Goal: Task Accomplishment & Management: Manage account settings

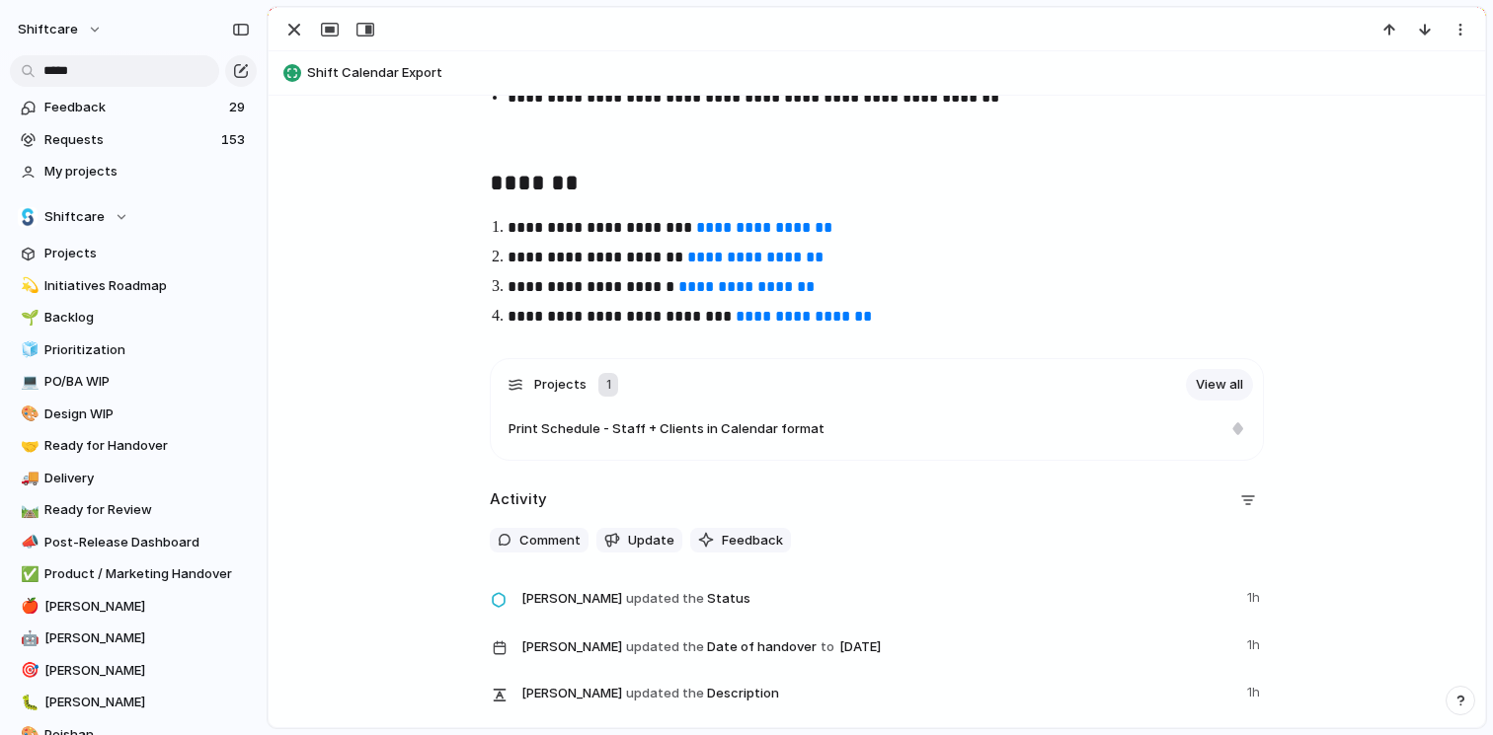
scroll to position [4874, 0]
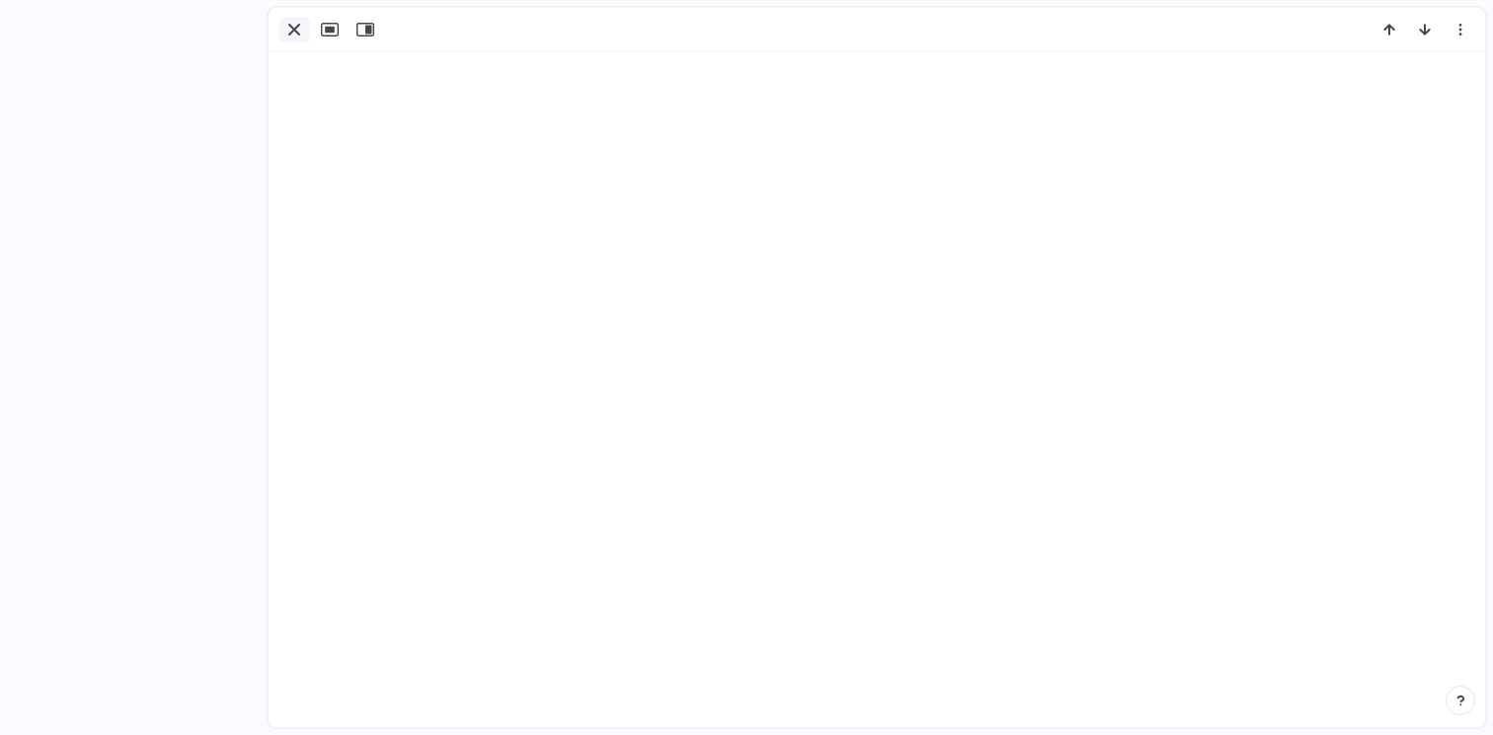
click at [293, 29] on div "button" at bounding box center [294, 30] width 24 height 24
click at [1382, 39] on span "4" at bounding box center [1389, 30] width 15 height 20
click at [1382, 39] on div "Seen by" at bounding box center [746, 367] width 1493 height 735
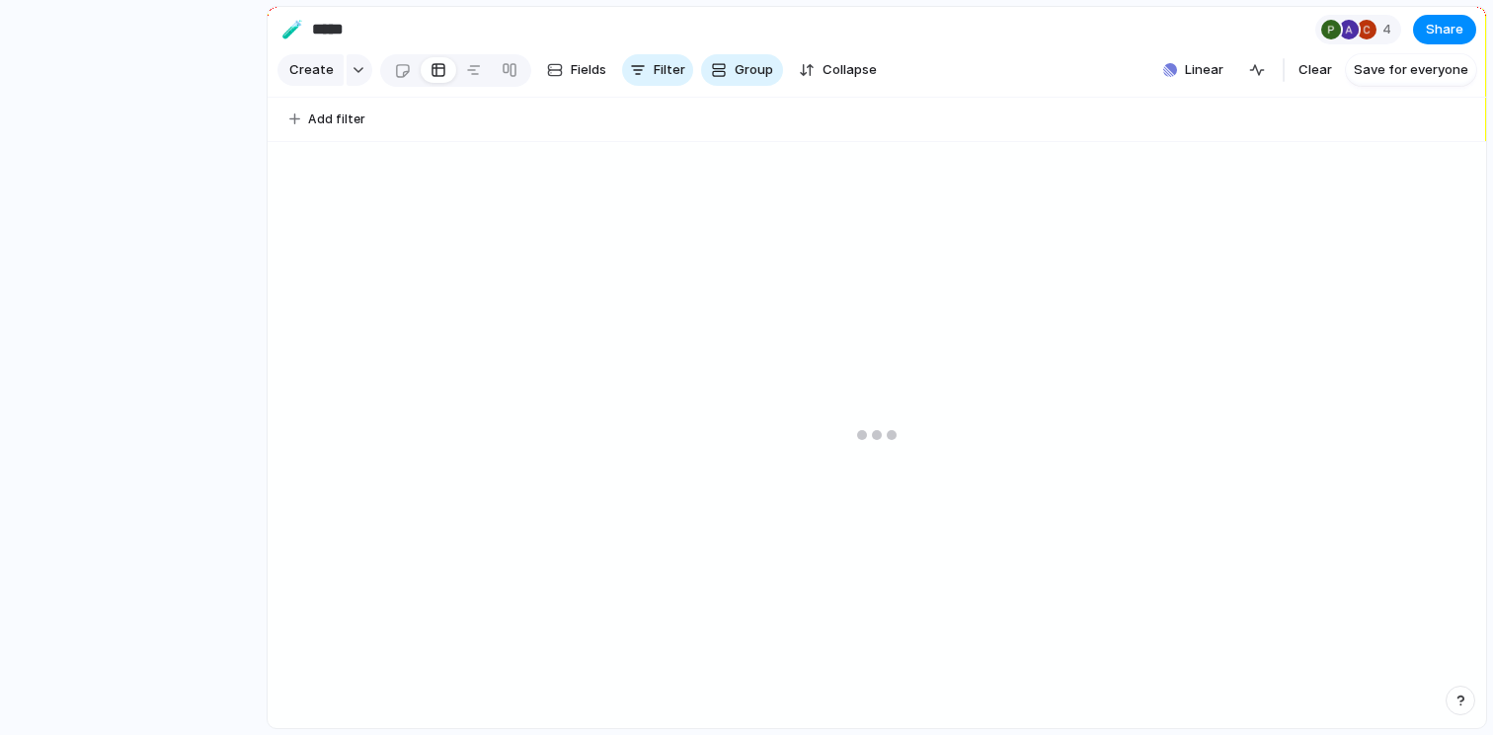
click at [486, 364] on div at bounding box center [877, 435] width 1218 height 587
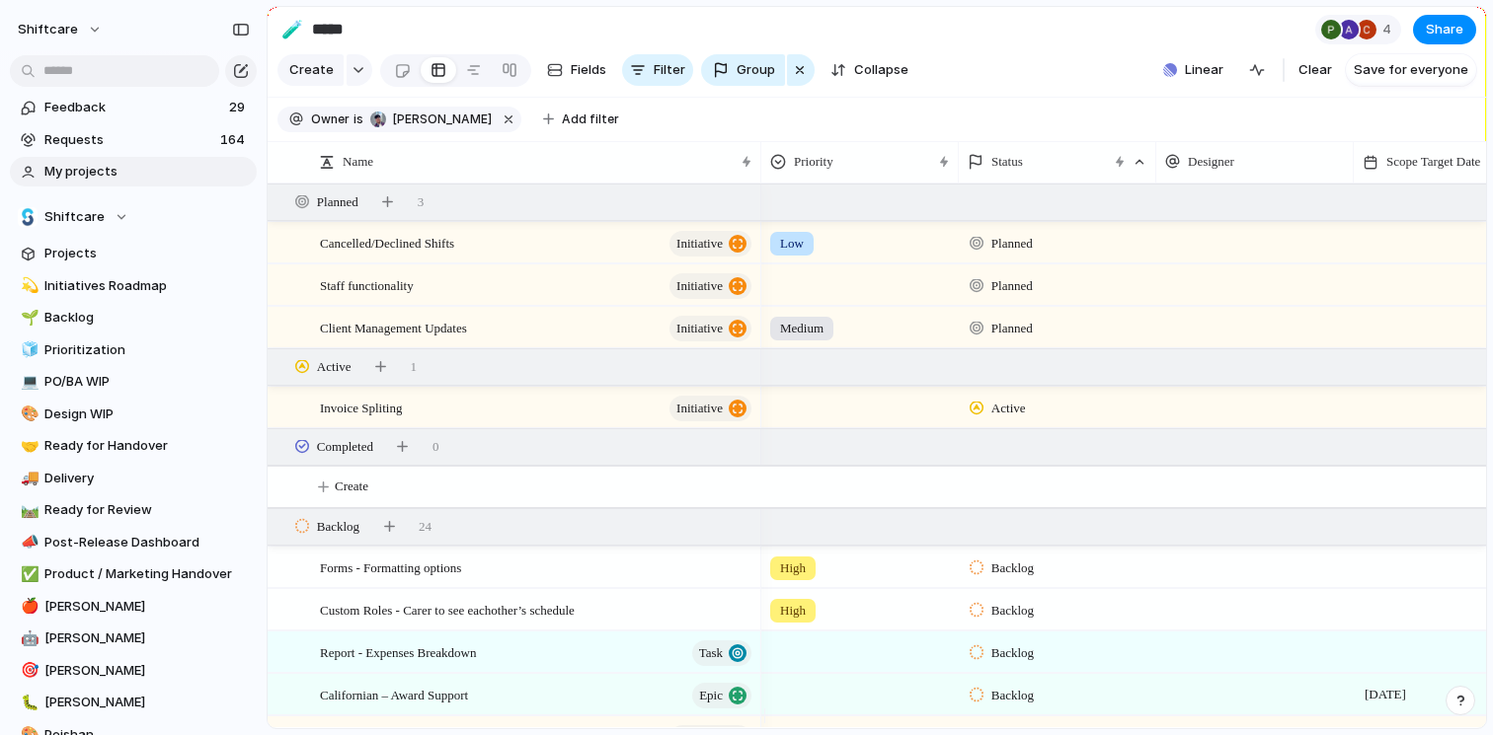
click at [121, 174] on span "My projects" at bounding box center [146, 172] width 205 height 20
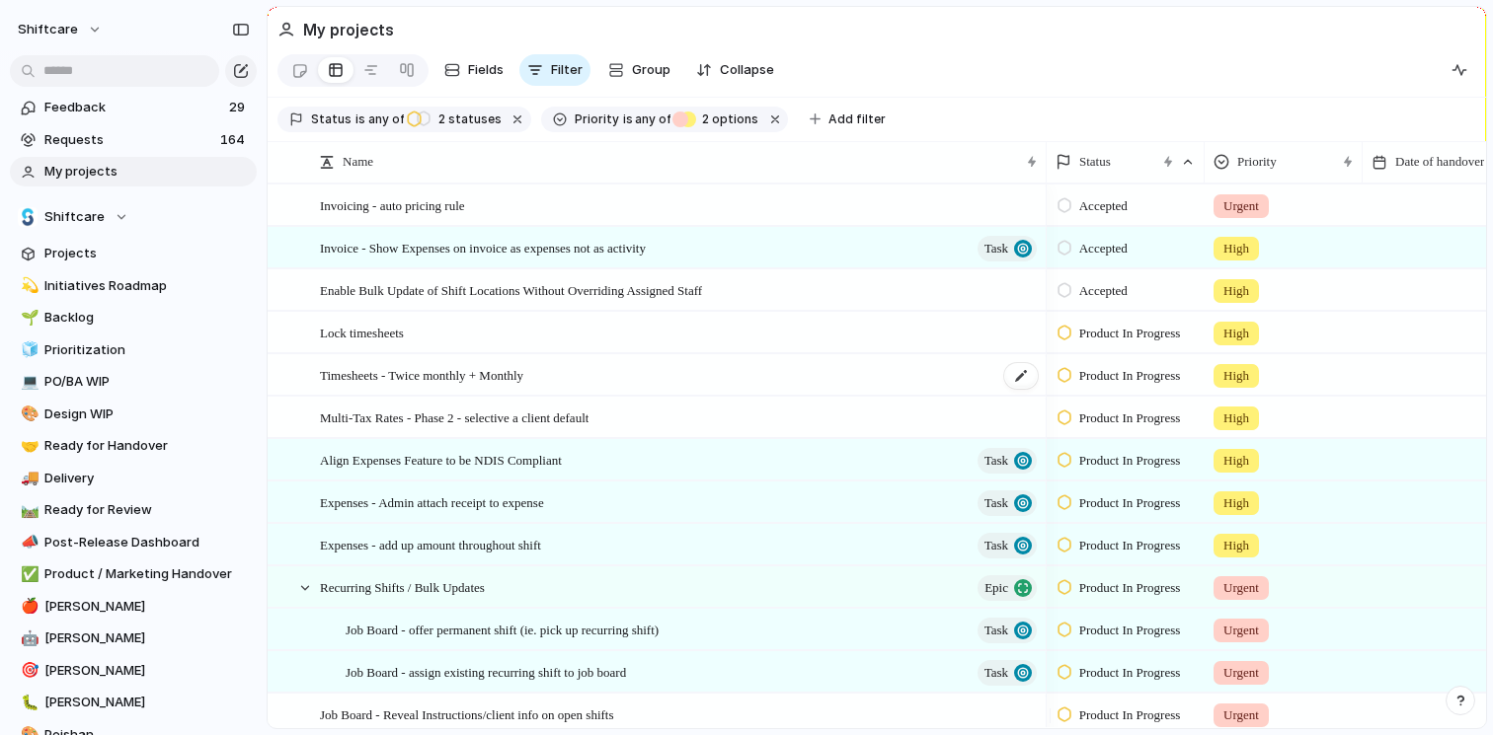
scroll to position [61, 0]
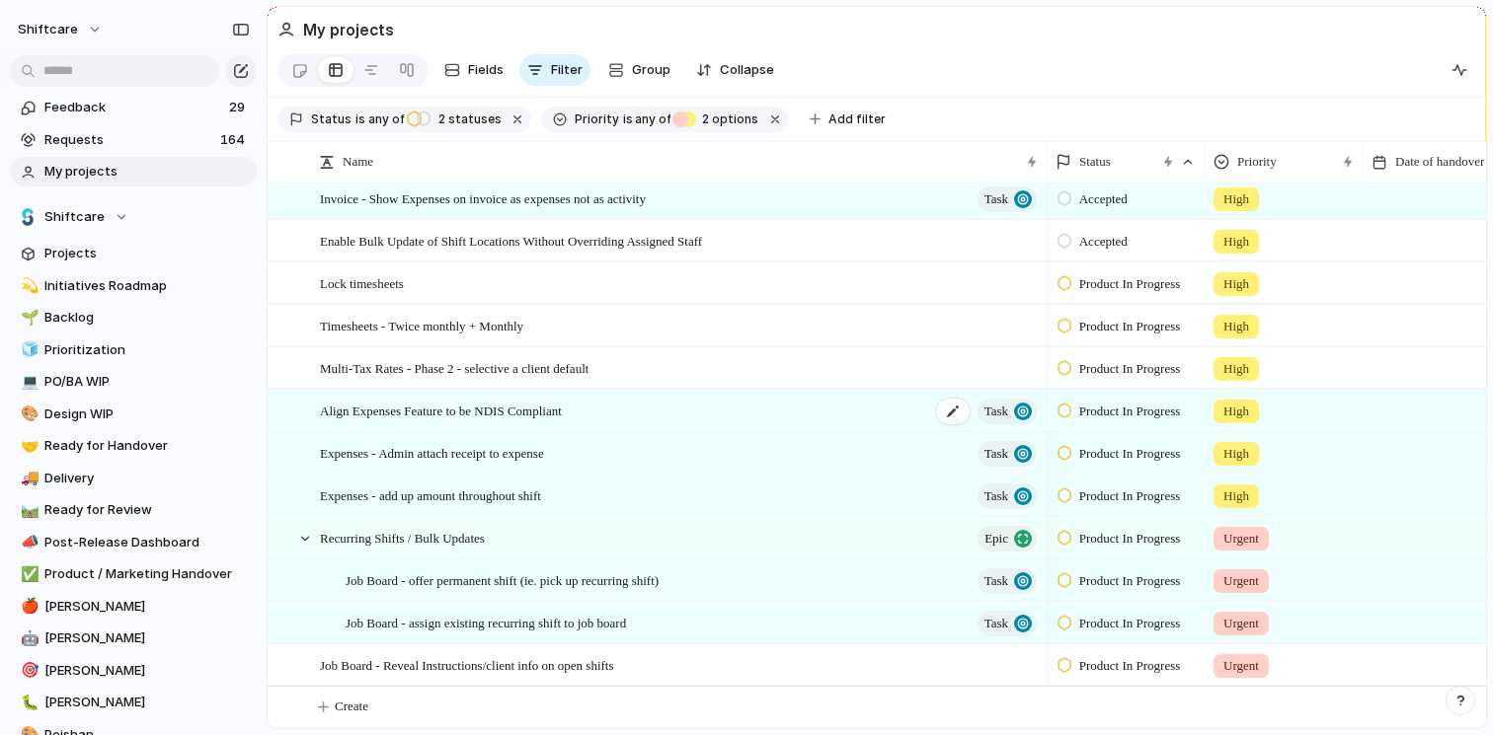
click at [684, 400] on div "Align Expenses Feature to be NDIS Compliant Task" at bounding box center [680, 411] width 720 height 40
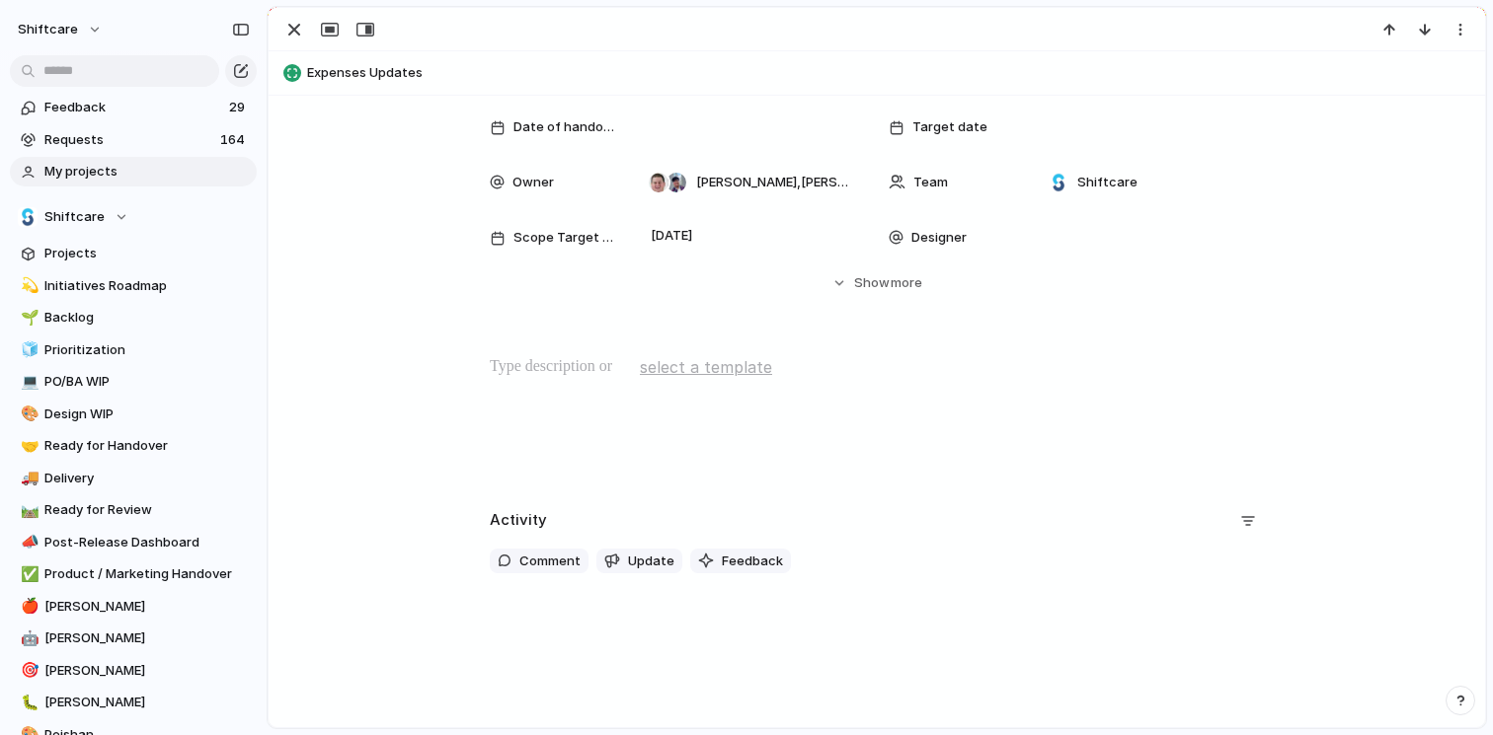
scroll to position [172, 0]
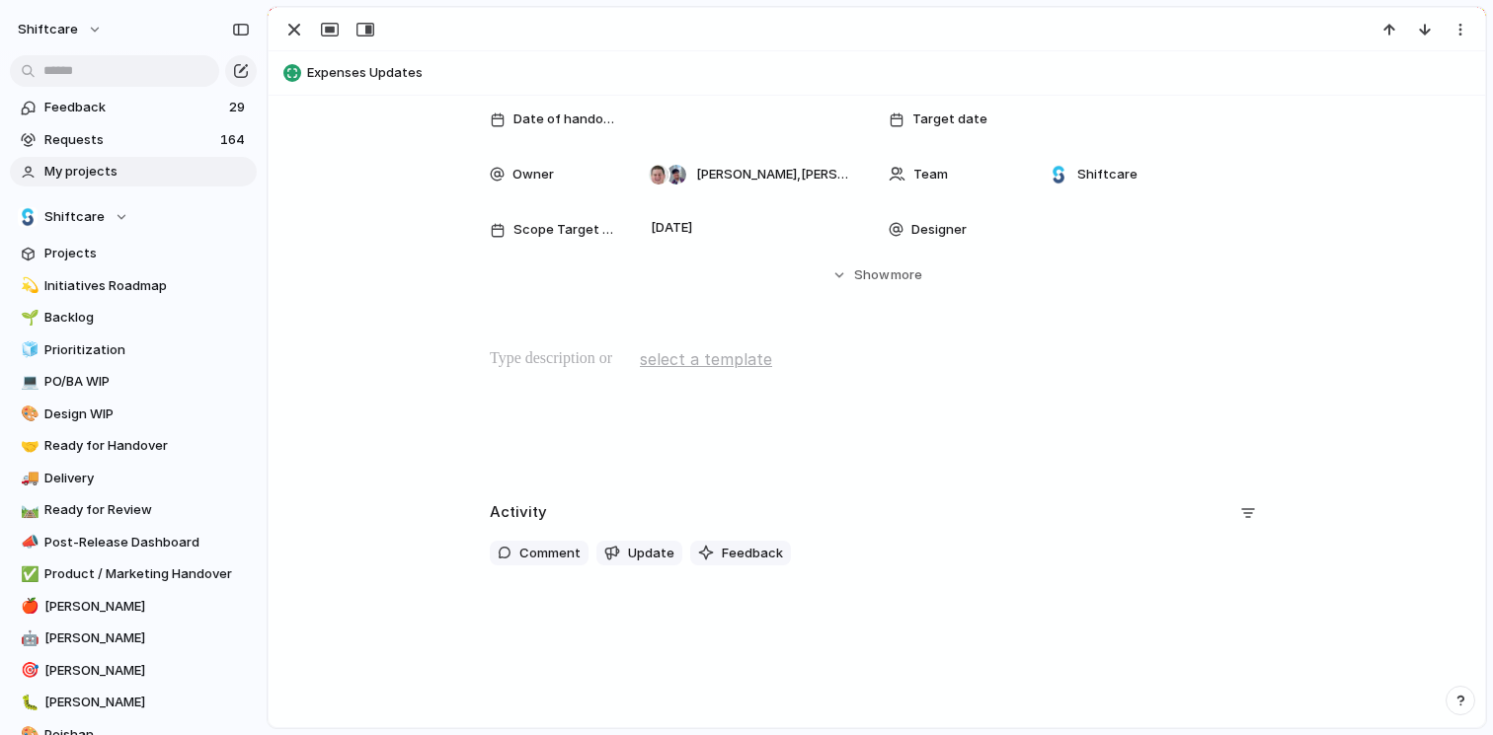
click at [562, 363] on p at bounding box center [877, 359] width 774 height 24
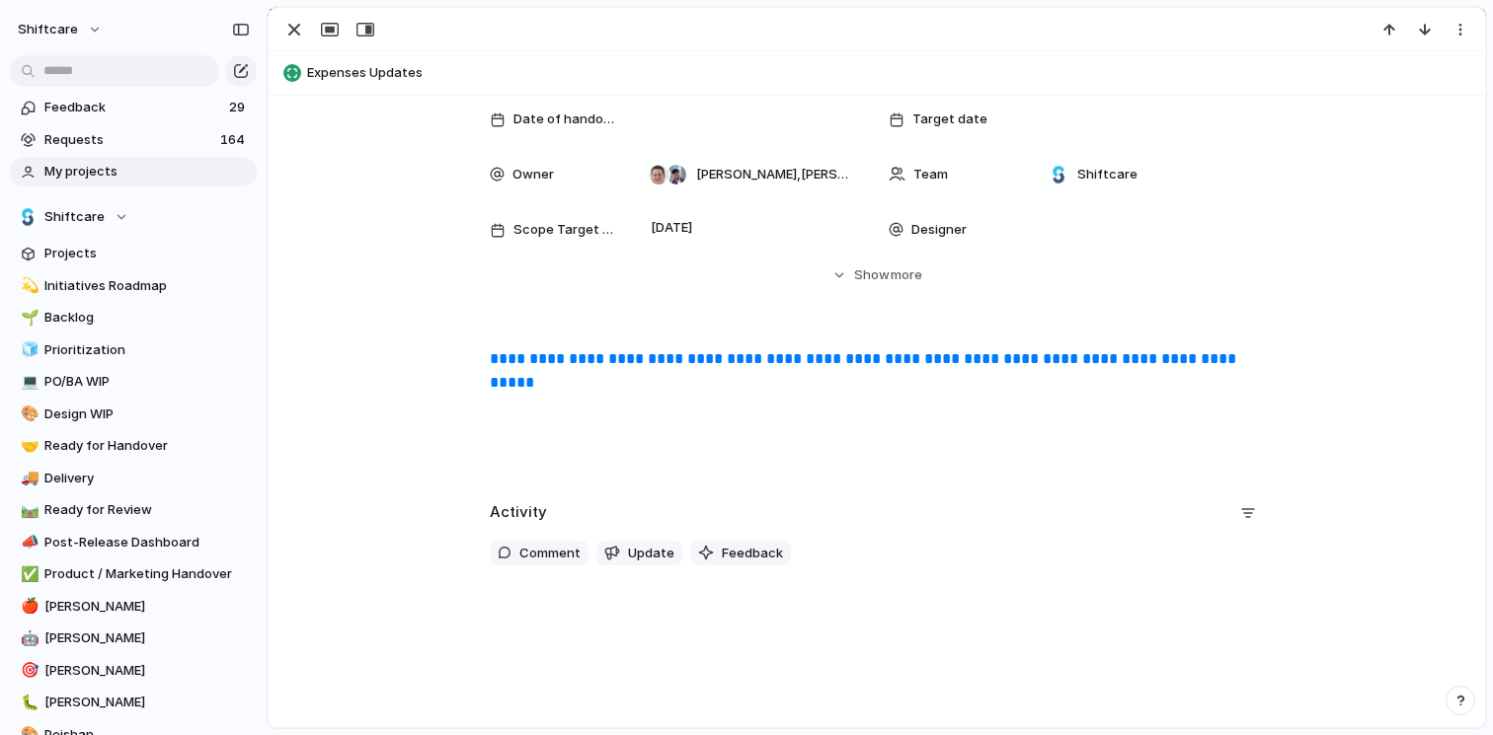
click at [656, 422] on div "**********" at bounding box center [876, 410] width 1169 height 126
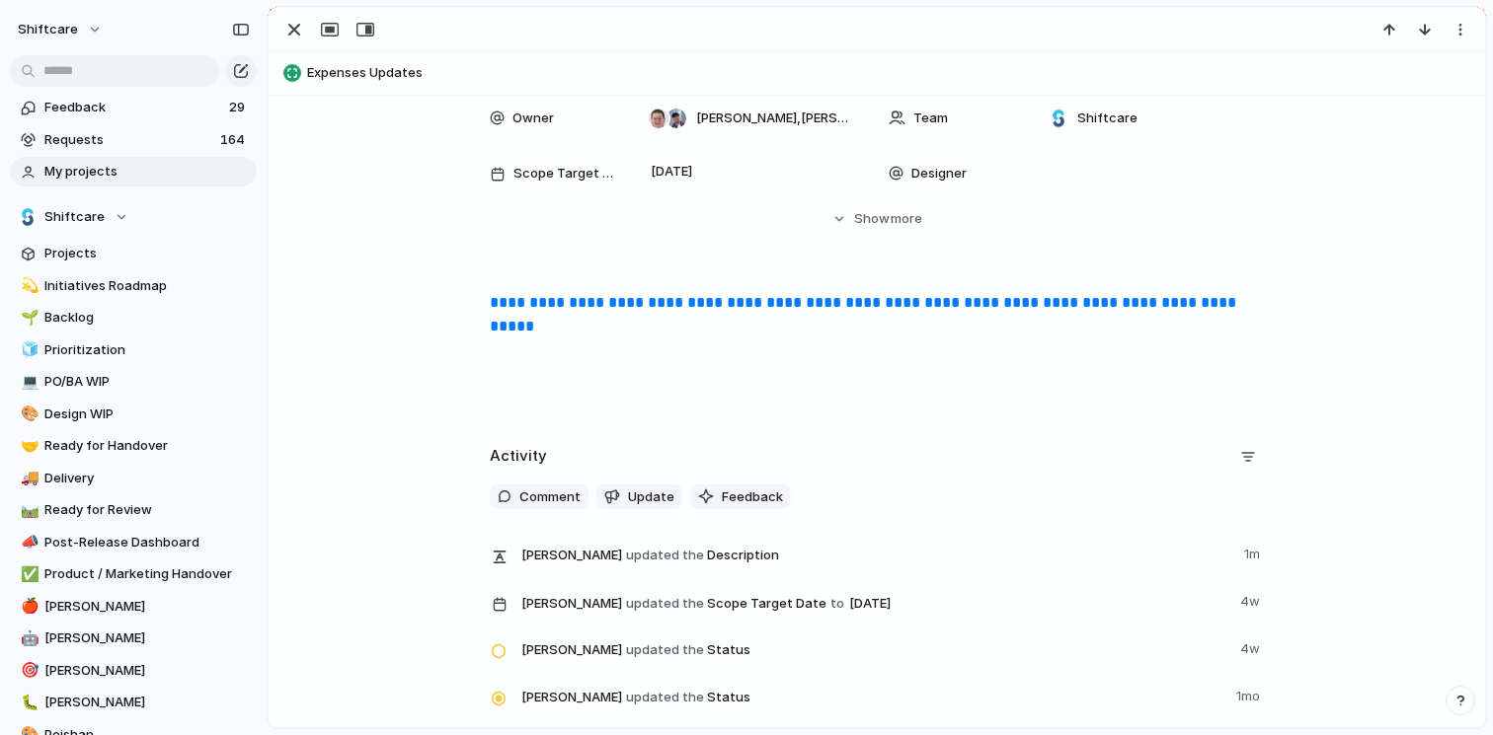
scroll to position [43, 0]
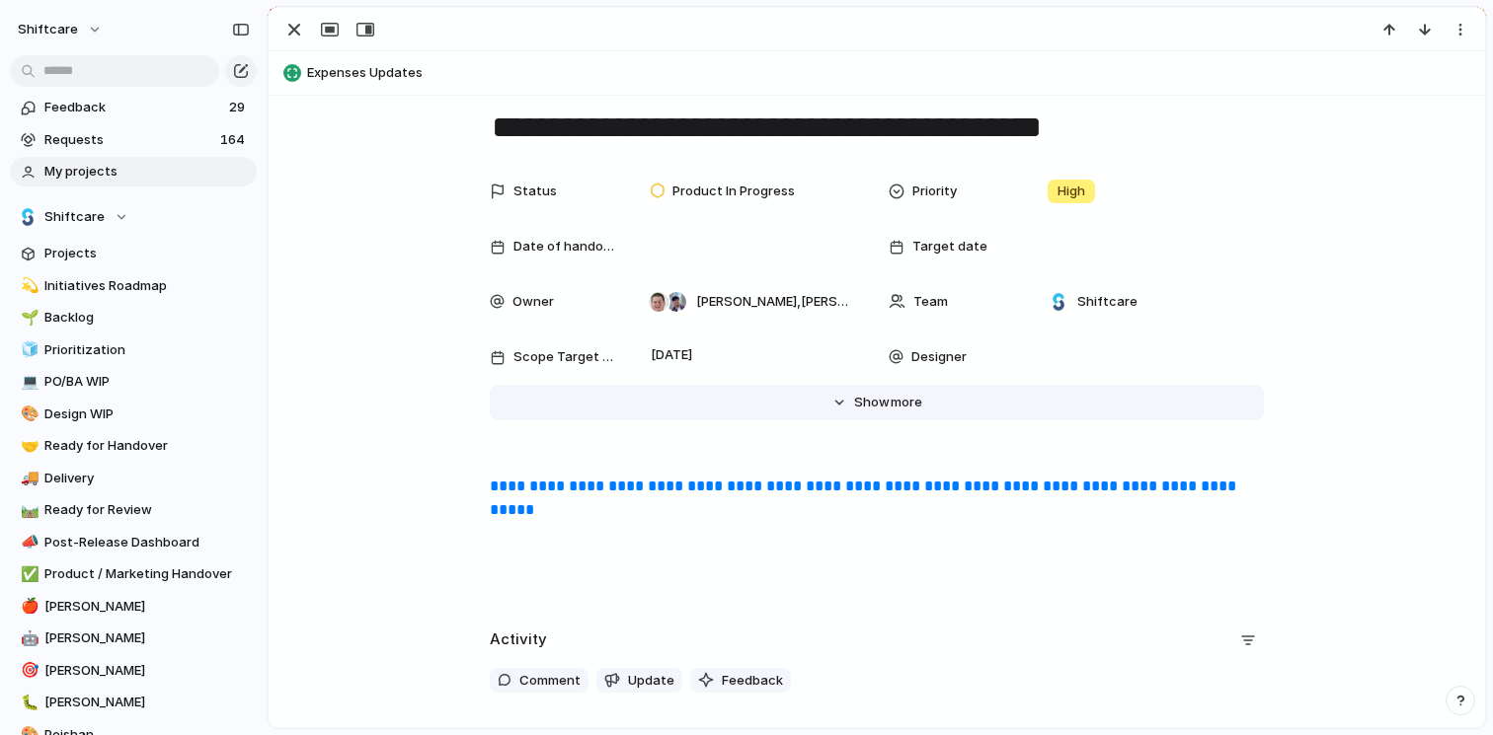
click at [869, 397] on span "Show" at bounding box center [872, 403] width 36 height 20
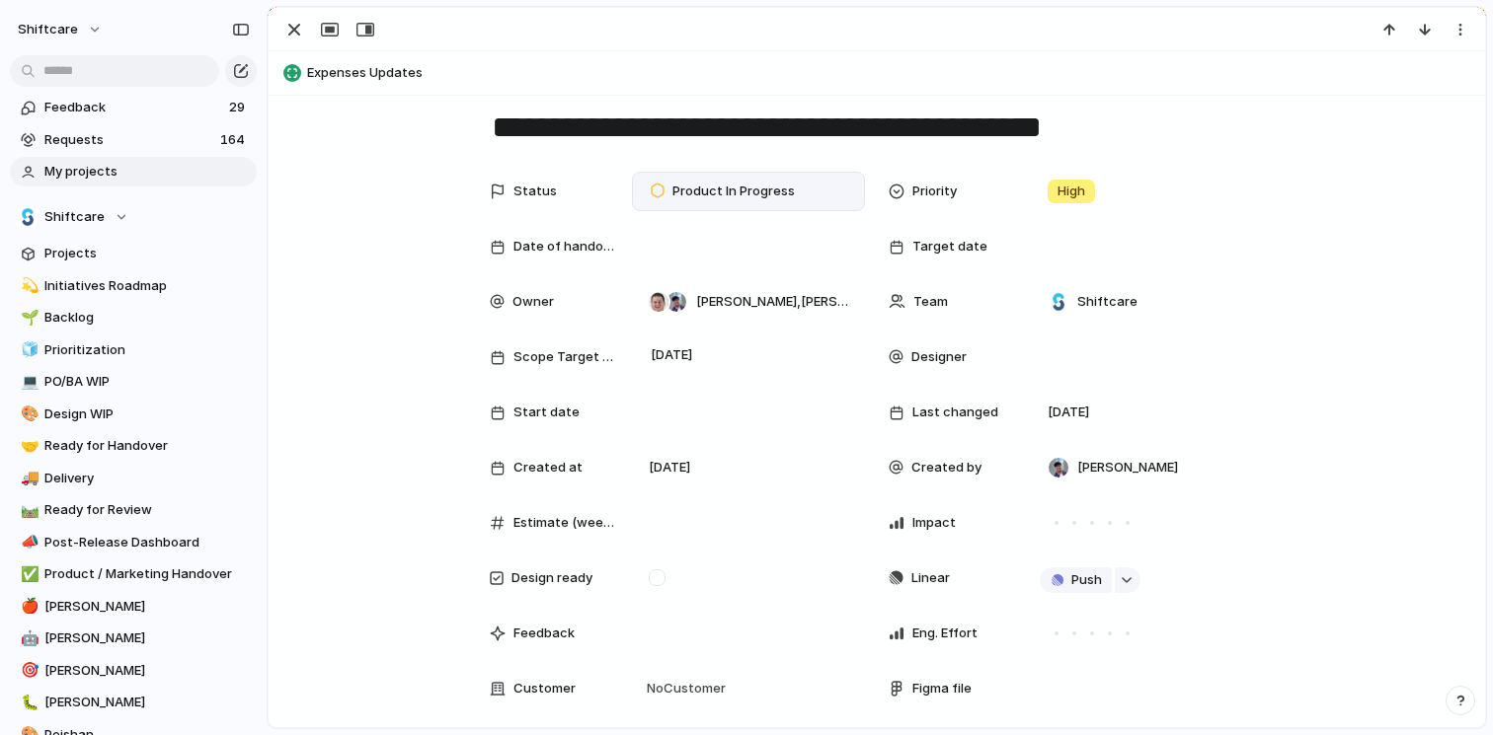
click at [793, 197] on div "Product In Progress" at bounding box center [726, 192] width 170 height 28
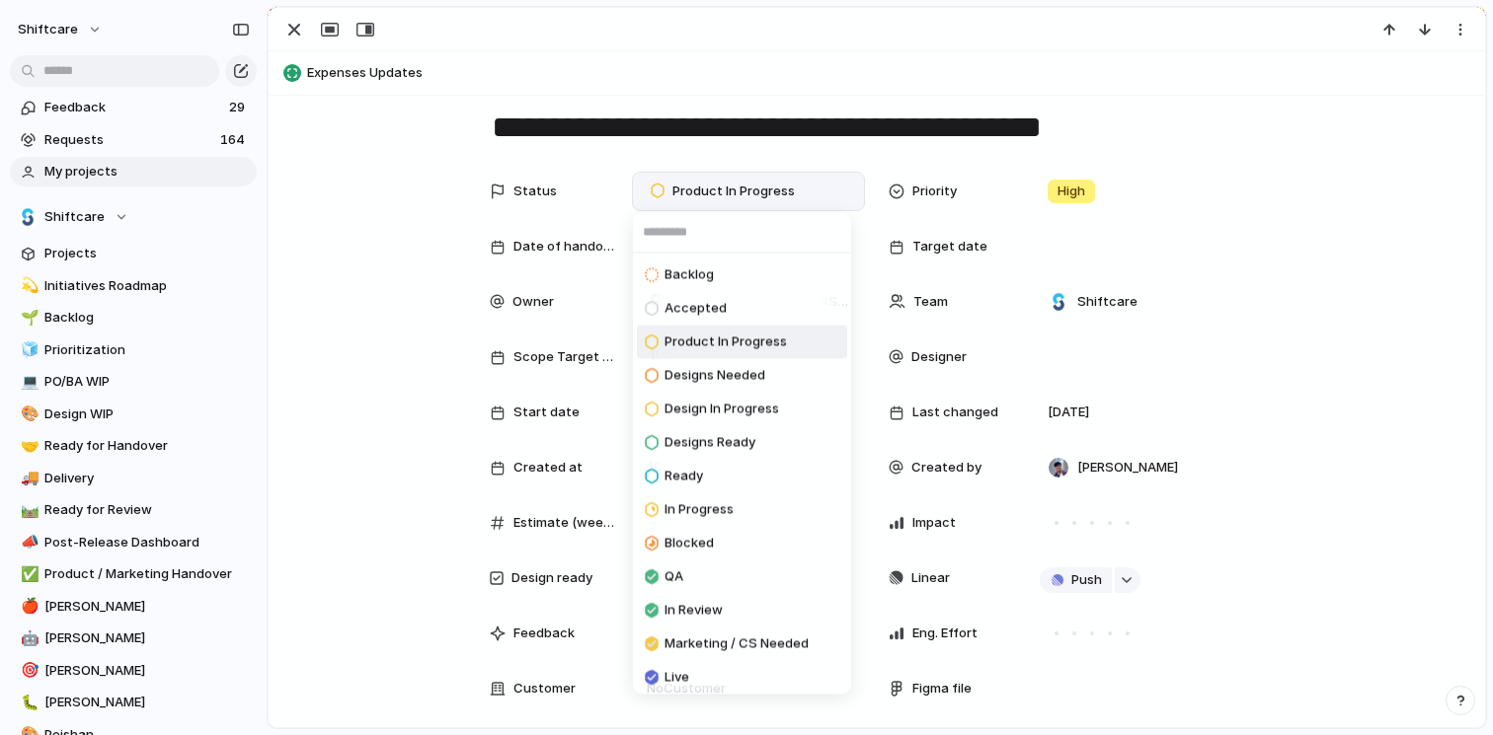
click at [793, 197] on div "Backlog Accepted Product In Progress Designs Needed Design In Progress Designs …" at bounding box center [746, 367] width 1493 height 735
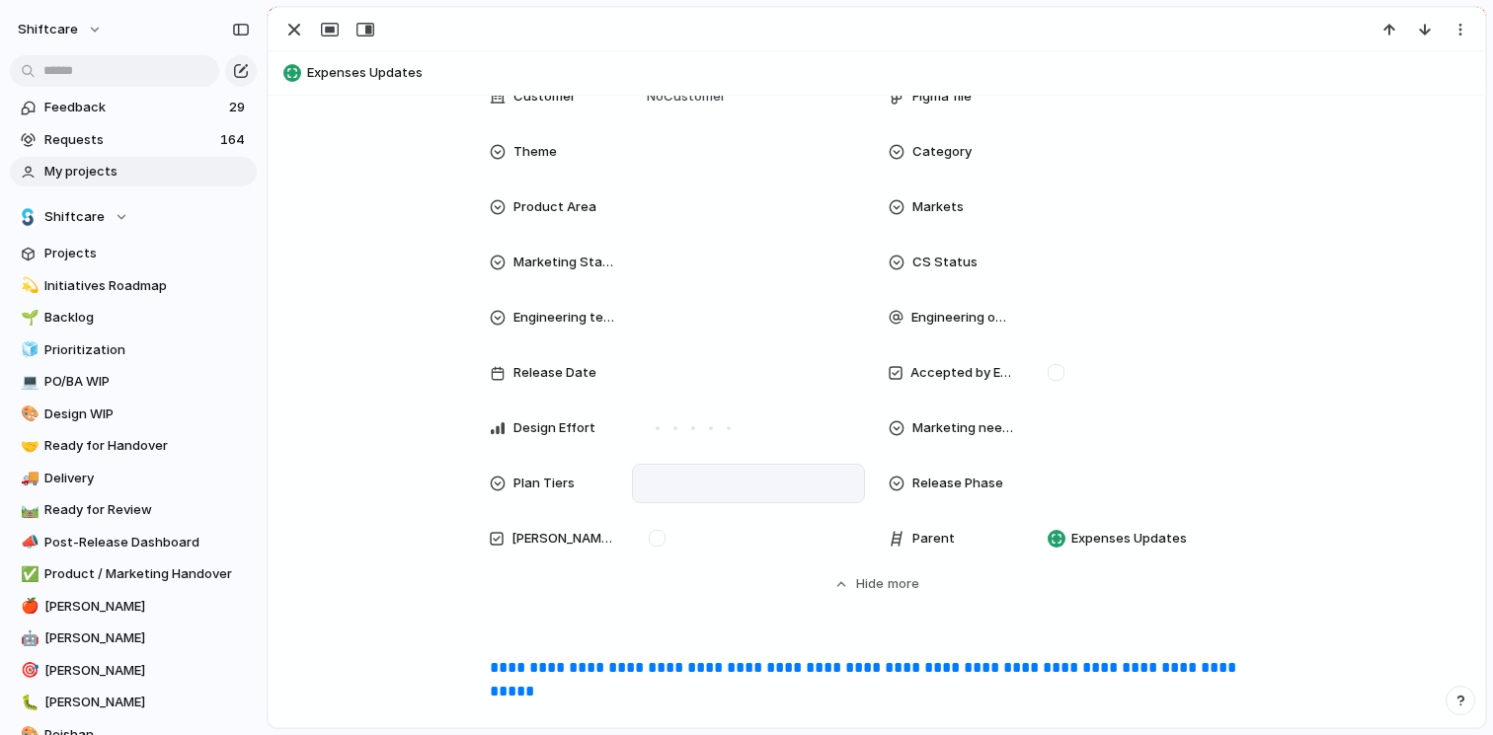
scroll to position [517, 0]
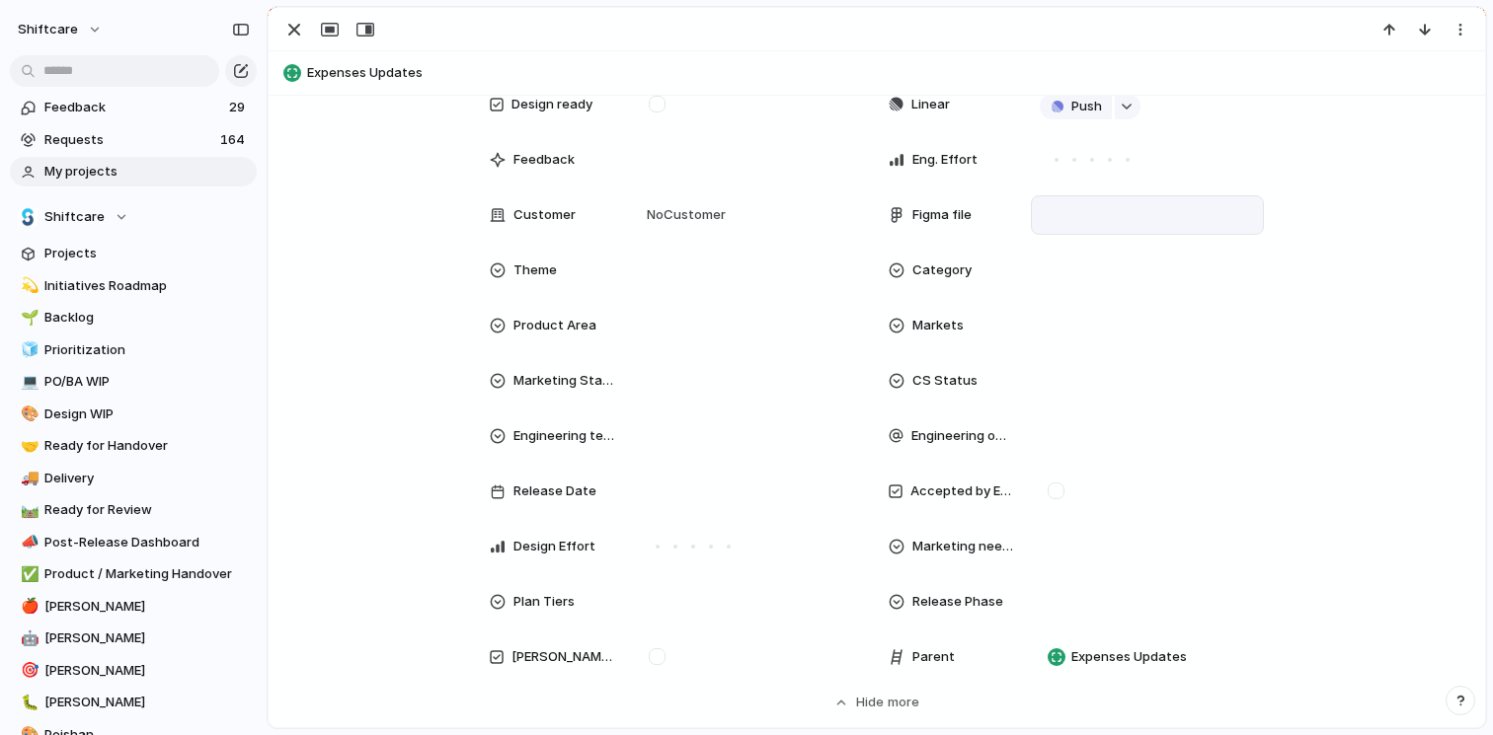
click at [1043, 219] on div at bounding box center [1147, 215] width 215 height 22
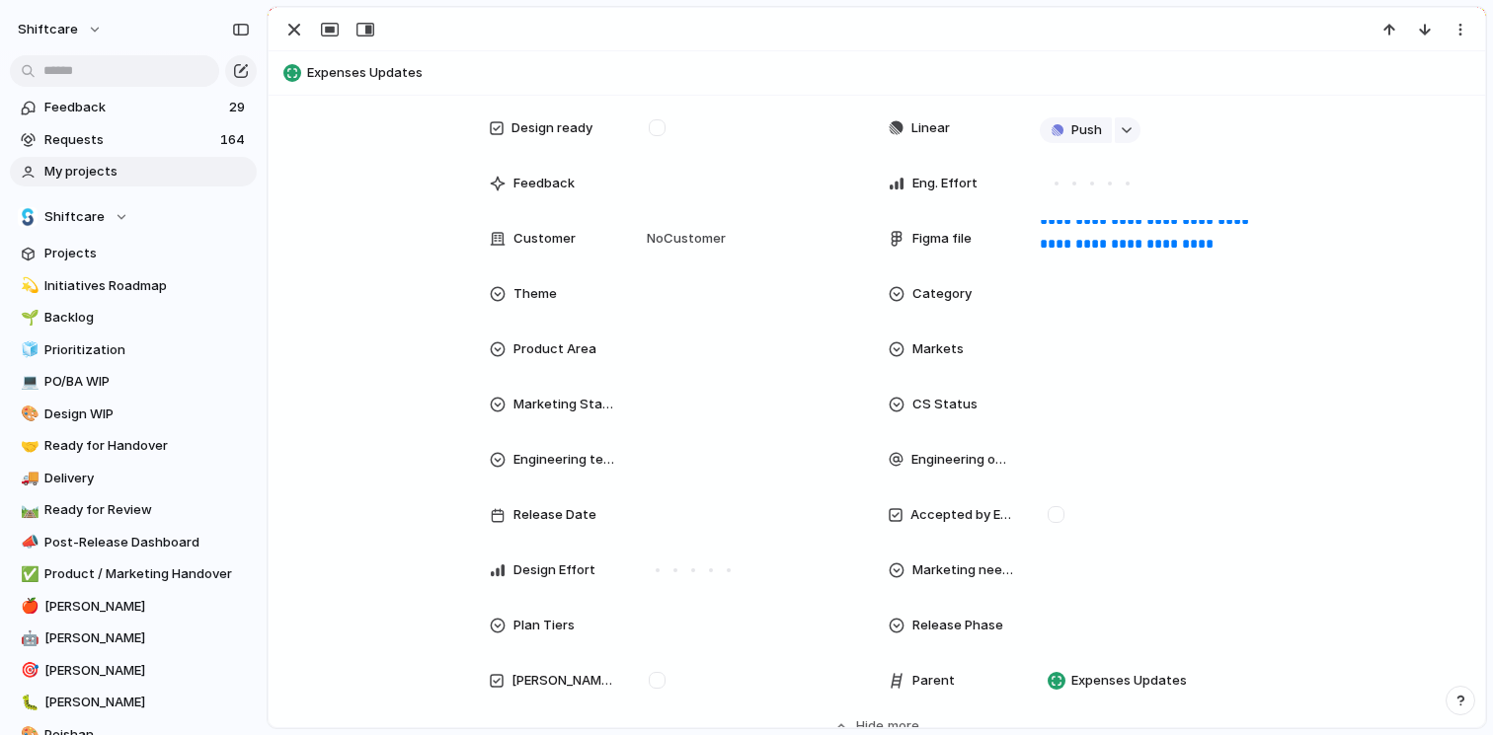
click at [1315, 332] on div "**********" at bounding box center [876, 229] width 1169 height 1015
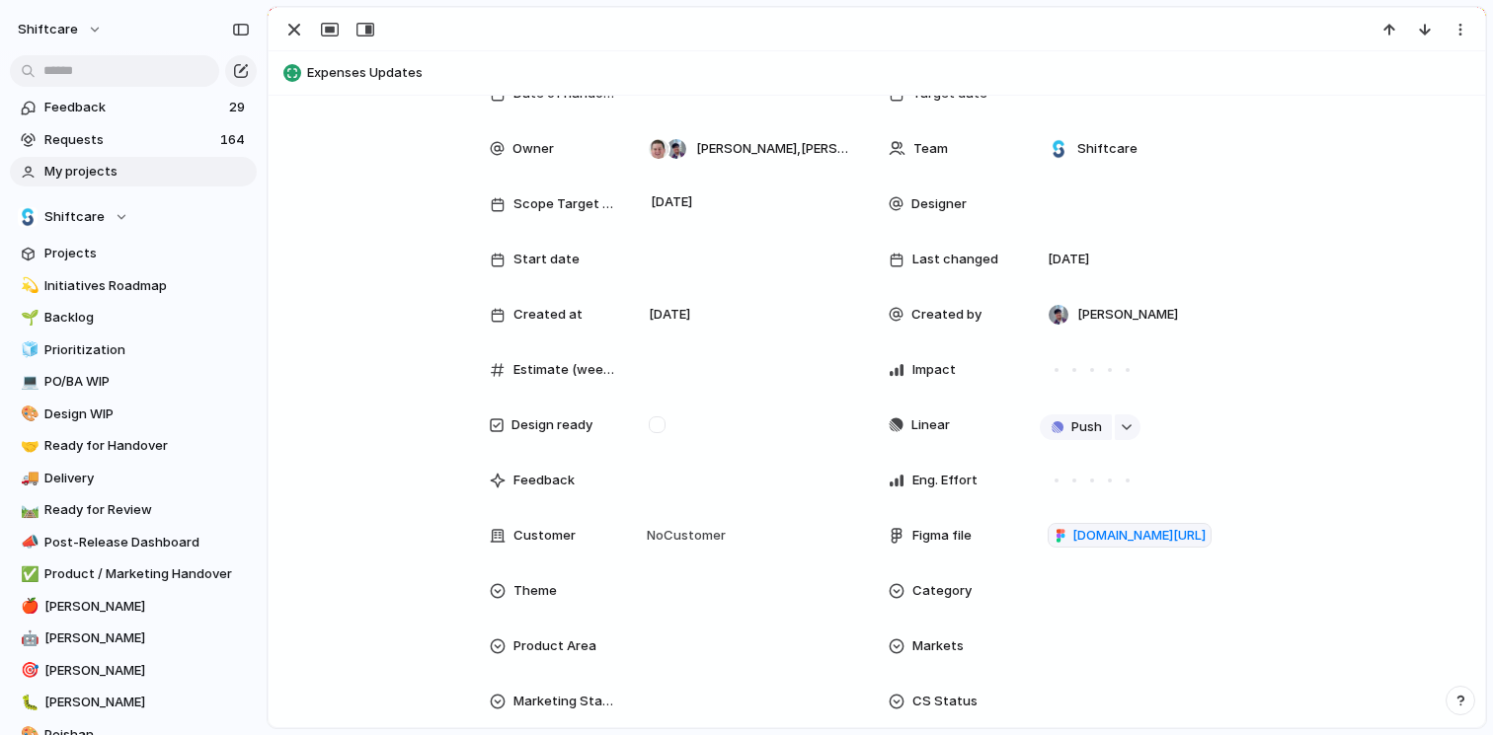
scroll to position [791, 0]
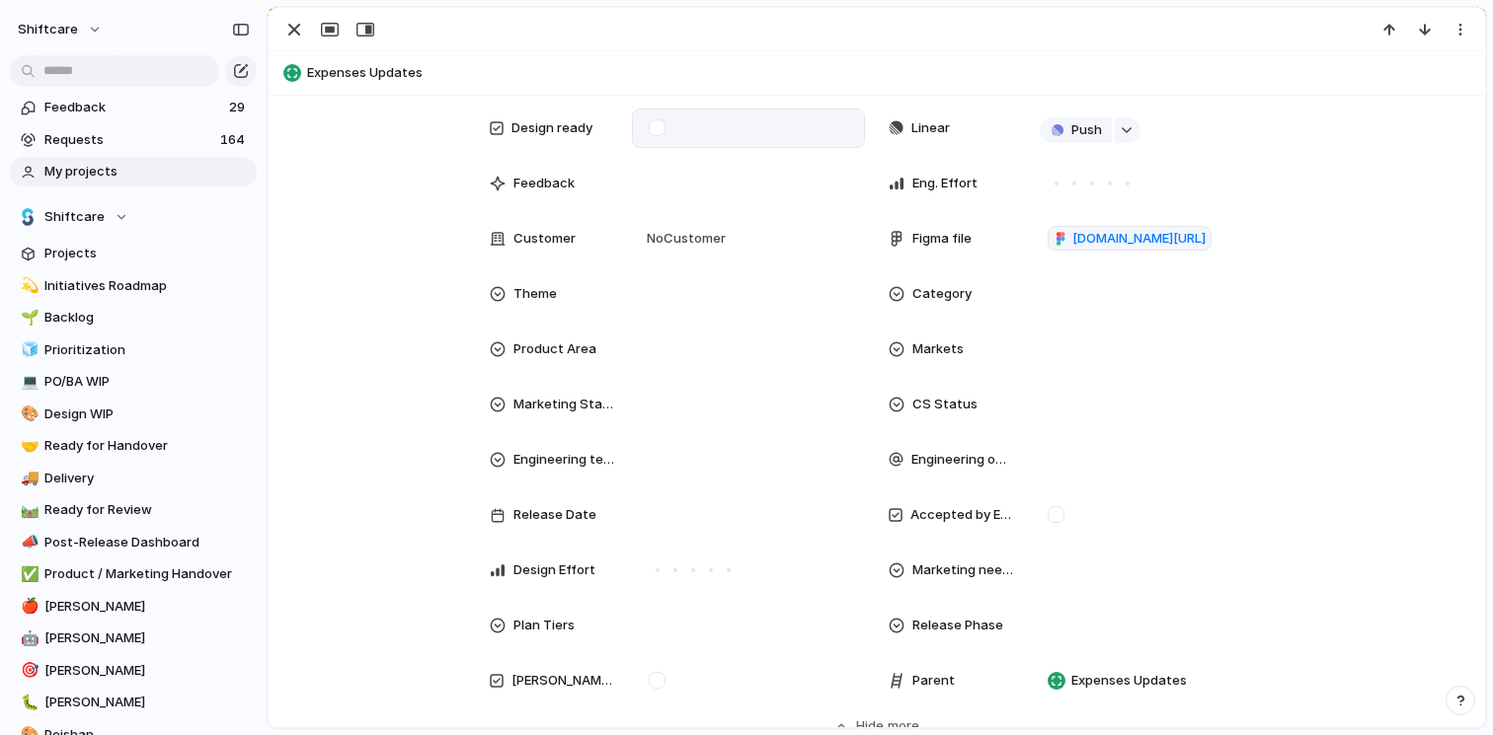
click at [649, 134] on div at bounding box center [657, 127] width 17 height 17
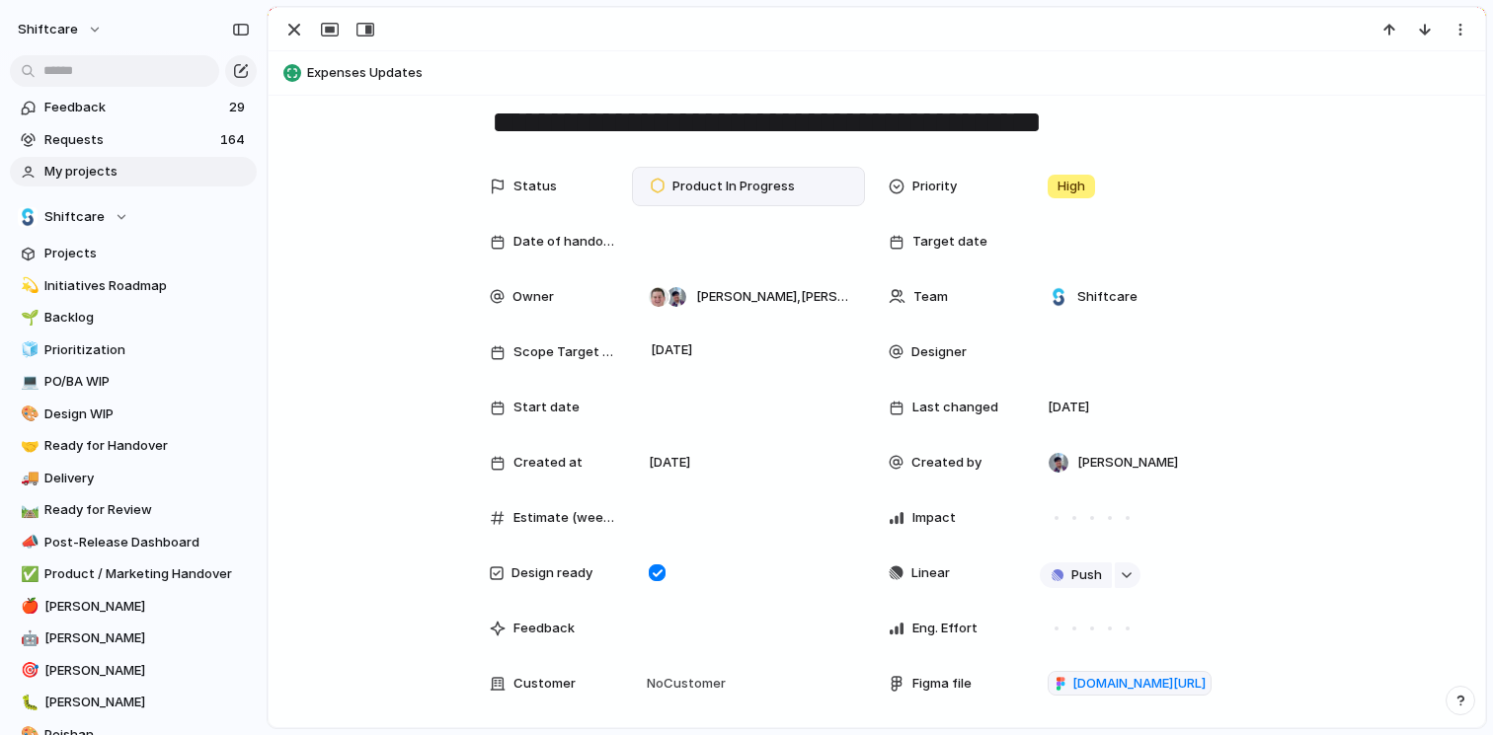
scroll to position [171, 0]
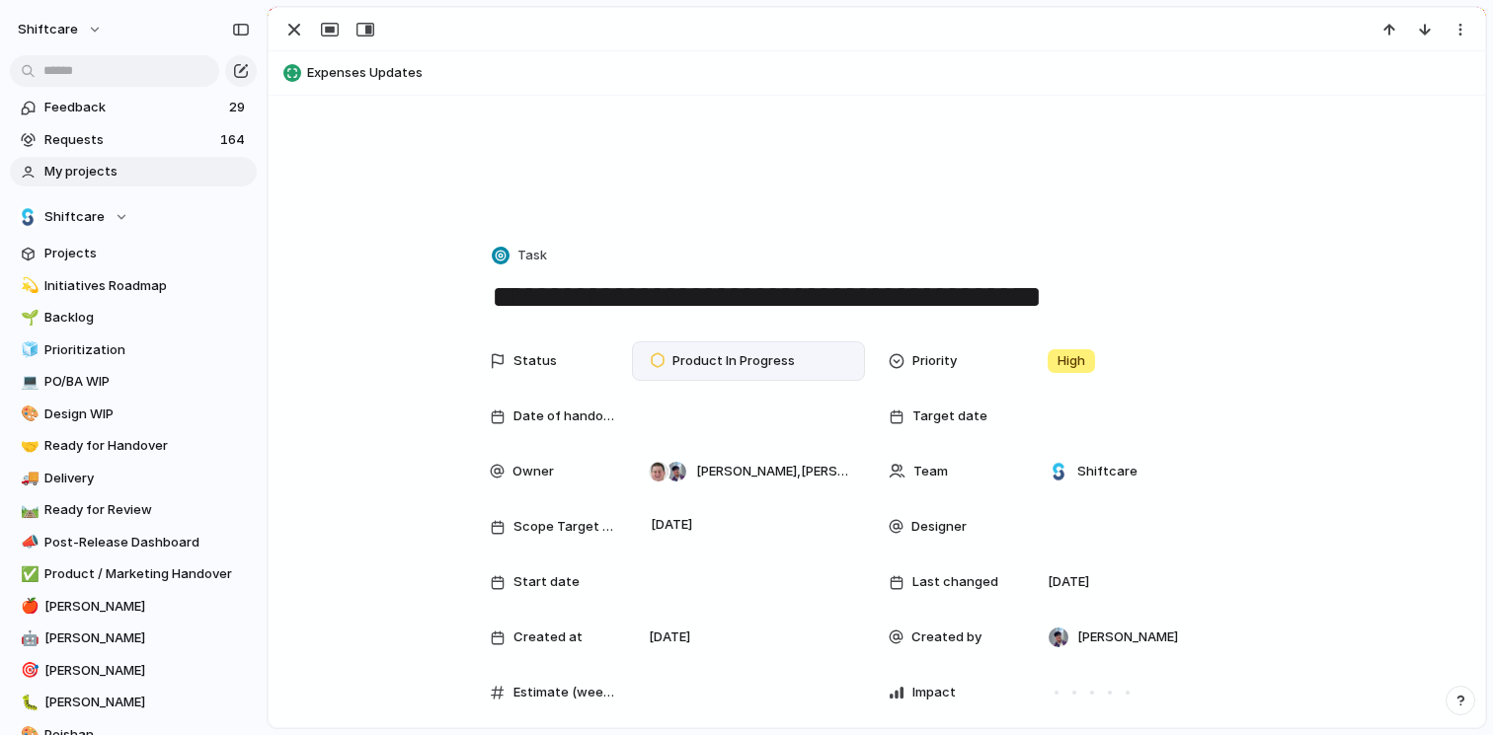
click at [805, 357] on div "Product In Progress" at bounding box center [748, 361] width 215 height 22
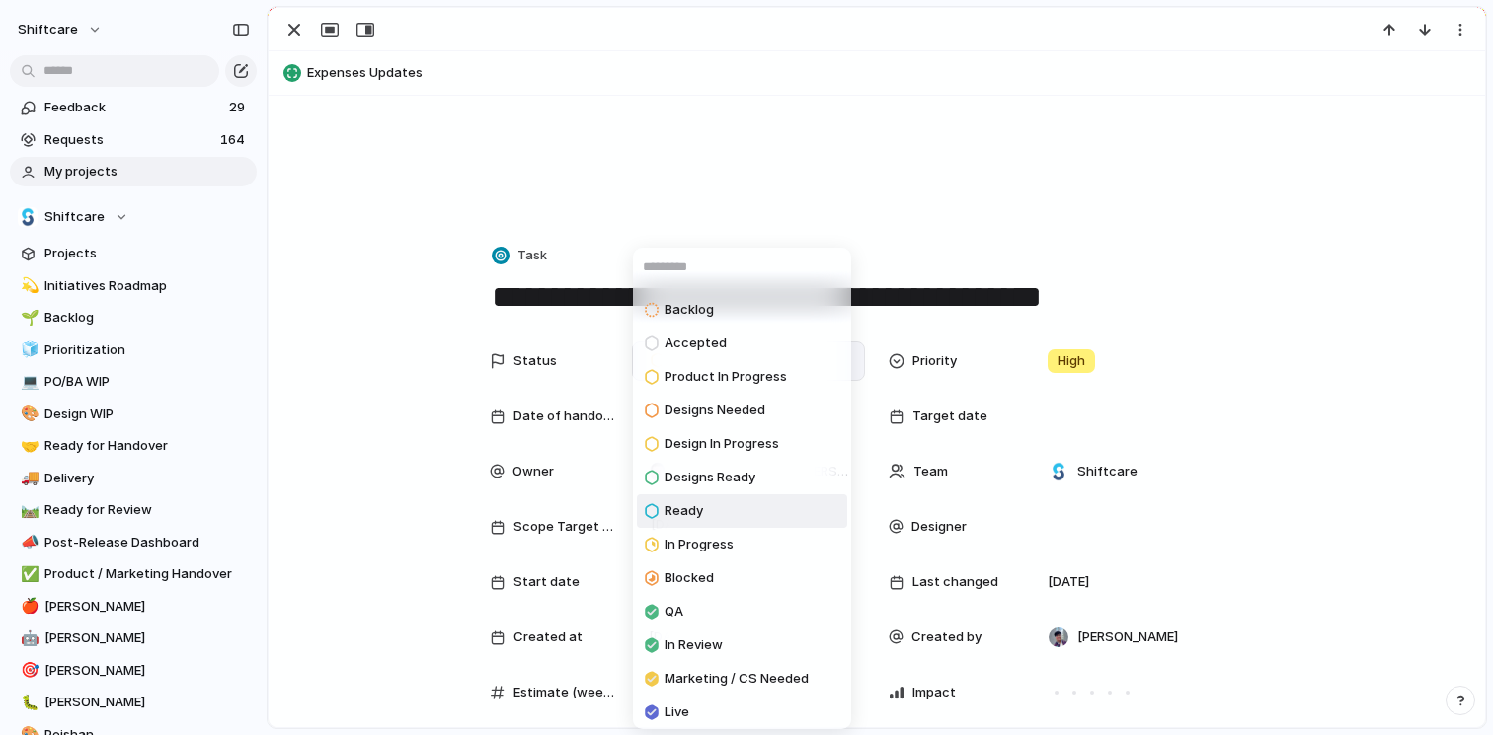
click at [743, 502] on li "Ready" at bounding box center [742, 512] width 210 height 34
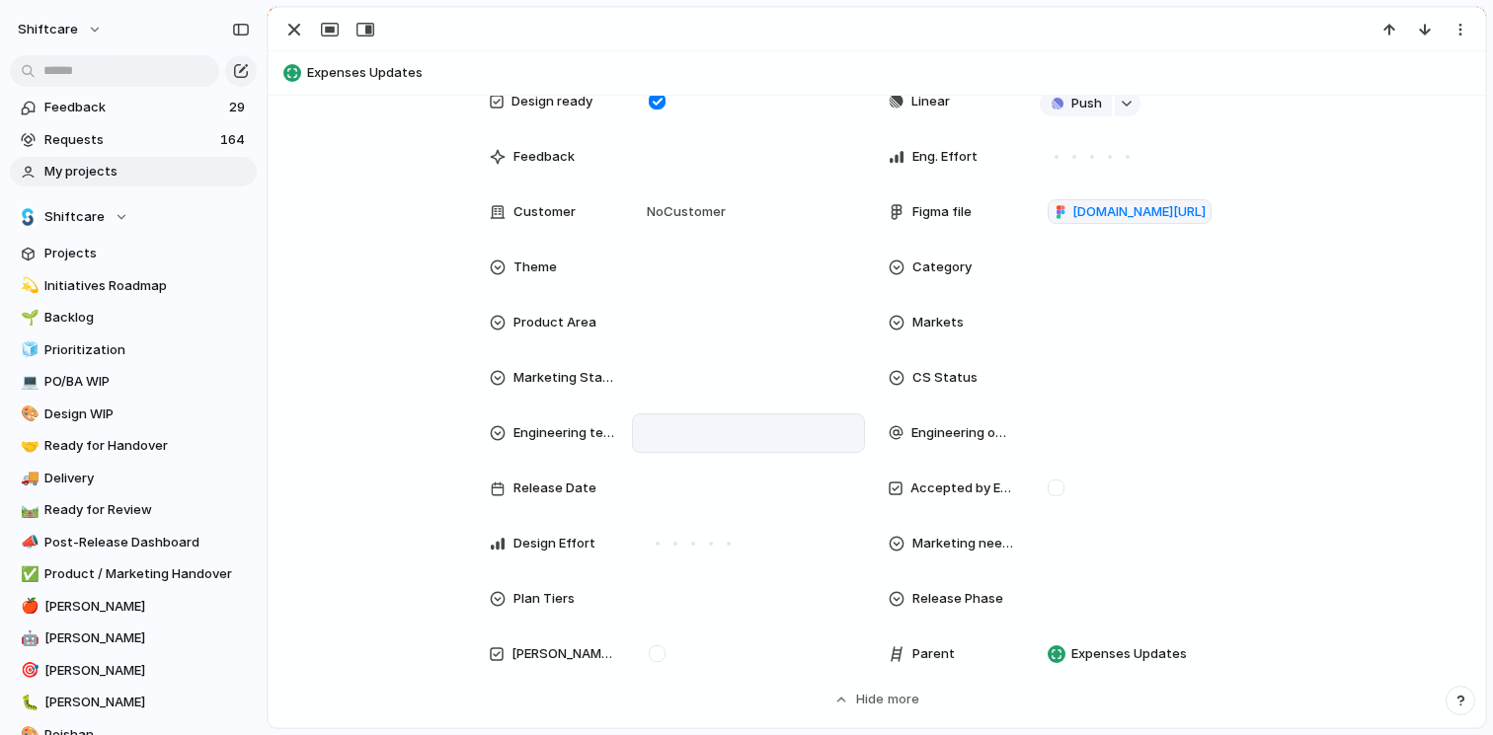
scroll to position [882, 0]
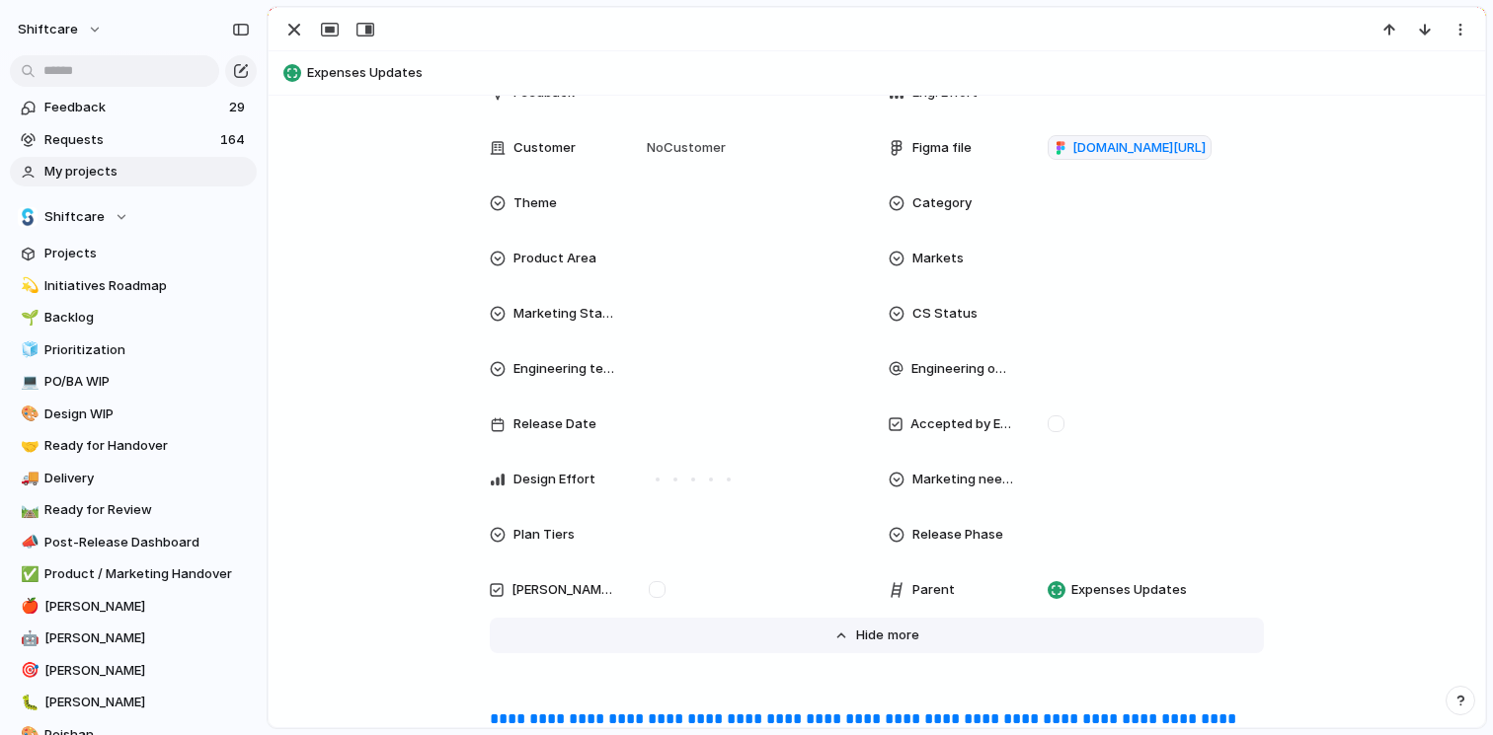
click at [887, 647] on button "Hide Show more" at bounding box center [877, 636] width 774 height 36
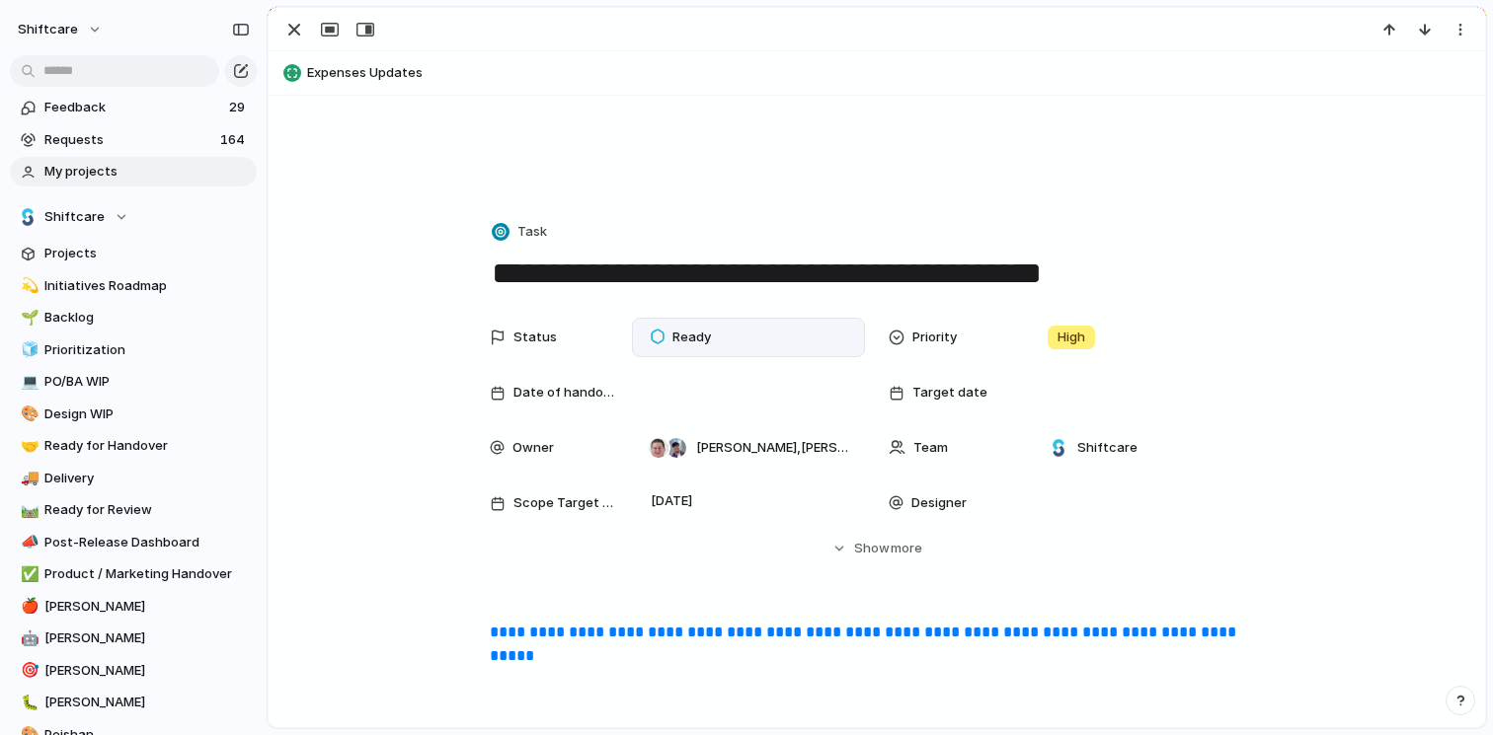
scroll to position [189, 0]
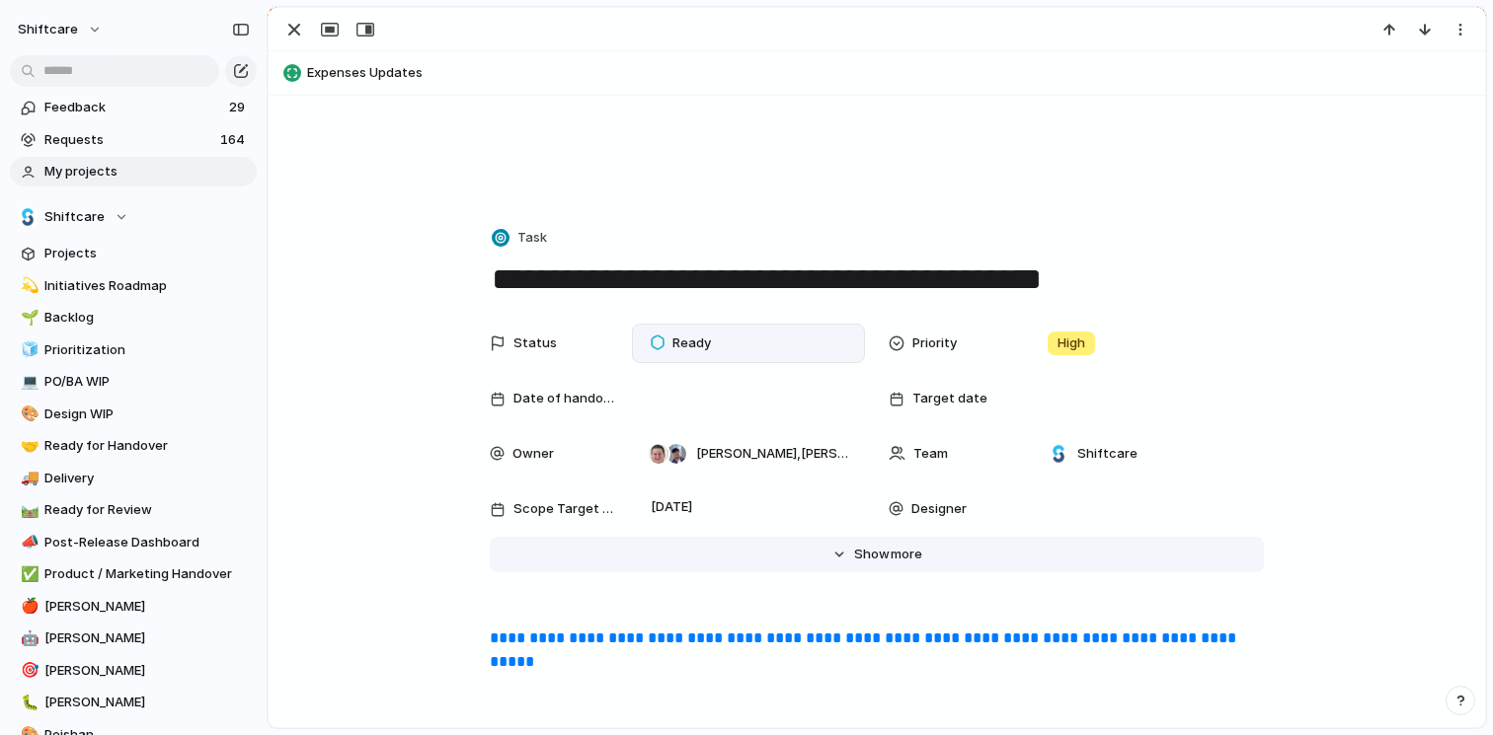
click at [868, 552] on span "Show" at bounding box center [872, 555] width 36 height 20
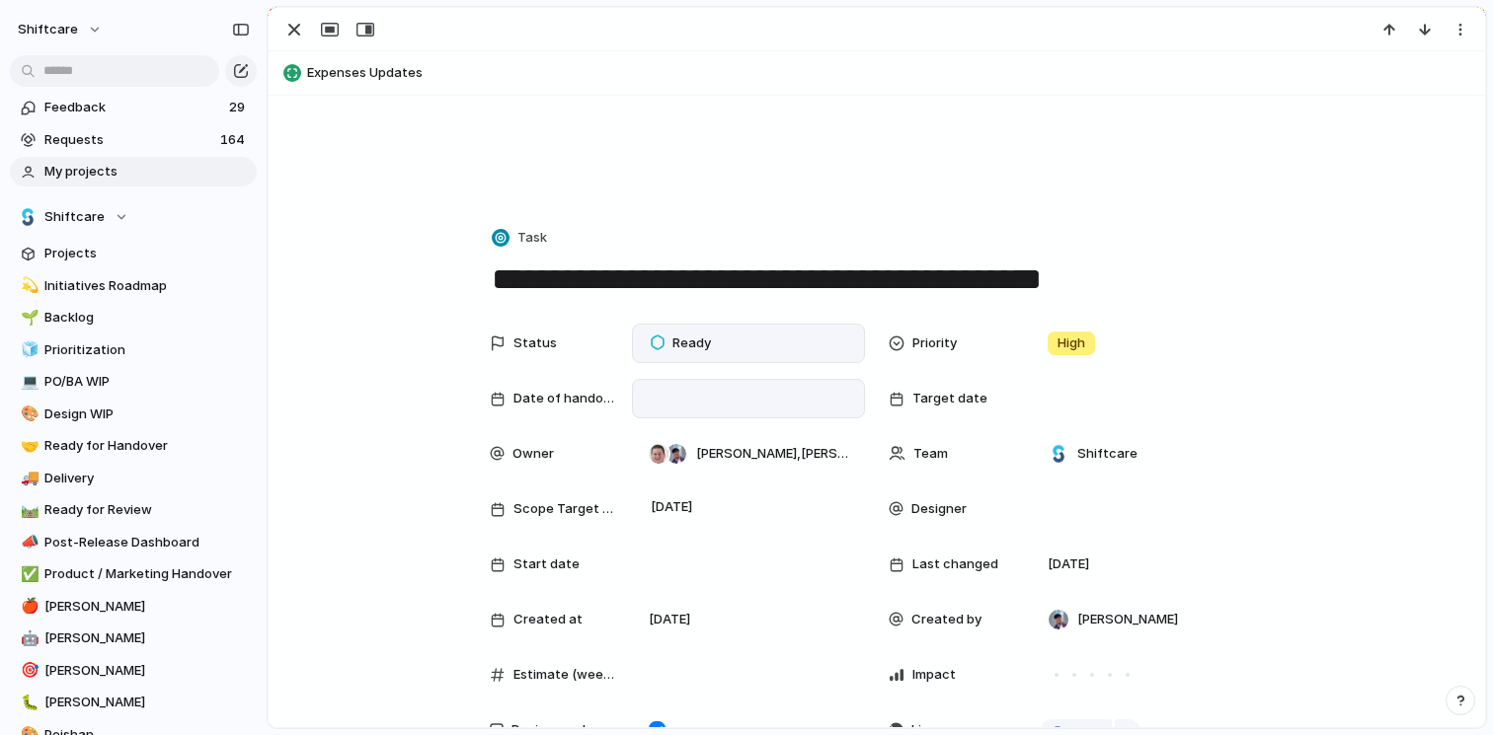
click at [747, 400] on div at bounding box center [748, 399] width 215 height 22
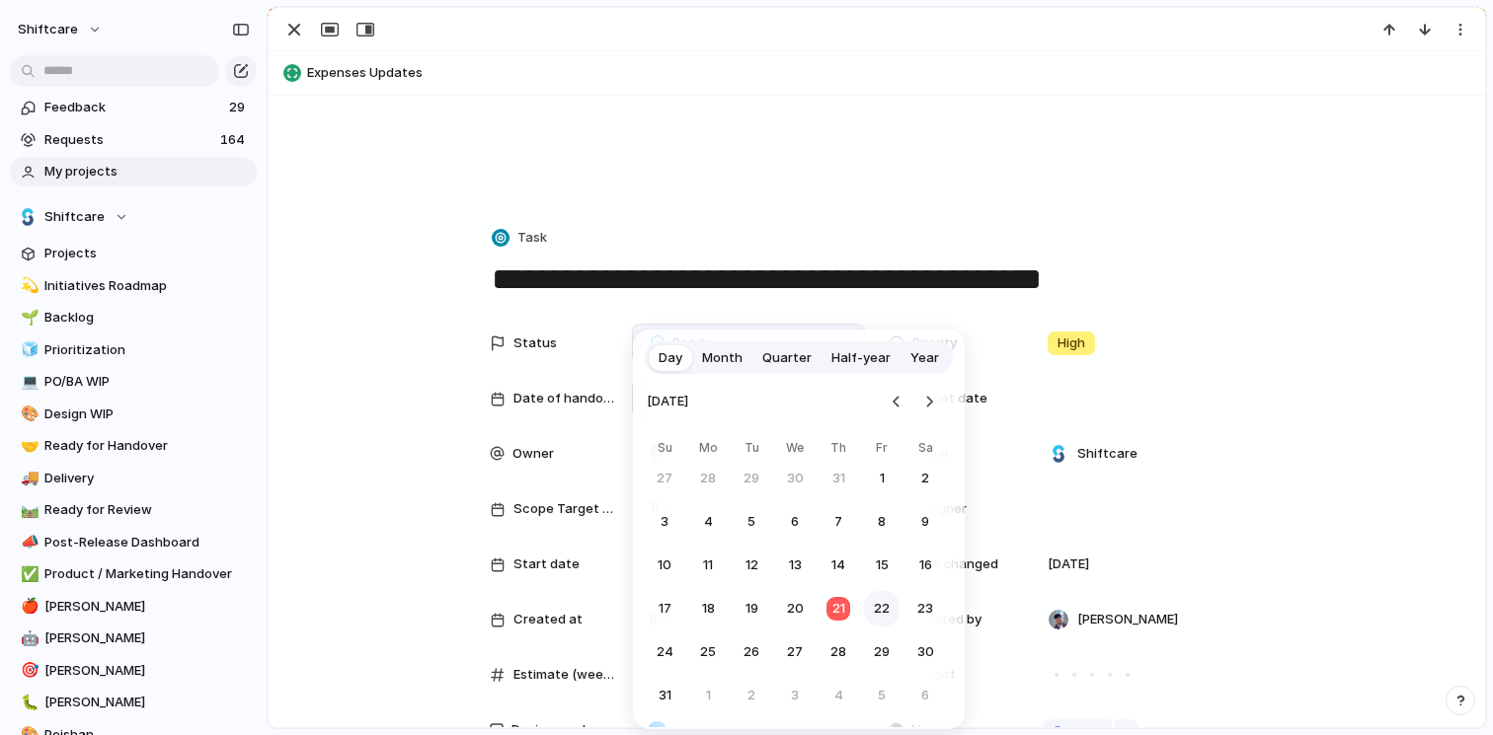
click at [882, 611] on button "22" at bounding box center [882, 609] width 36 height 36
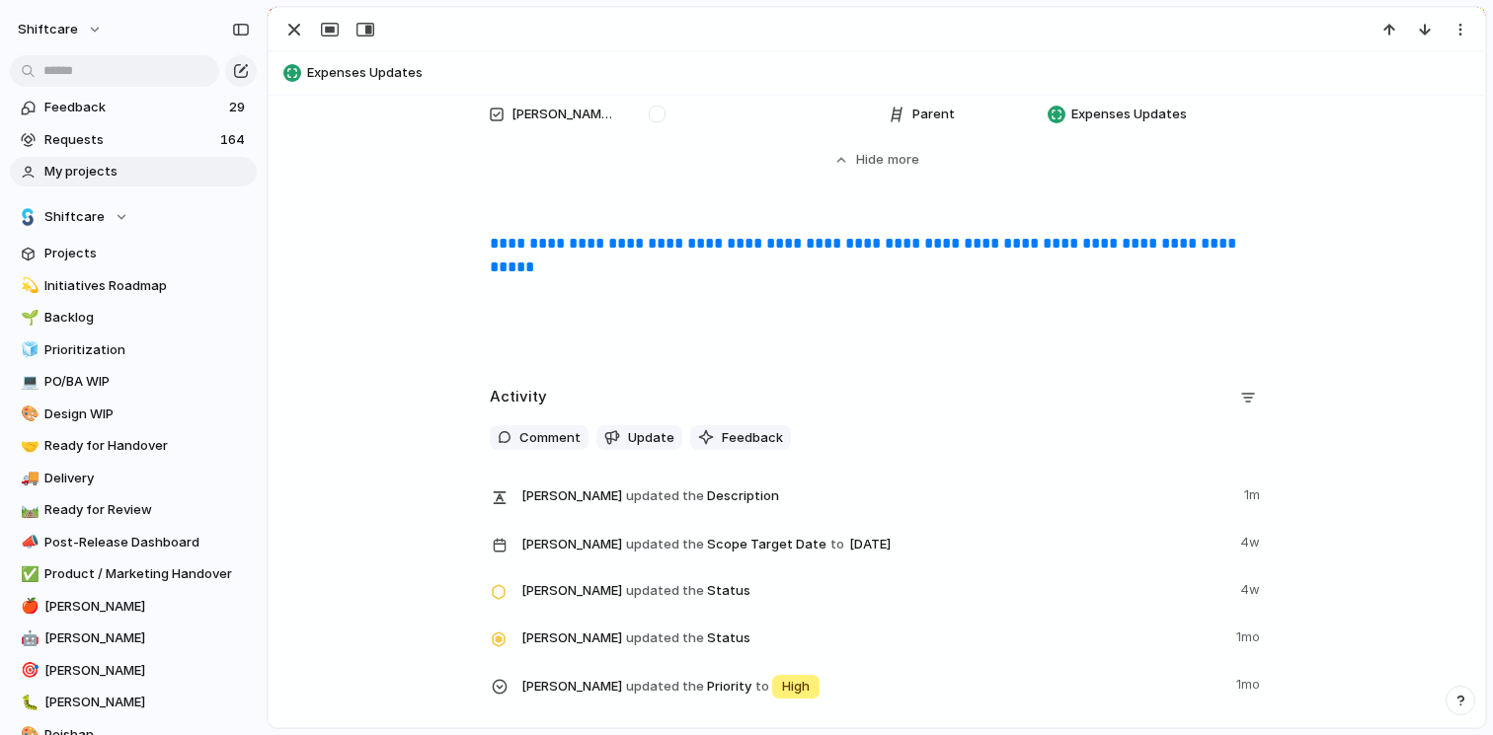
scroll to position [1415, 0]
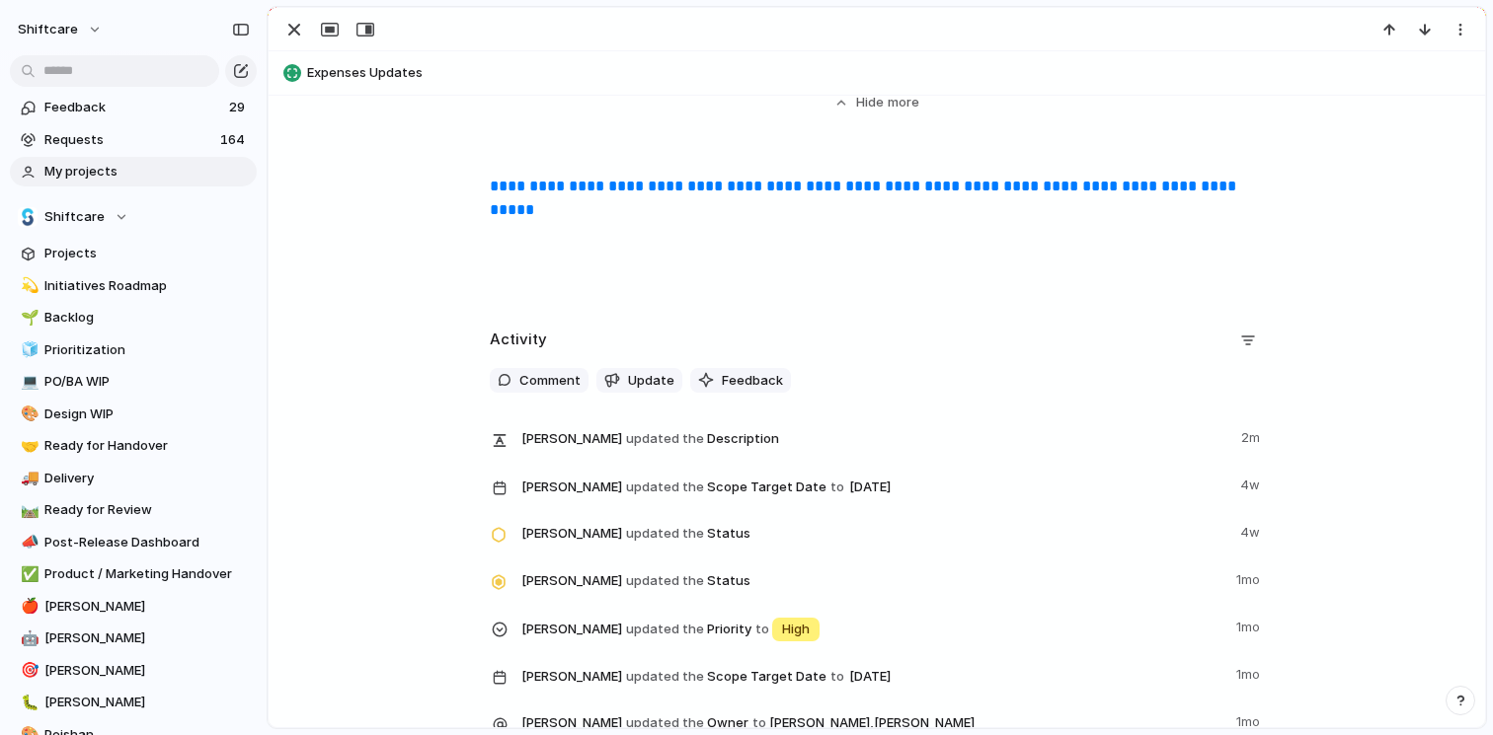
click at [438, 493] on div "Activity Comment Update Feedback Mikey Nanquil updated the Description 2m Mikey…" at bounding box center [876, 588] width 1169 height 527
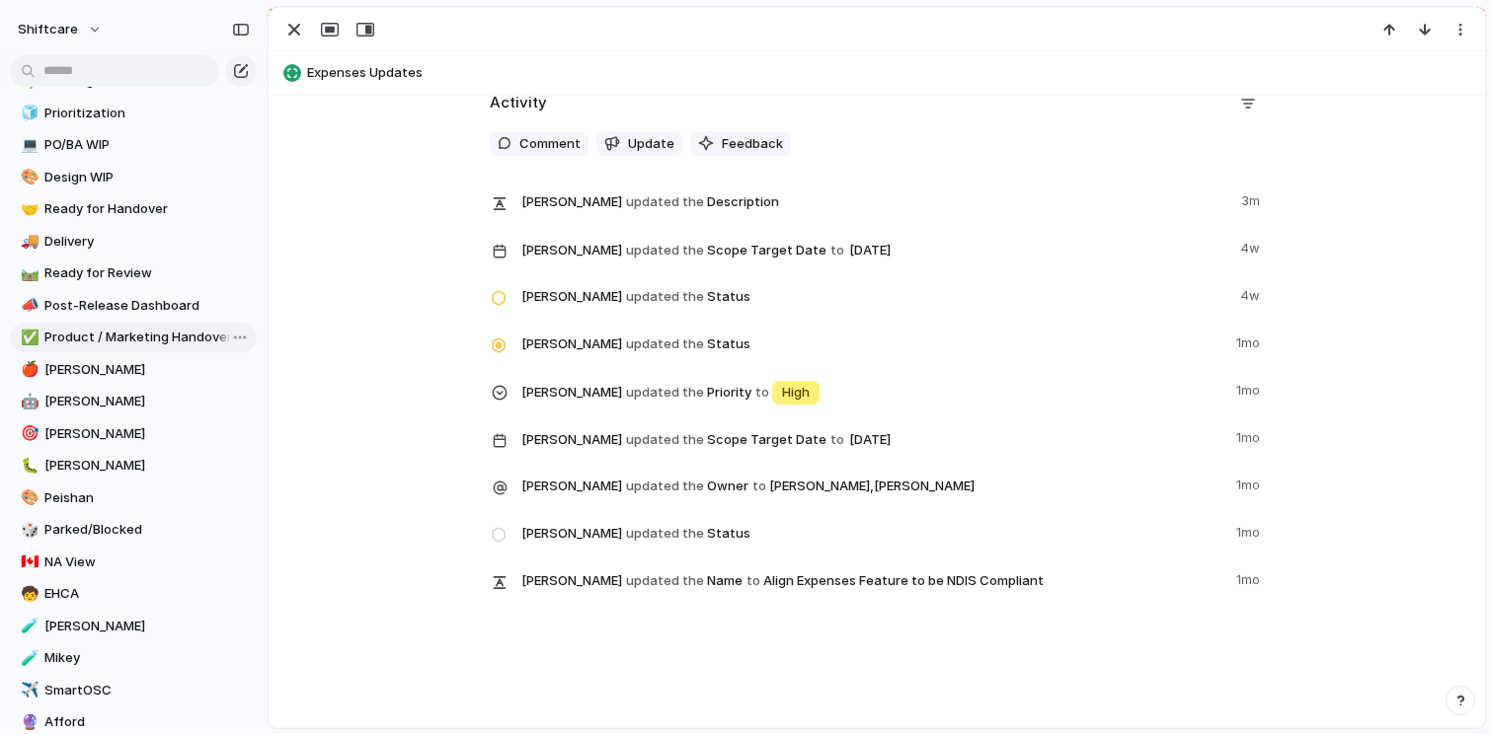
scroll to position [0, 0]
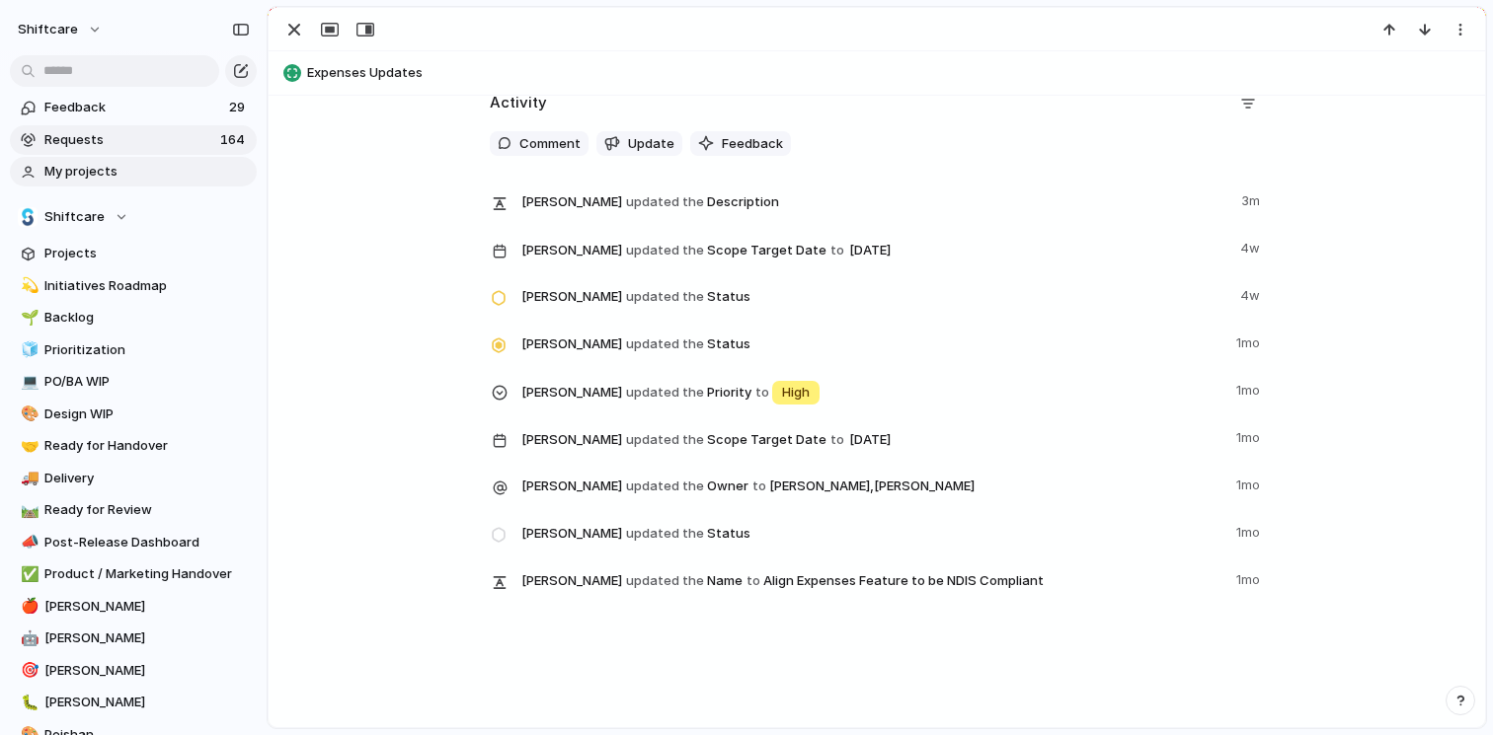
click at [104, 150] on link "Requests 164" at bounding box center [133, 140] width 247 height 30
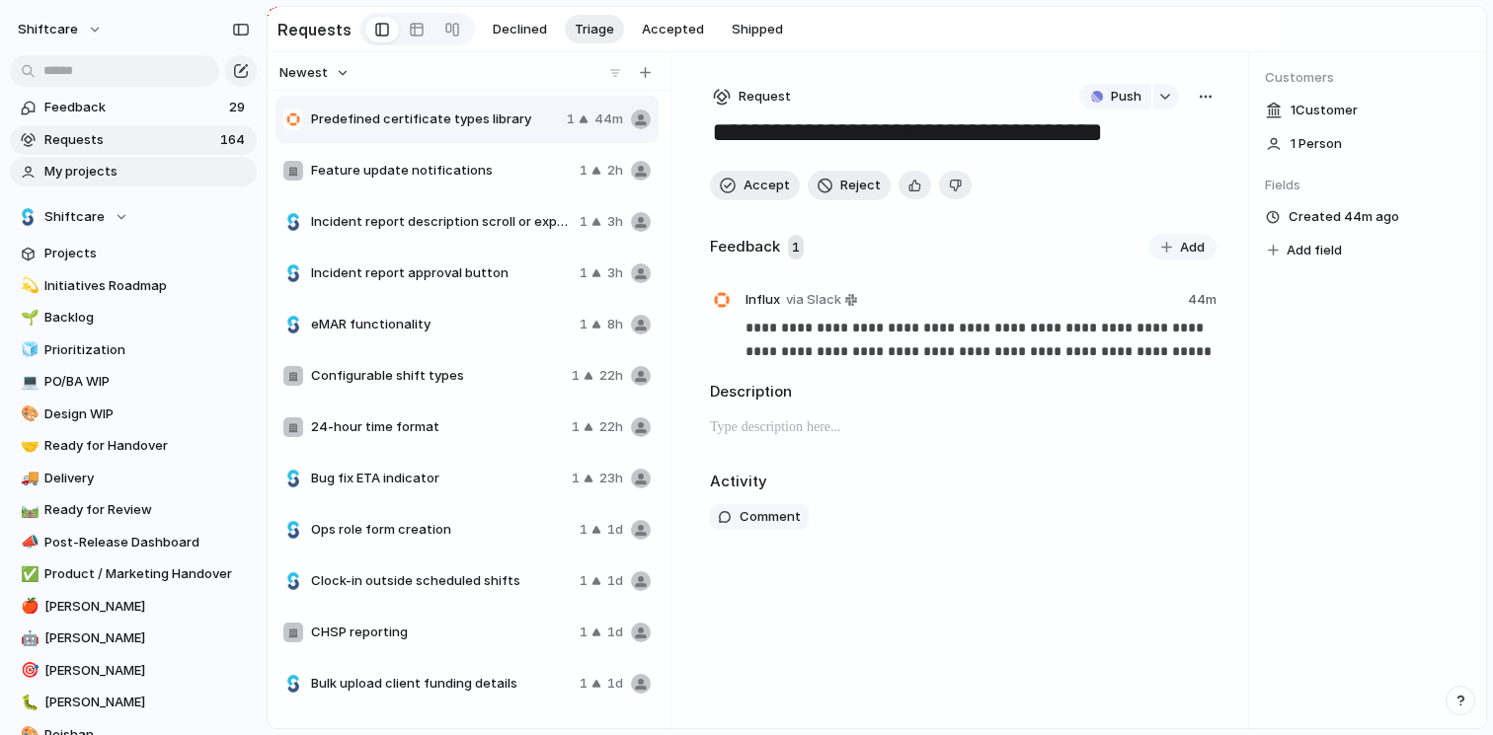
click at [94, 167] on span "My projects" at bounding box center [146, 172] width 205 height 20
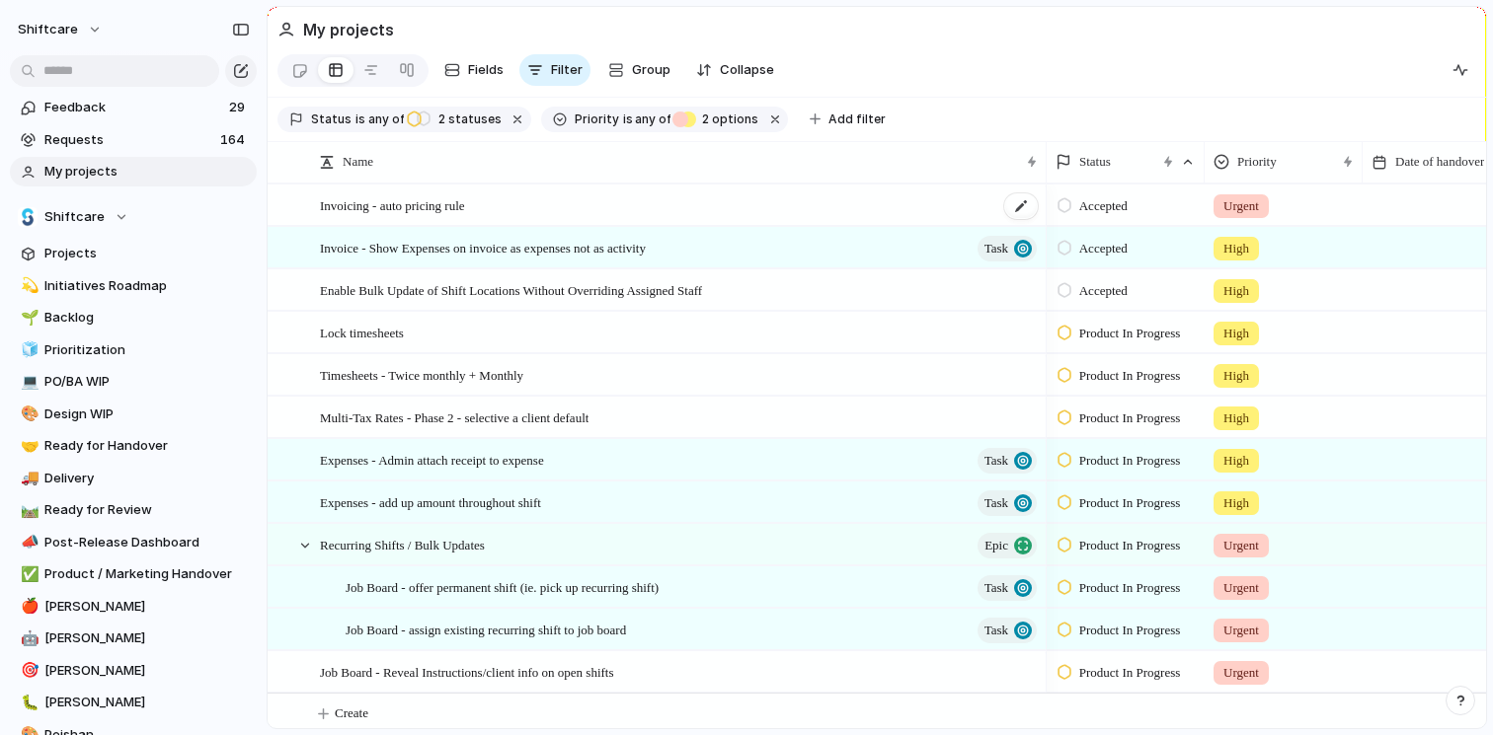
click at [832, 226] on div "Invoicing - auto pricing rule" at bounding box center [680, 206] width 720 height 40
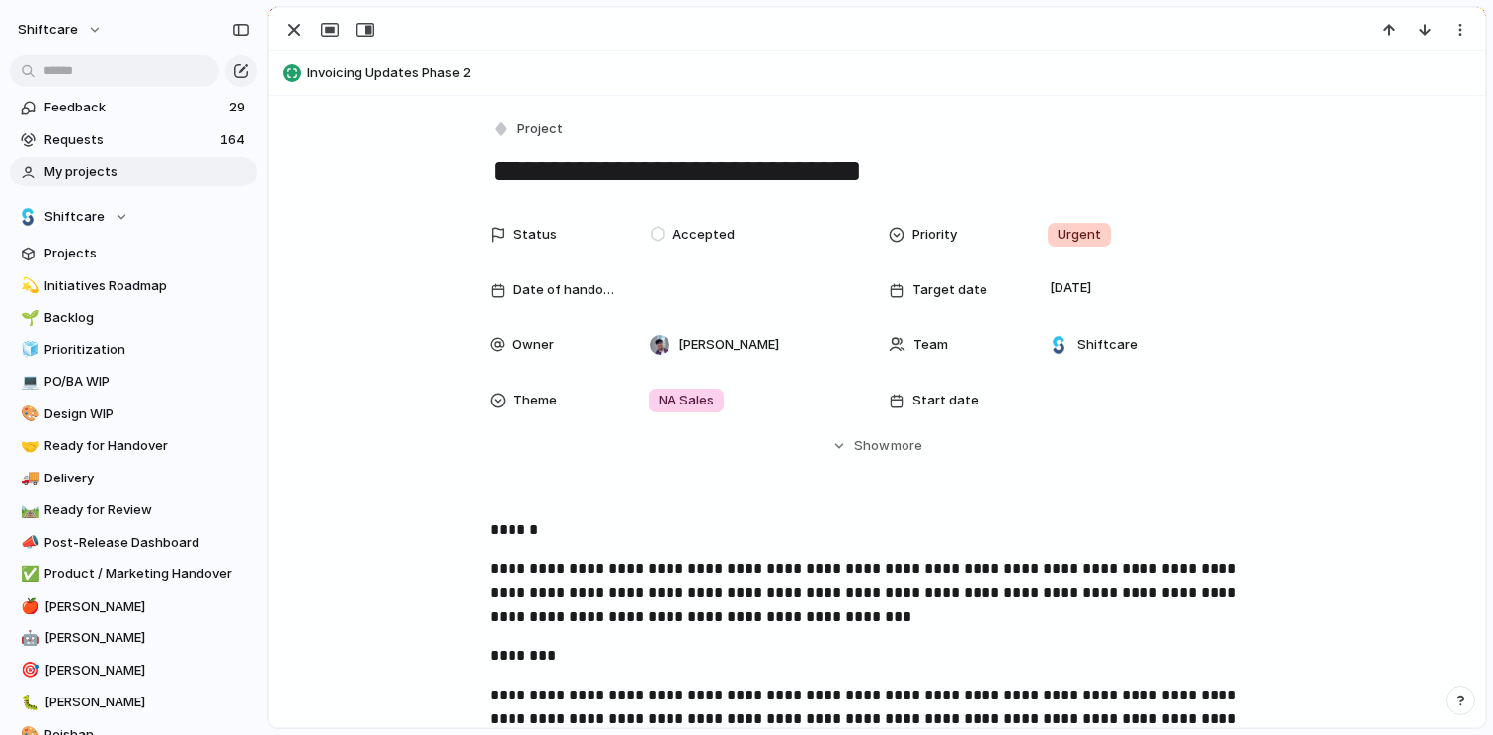
drag, startPoint x: 840, startPoint y: 380, endPoint x: 854, endPoint y: 368, distance: 18.2
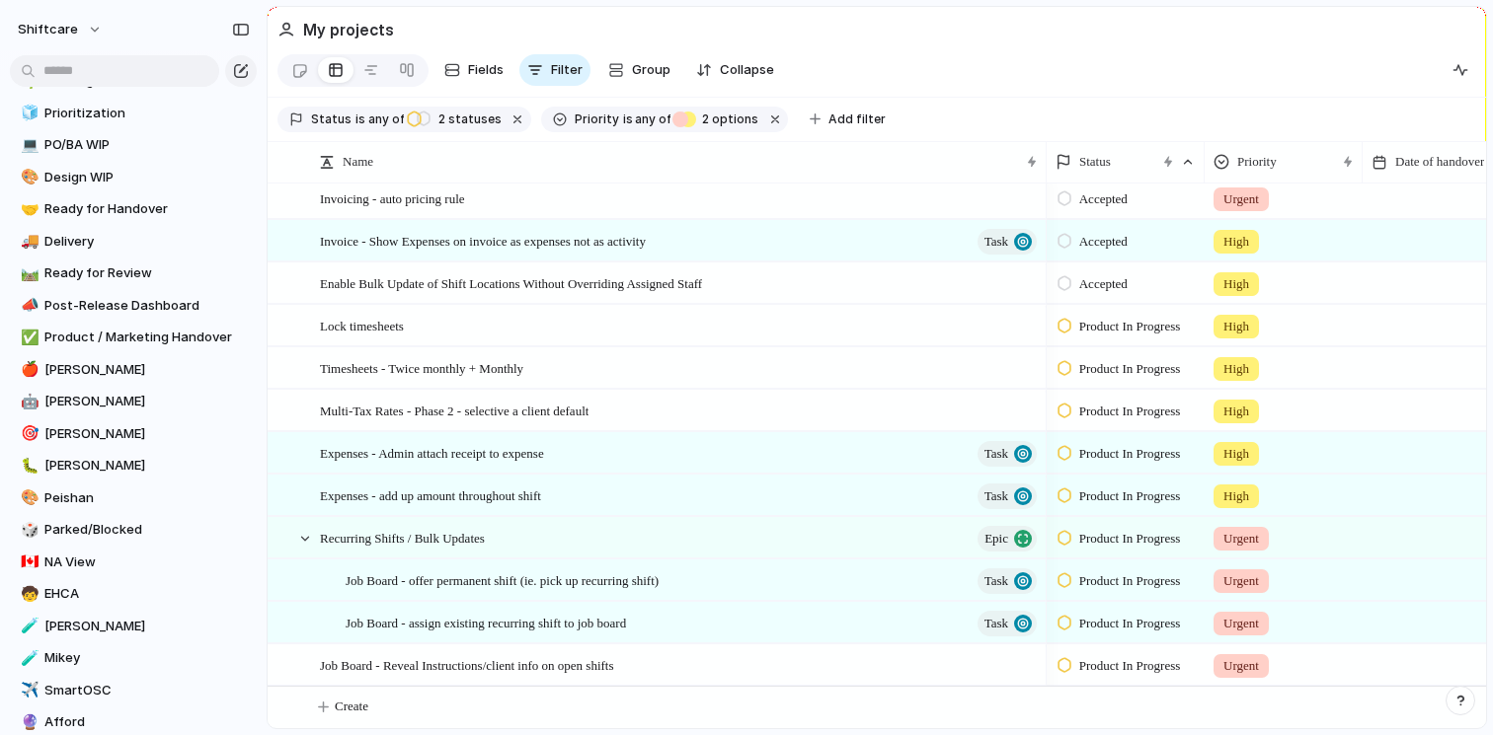
scroll to position [355, 0]
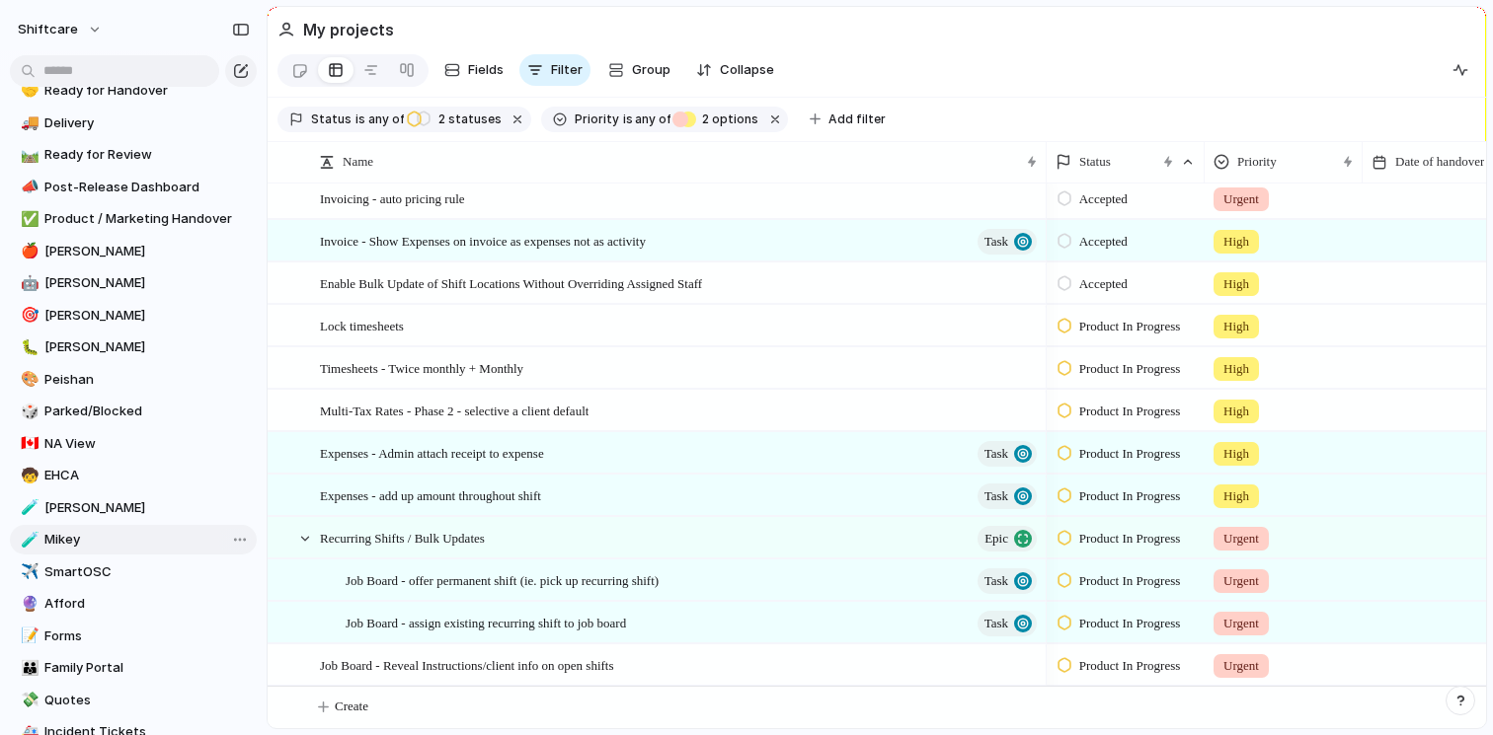
click at [107, 527] on link "🧪 Mikey" at bounding box center [133, 540] width 247 height 30
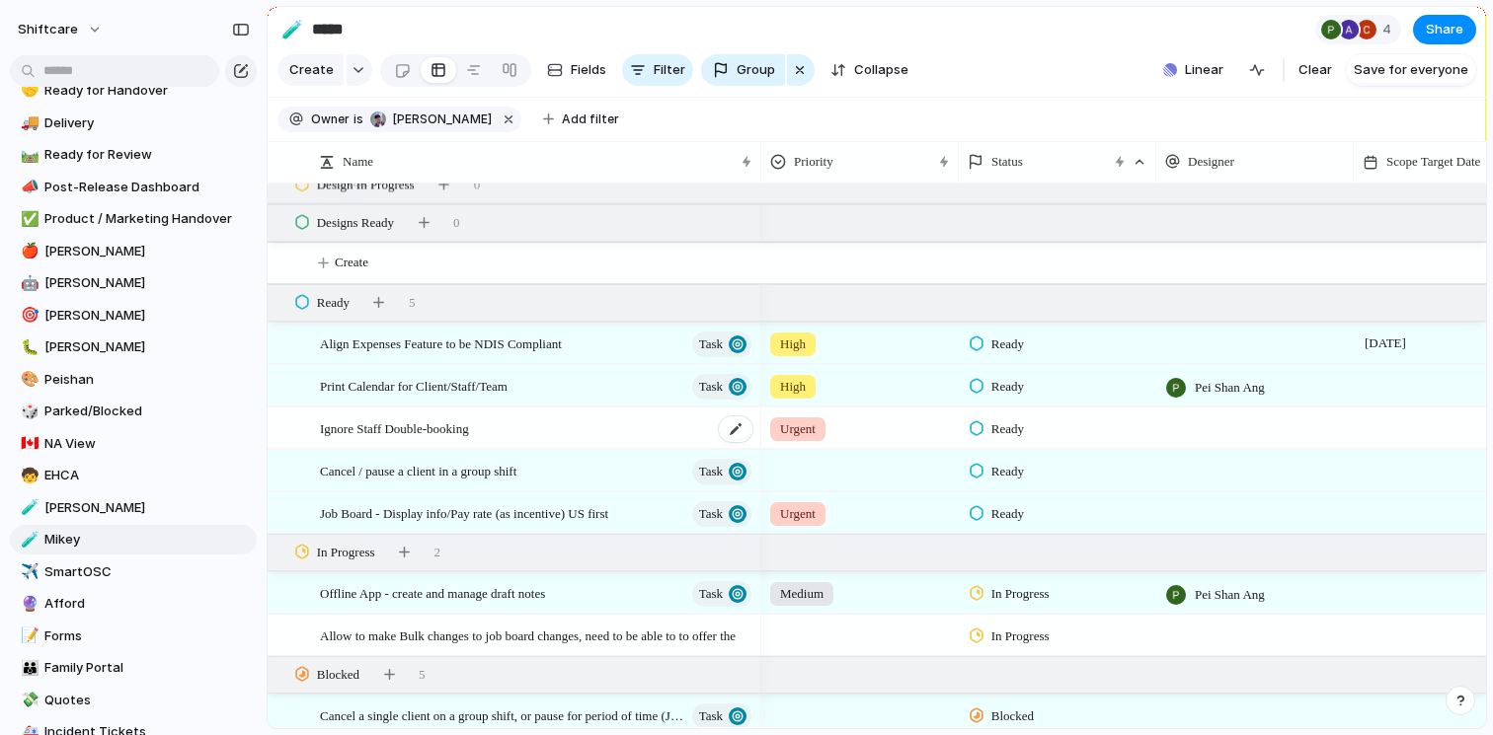
click at [535, 444] on div "Ignore Staff Double-booking" at bounding box center [537, 429] width 434 height 40
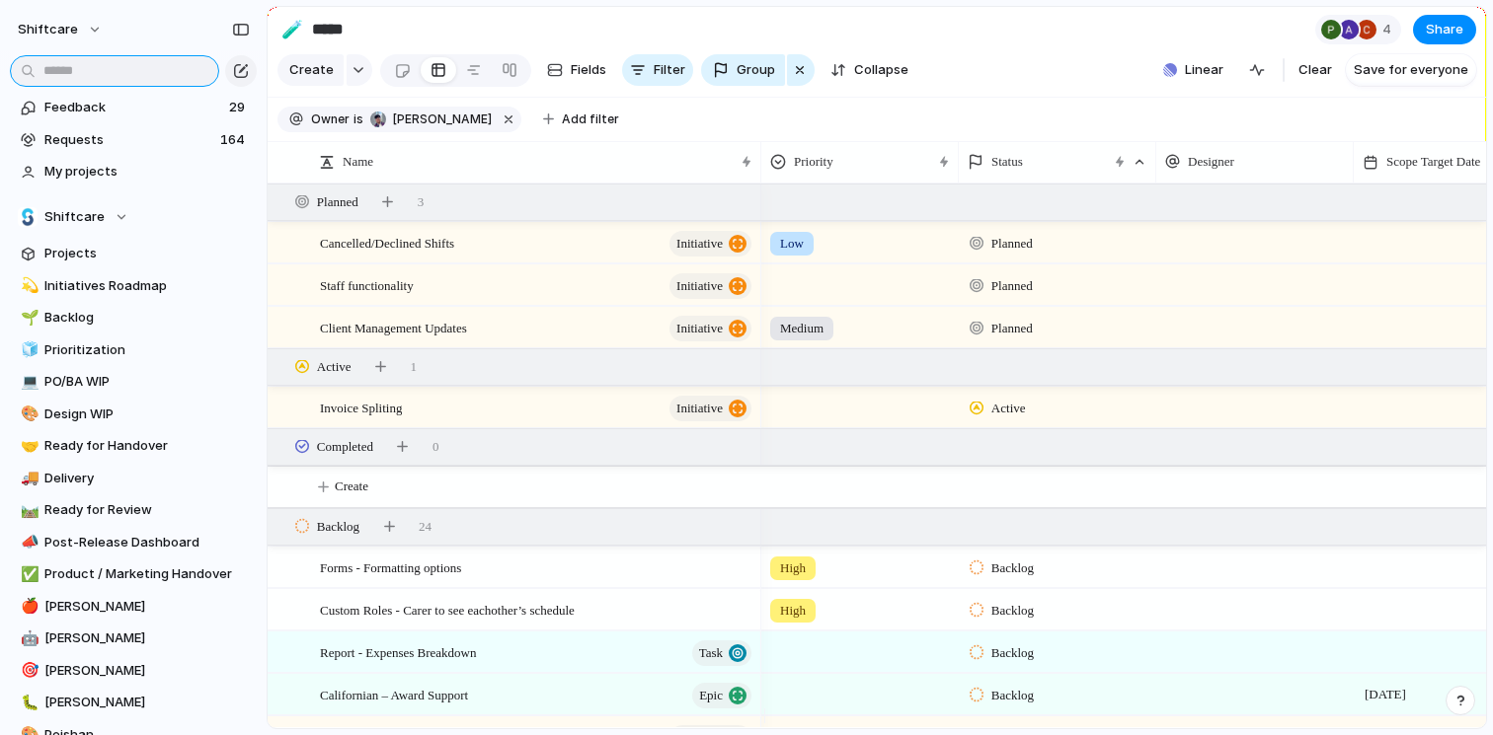
click at [157, 73] on input "text" at bounding box center [114, 71] width 209 height 32
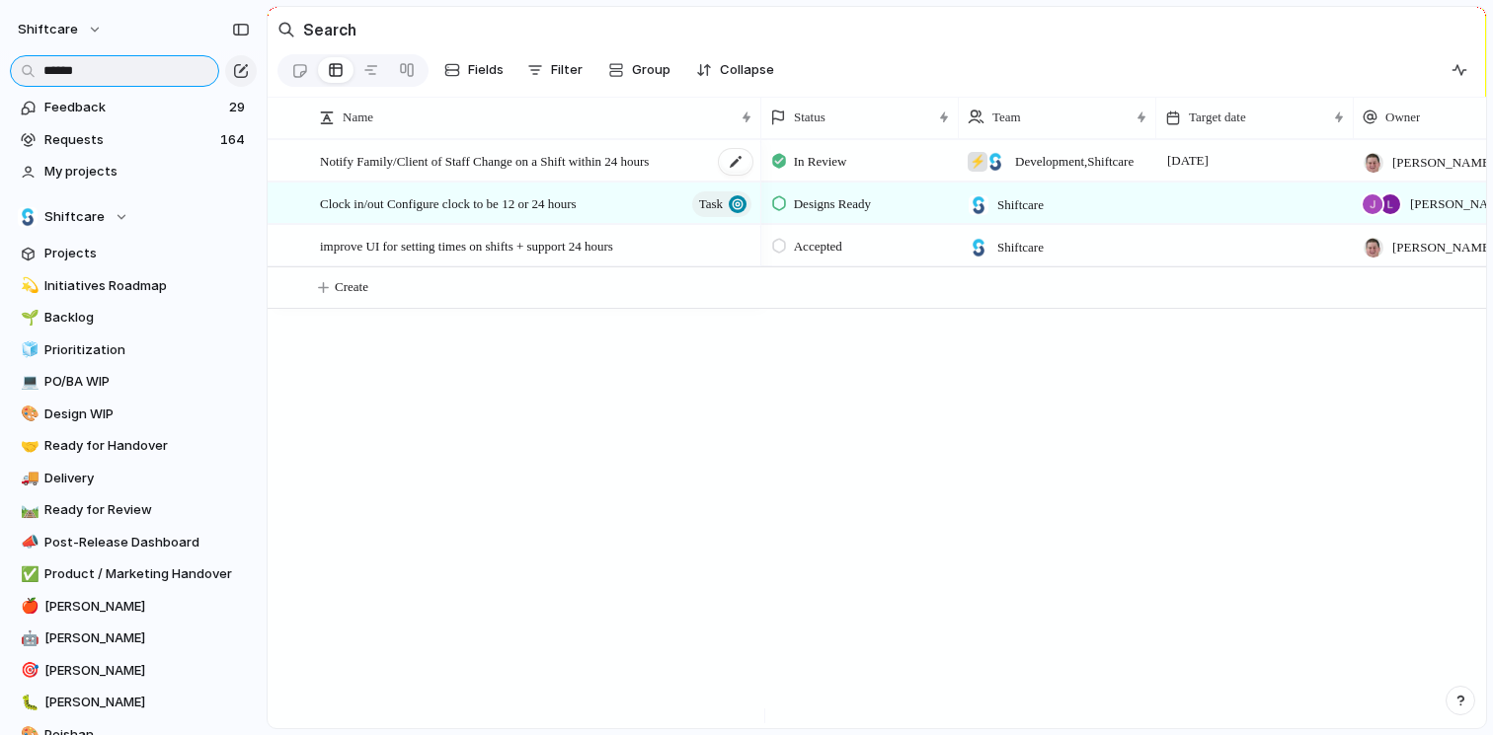
type input "******"
click at [575, 172] on span "Notify Family/Client of Staff Change on a Shift within 24 hours" at bounding box center [484, 160] width 329 height 23
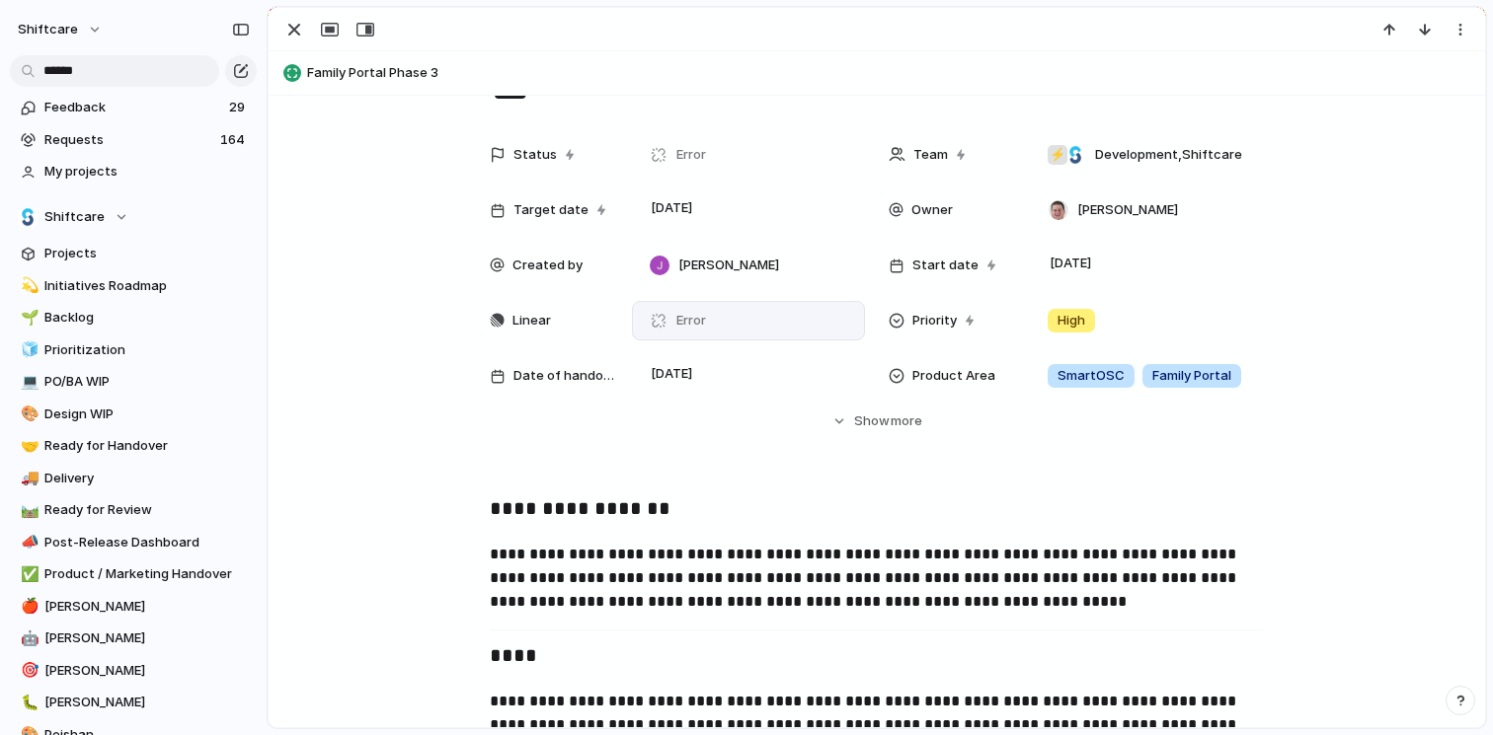
click at [695, 332] on div "Error" at bounding box center [748, 320] width 233 height 39
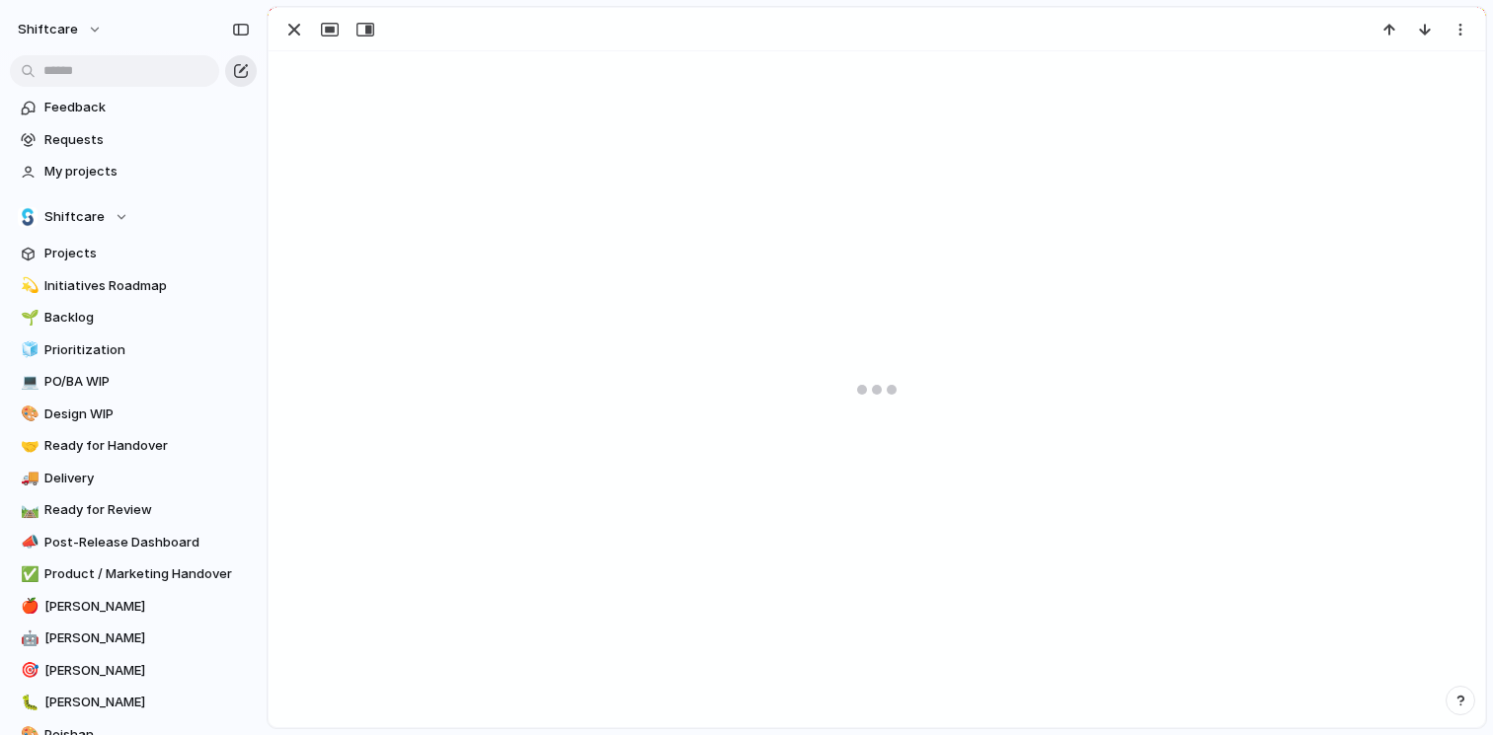
click at [248, 71] on div "button" at bounding box center [241, 71] width 16 height 16
click at [167, 180] on span "My projects" at bounding box center [146, 172] width 205 height 20
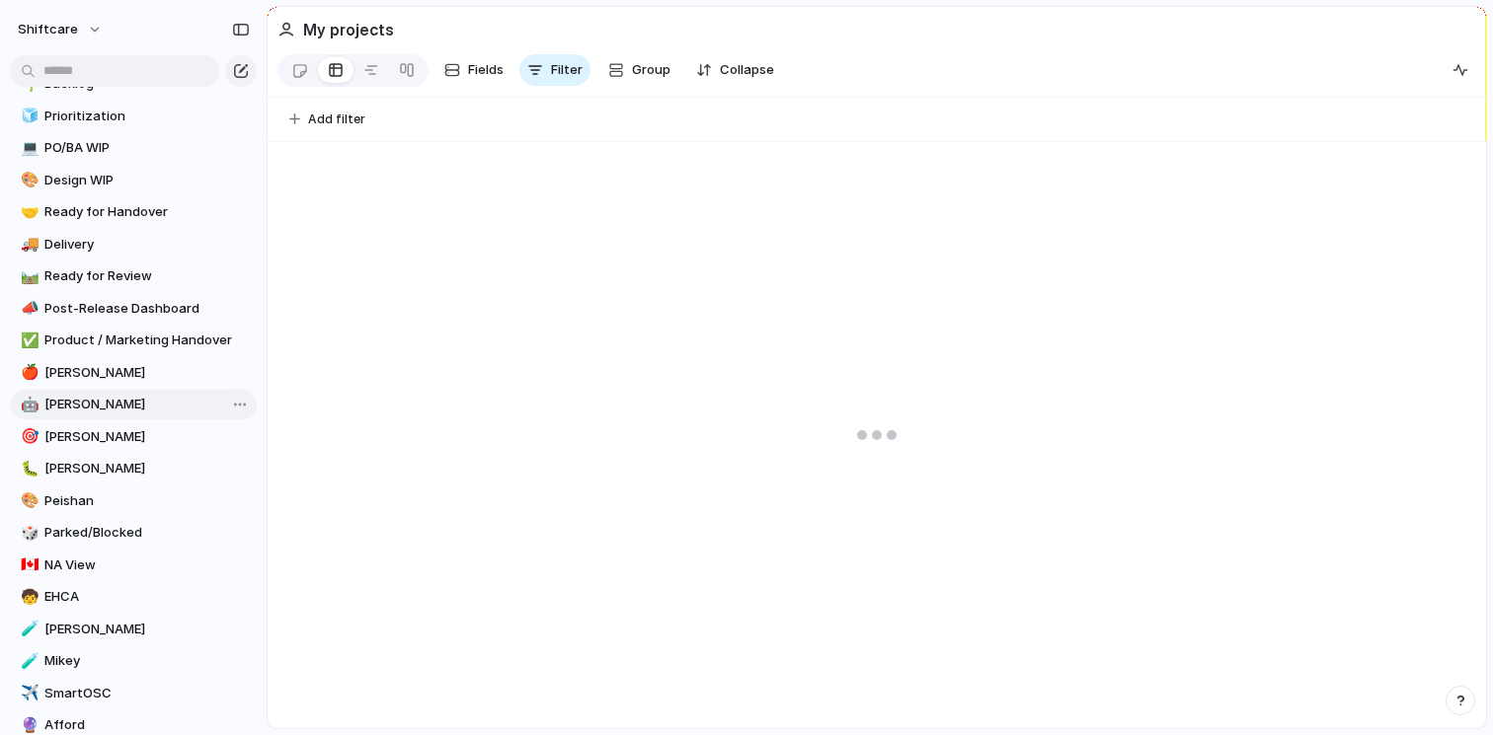
scroll to position [73, 0]
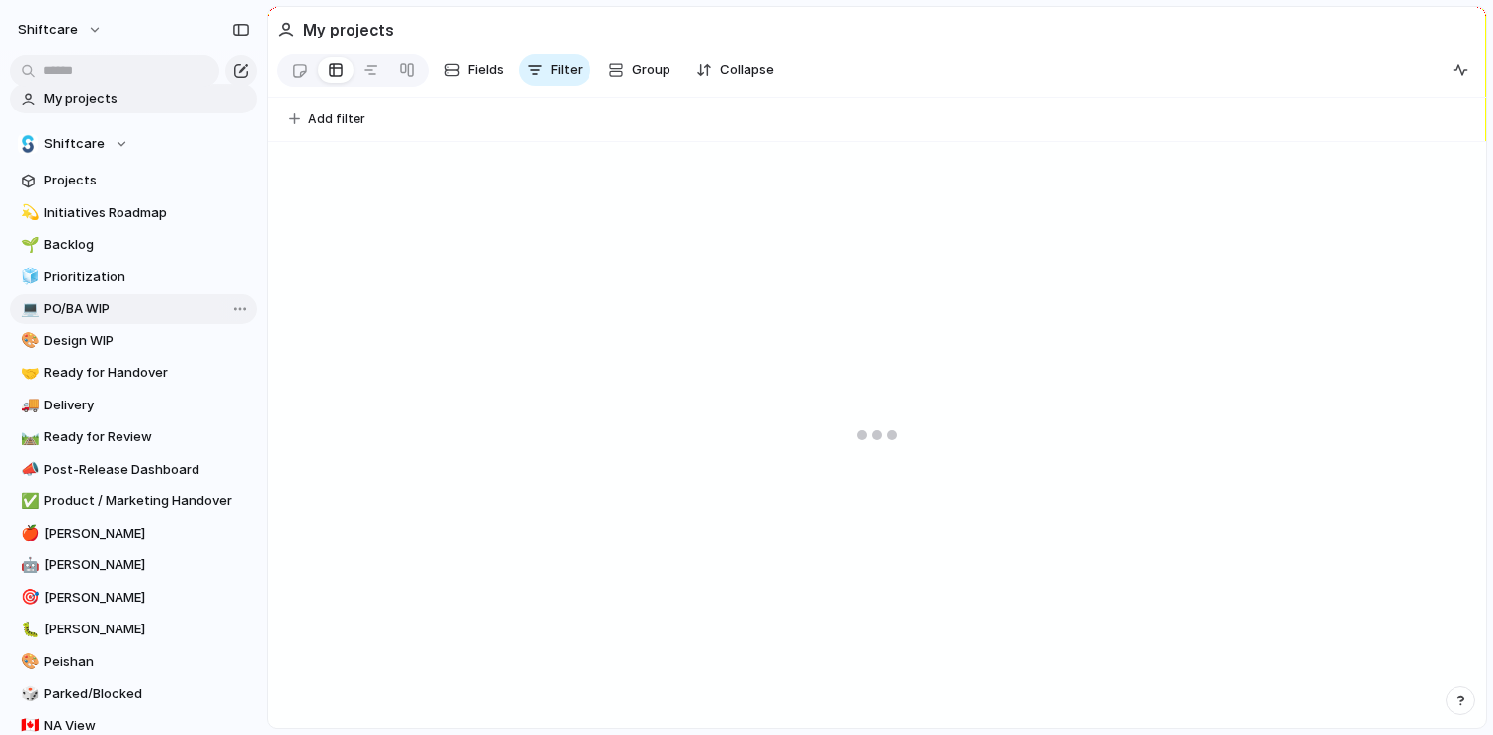
click at [127, 315] on span "PO/BA WIP" at bounding box center [146, 309] width 205 height 20
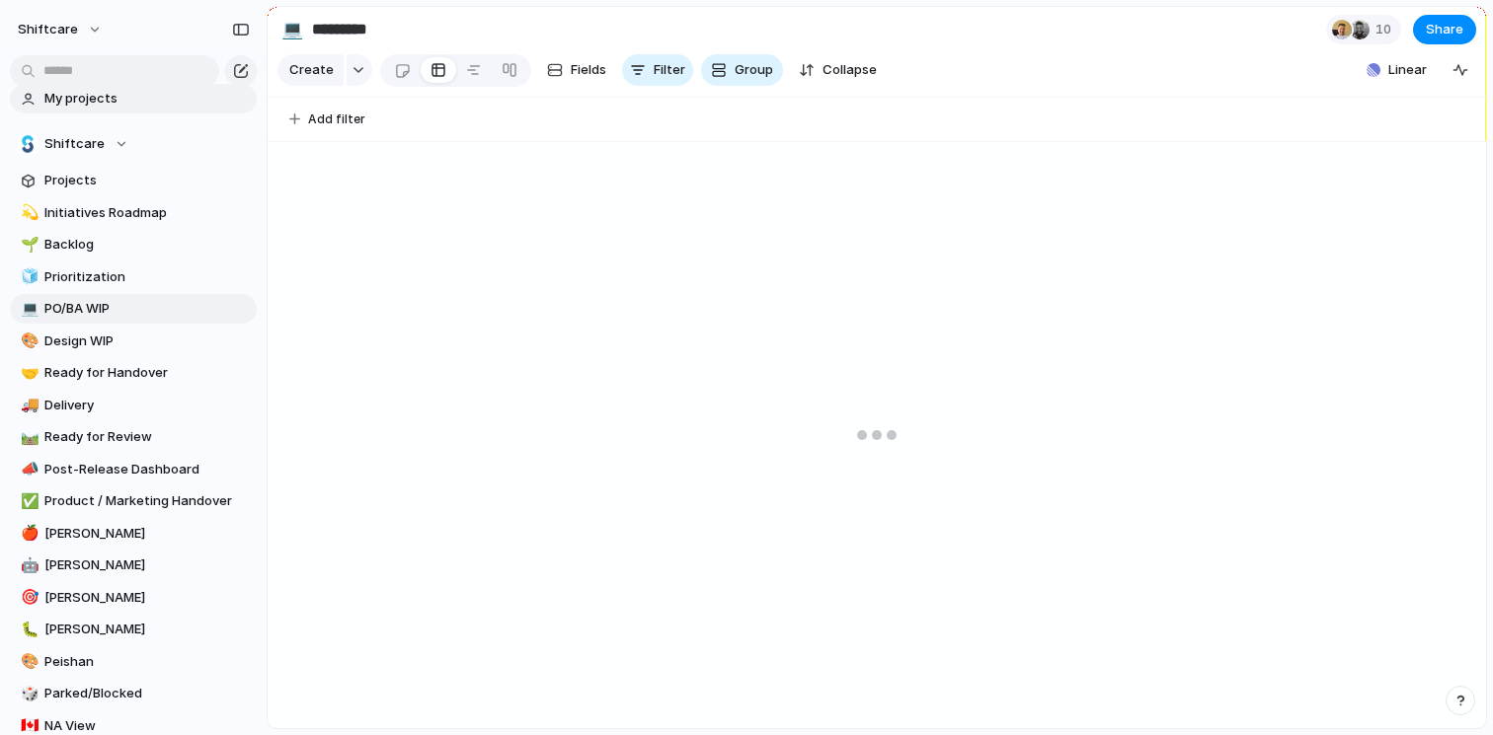
click at [99, 87] on link "My projects" at bounding box center [133, 99] width 247 height 30
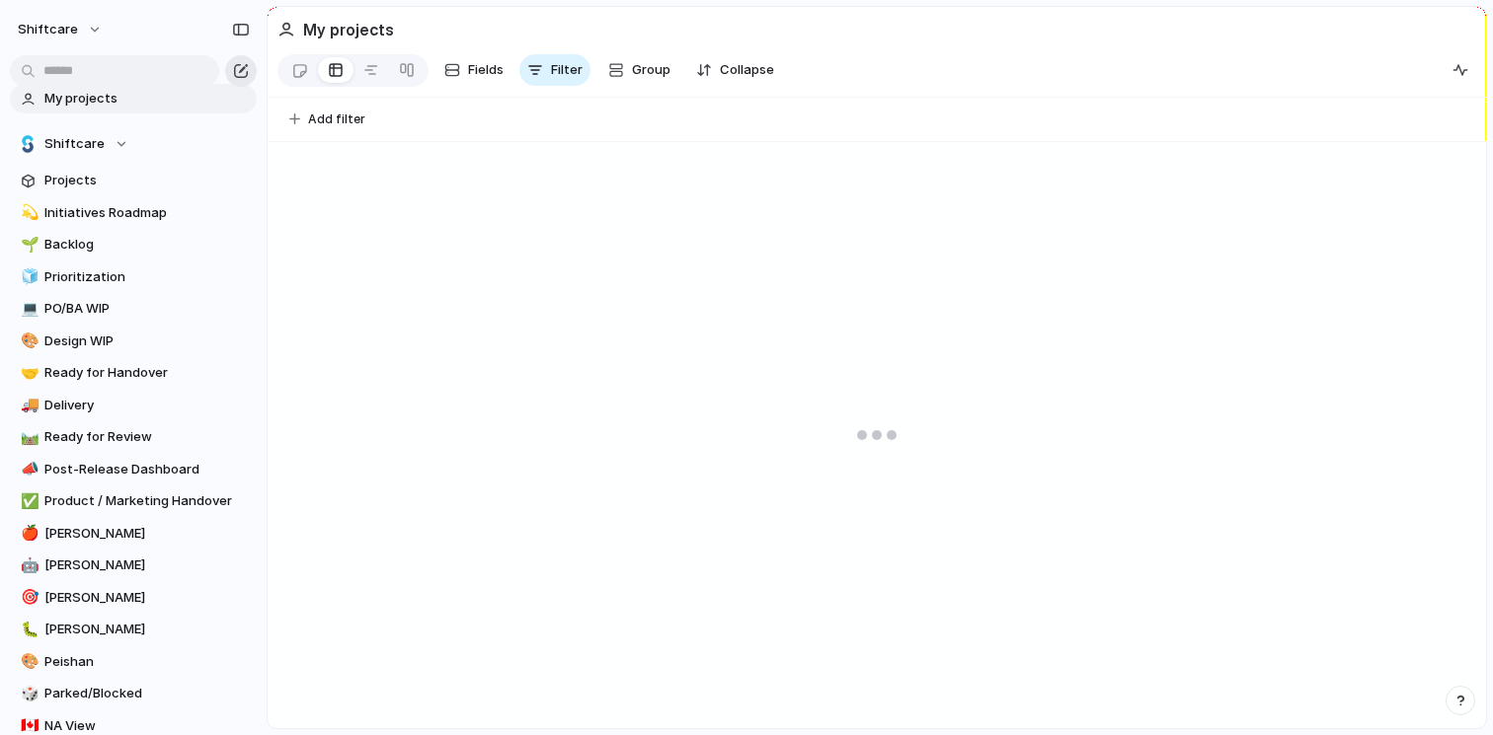
click at [249, 78] on button "button" at bounding box center [241, 71] width 32 height 32
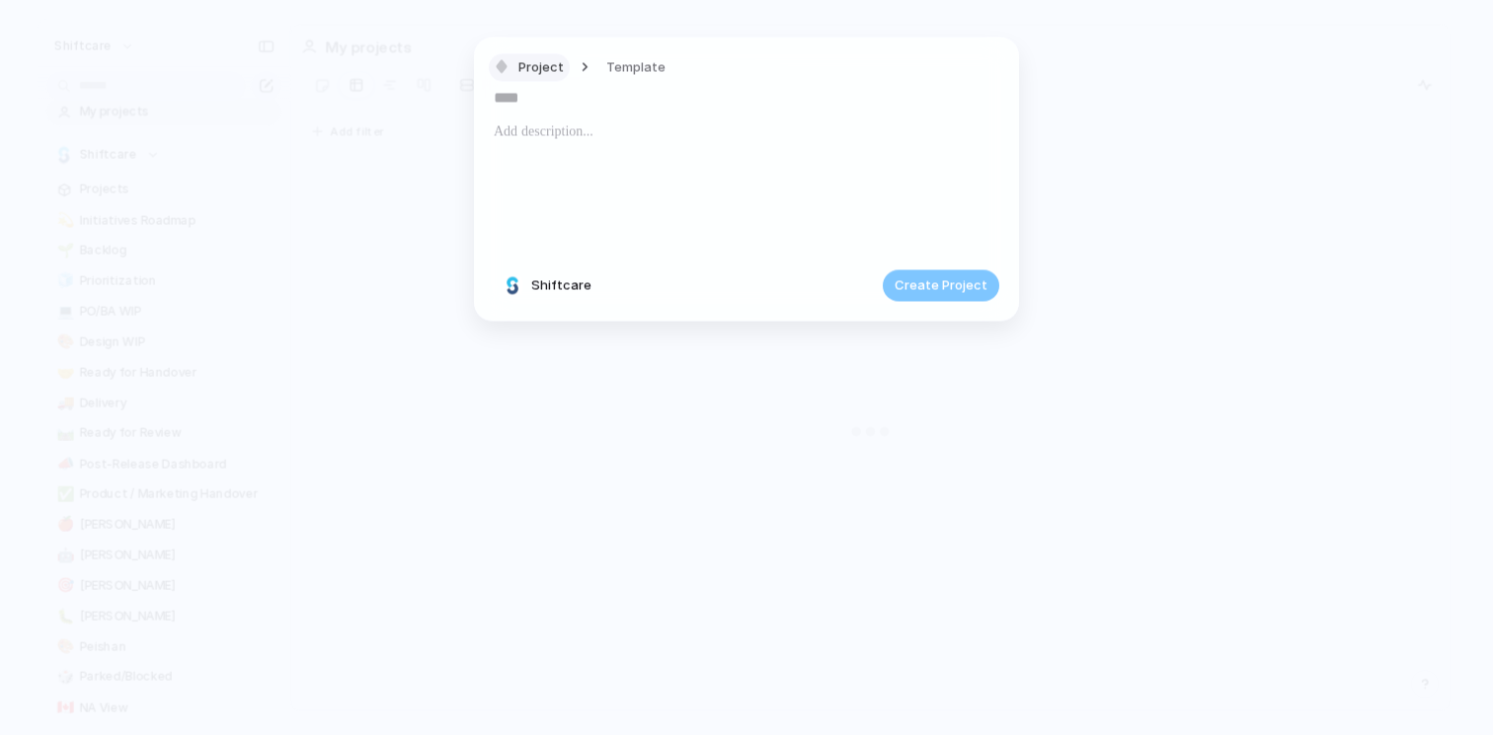
click at [549, 65] on span "Project" at bounding box center [540, 67] width 45 height 20
click at [749, 162] on div "Initiative Project Request Epic Task Bug Customize" at bounding box center [746, 367] width 1493 height 735
click at [648, 128] on p at bounding box center [746, 131] width 505 height 24
click at [563, 291] on span "Shiftcare" at bounding box center [561, 286] width 60 height 20
click at [752, 314] on div "Shiftcare ⚡ QA ⚡ IT ⚡ Product ⚡ Pivotal ⚡ Development ⚡ Foundation" at bounding box center [746, 367] width 1493 height 735
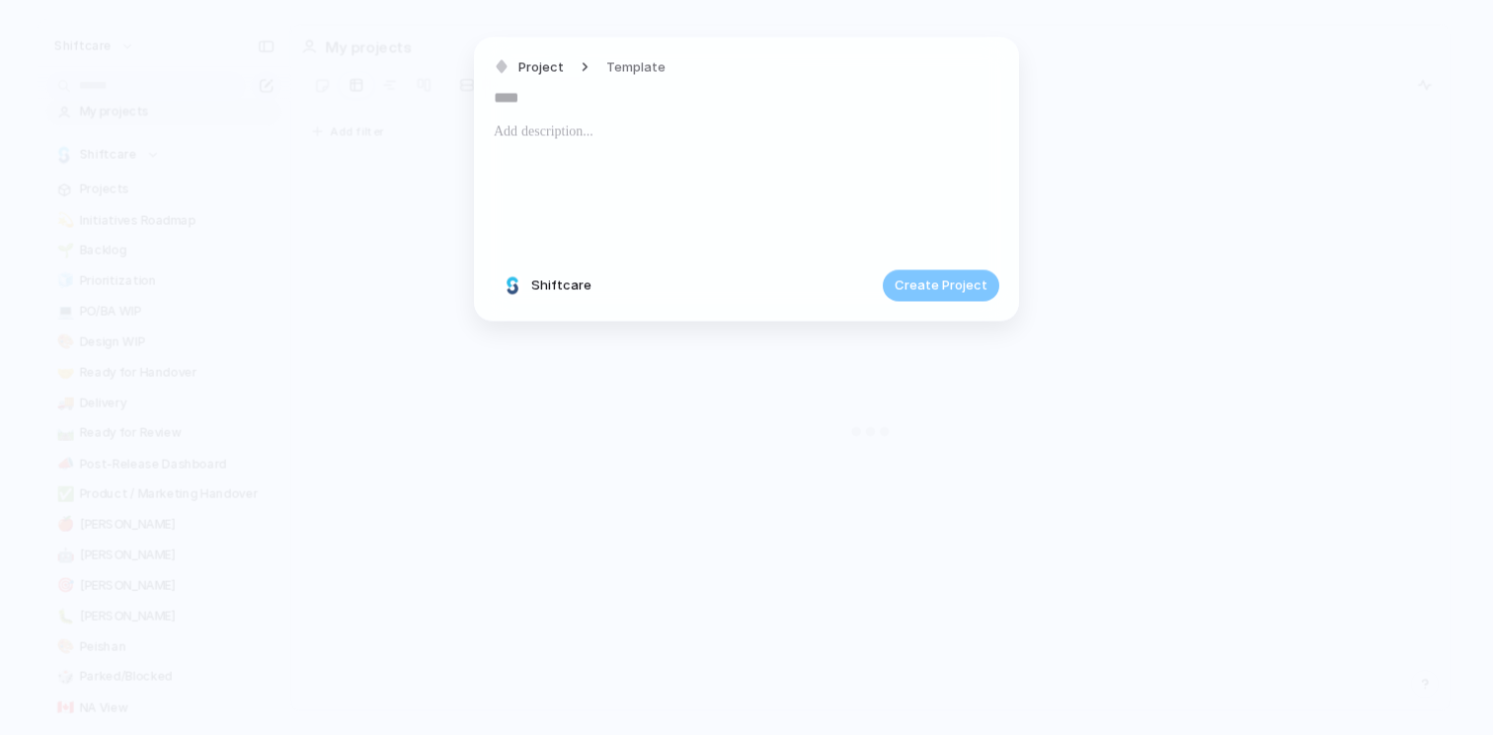
click at [579, 287] on span "Shiftcare" at bounding box center [561, 286] width 60 height 20
click at [692, 306] on div "Shiftcare ⚡ QA ⚡ IT ⚡ Product ⚡ Pivotal ⚡ Development ⚡ Foundation" at bounding box center [746, 367] width 1493 height 735
click at [667, 252] on div at bounding box center [746, 186] width 505 height 134
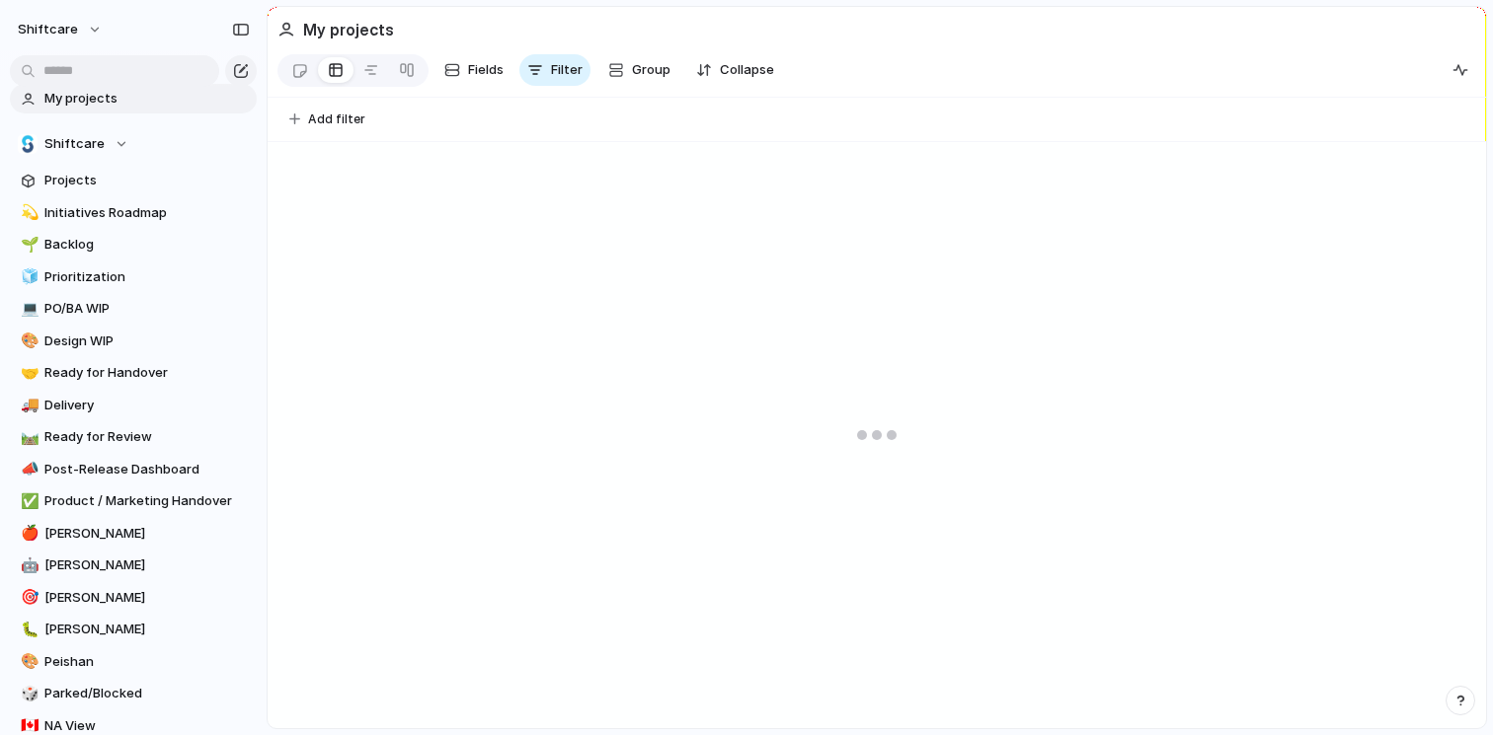
click at [113, 107] on span "My projects" at bounding box center [146, 99] width 205 height 20
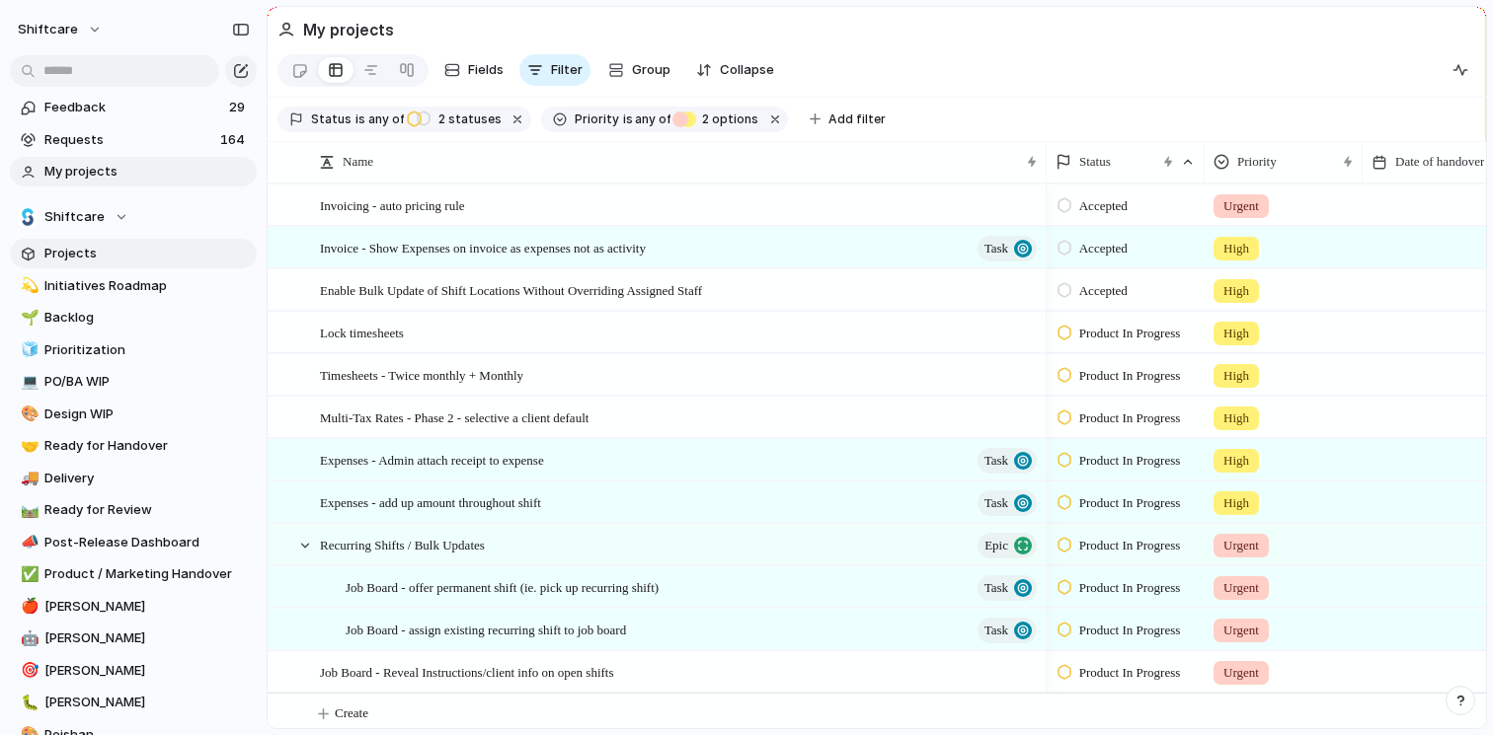
click at [113, 239] on link "Projects" at bounding box center [133, 254] width 247 height 30
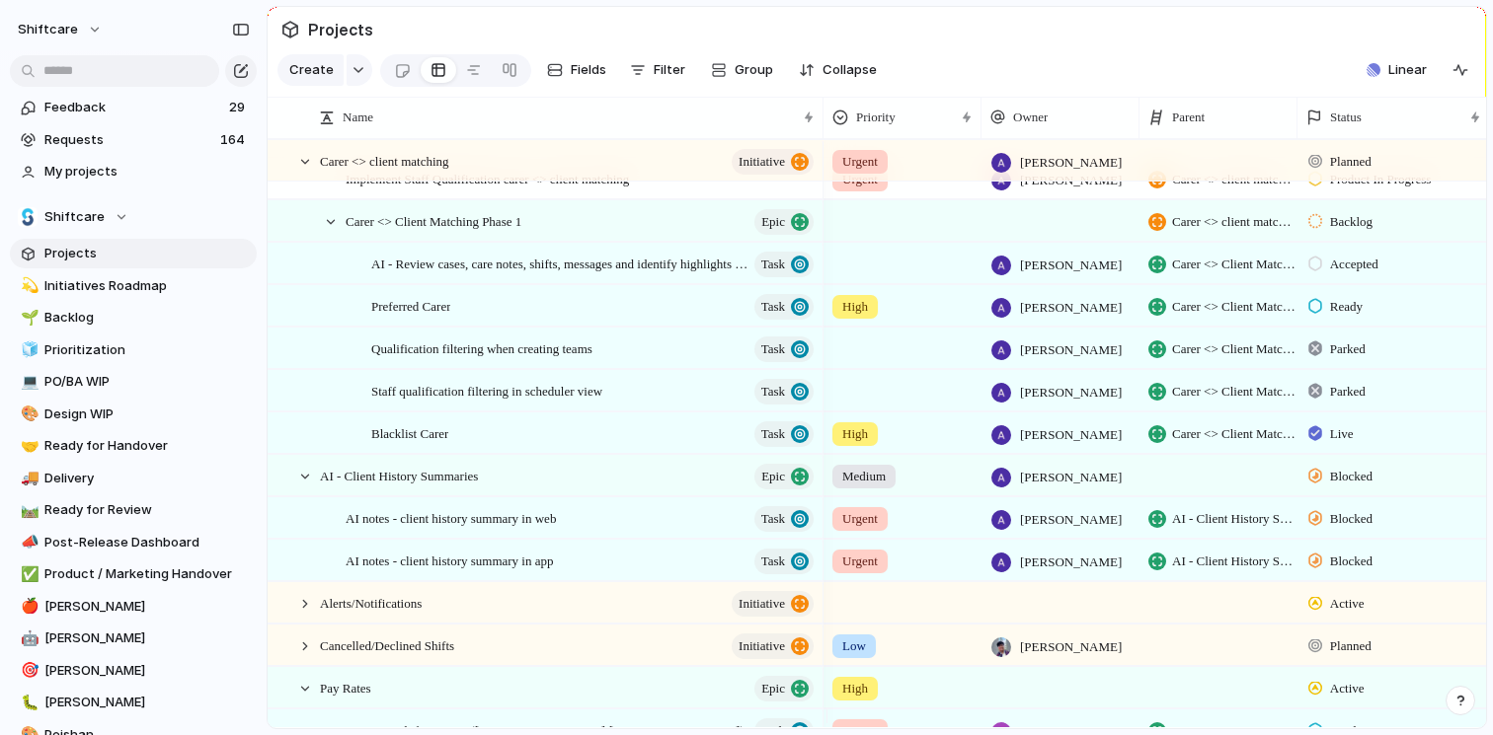
scroll to position [474, 0]
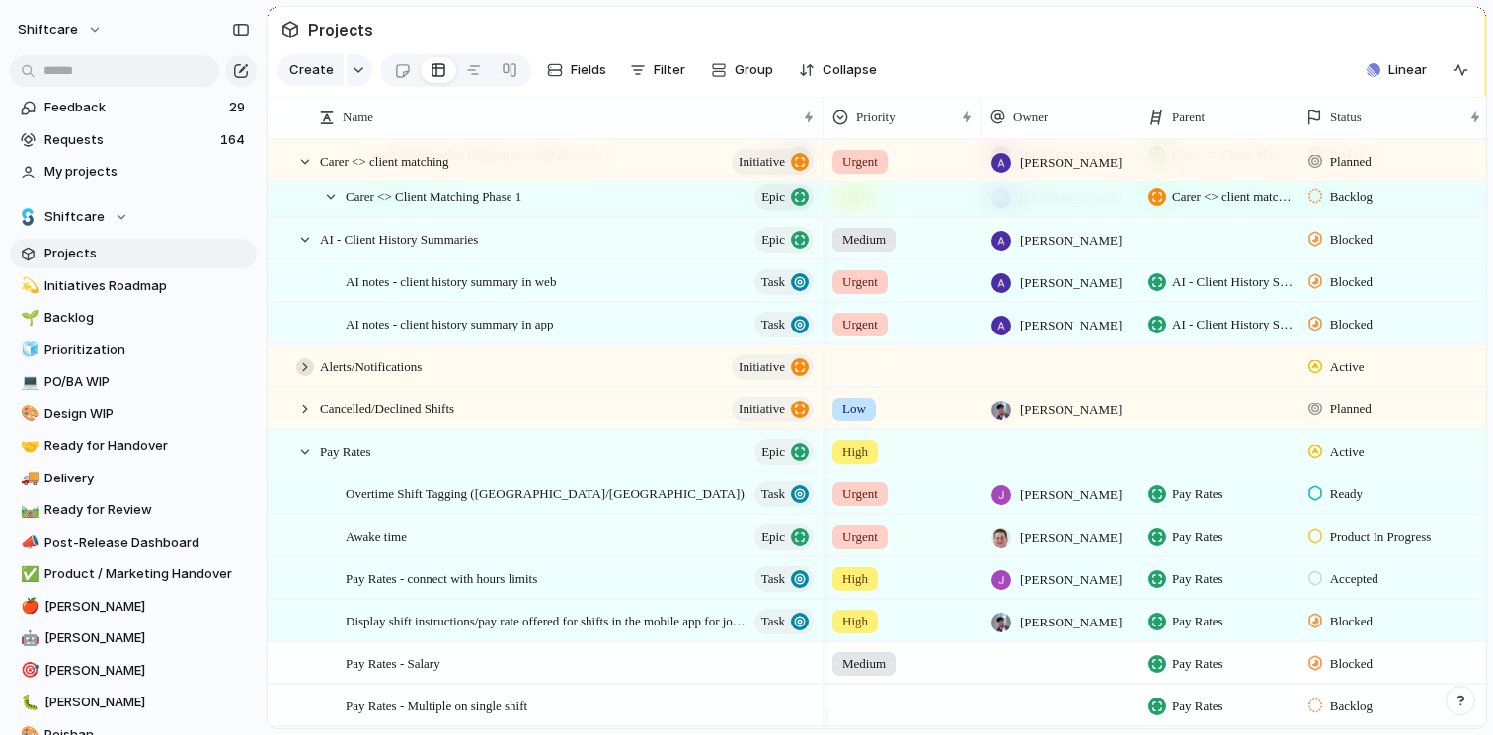
click at [305, 376] on div at bounding box center [305, 367] width 18 height 18
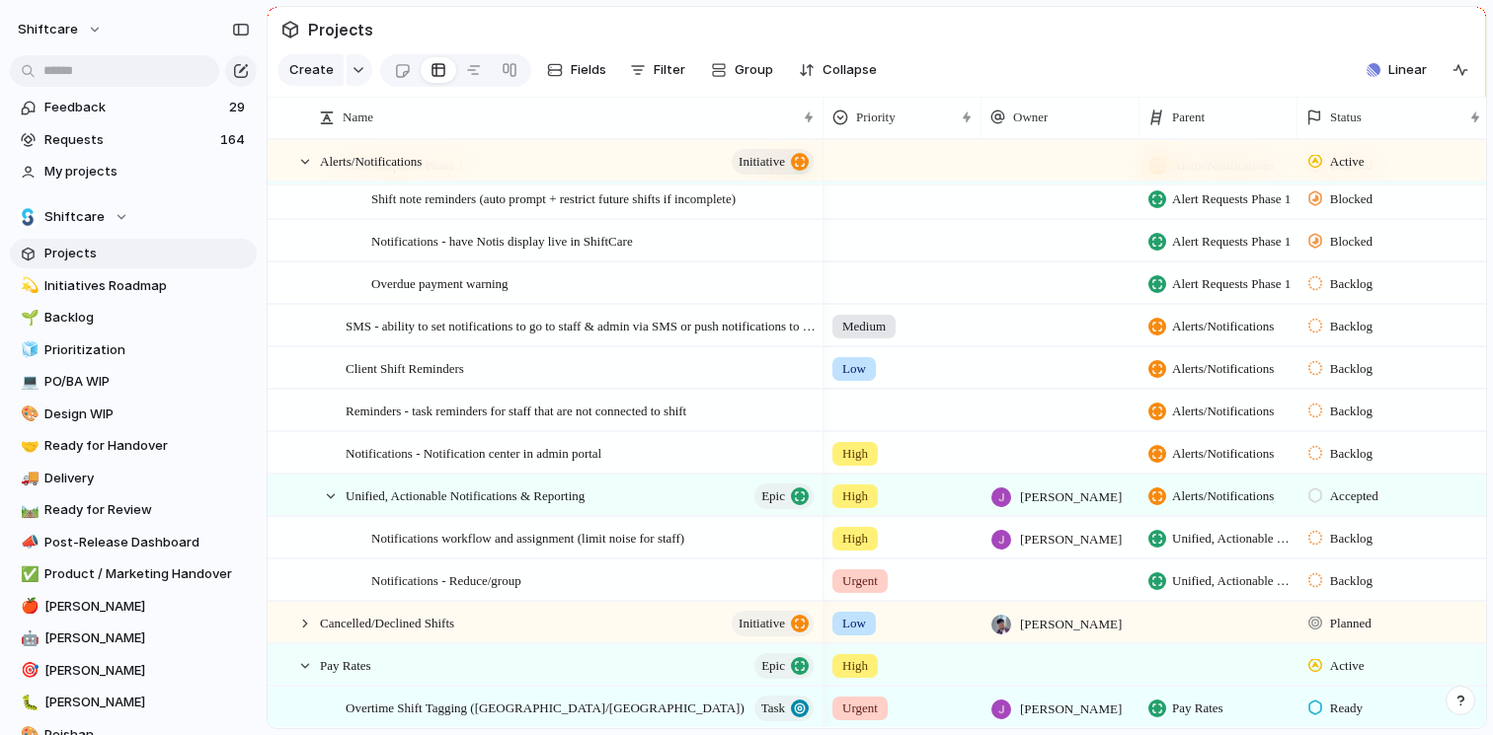
scroll to position [0, 0]
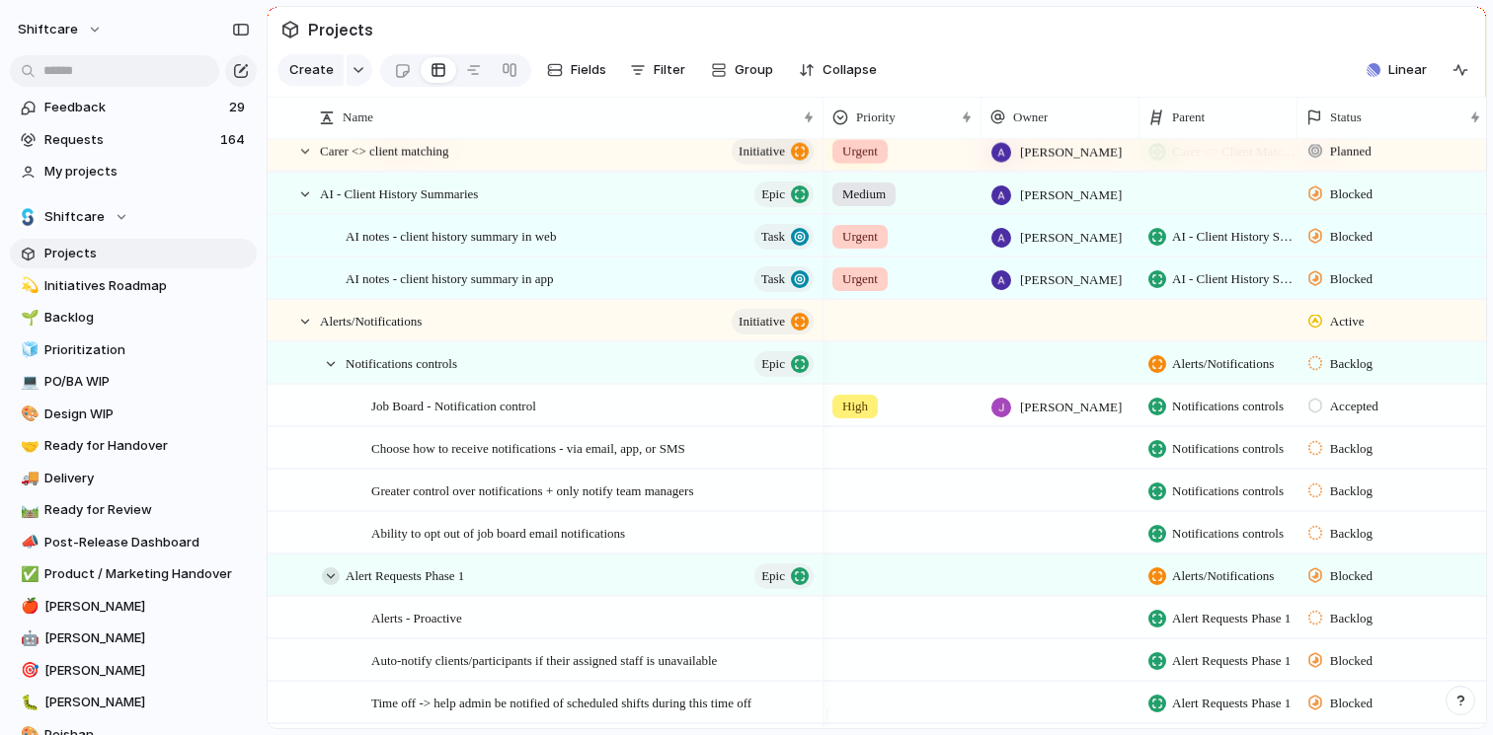
click at [329, 585] on div at bounding box center [331, 577] width 18 height 18
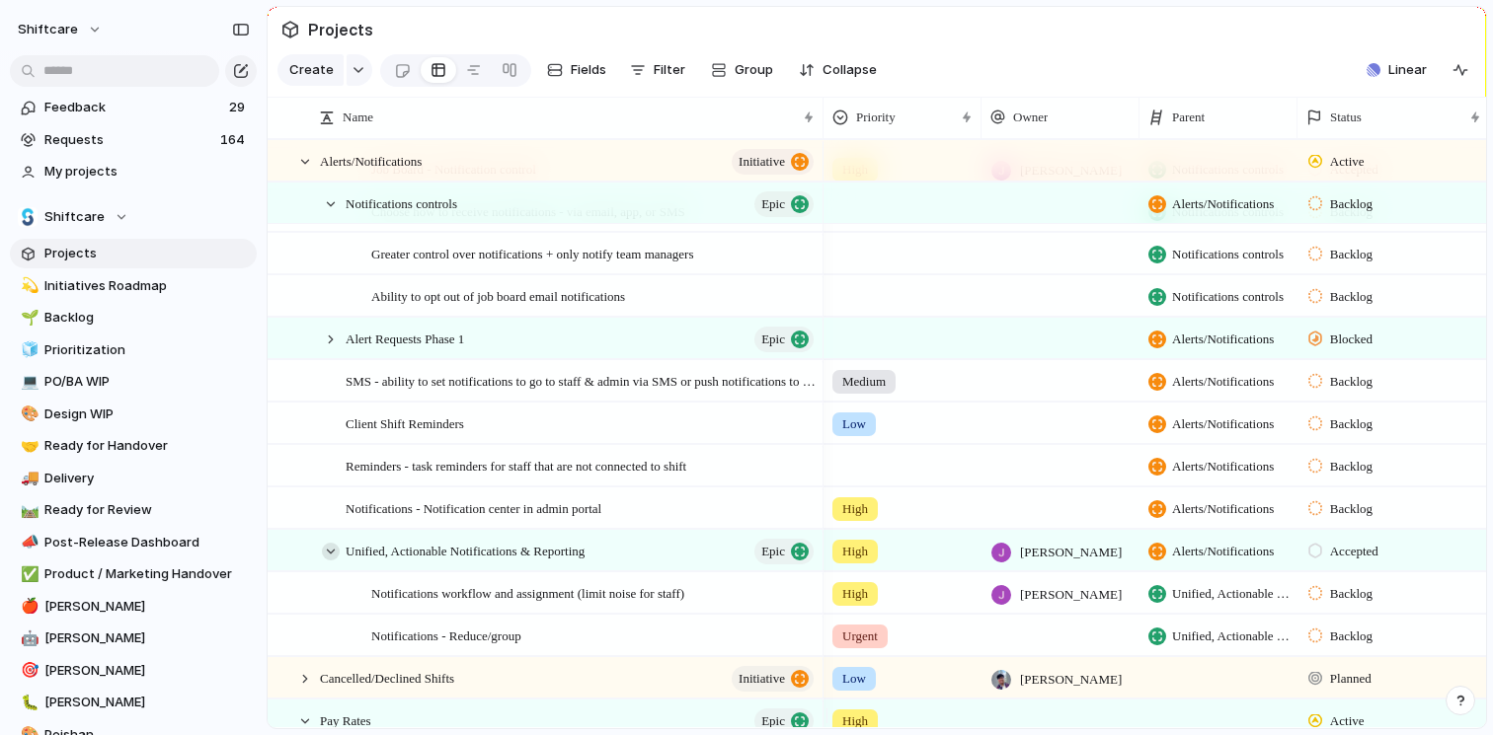
click at [335, 561] on div at bounding box center [331, 552] width 18 height 18
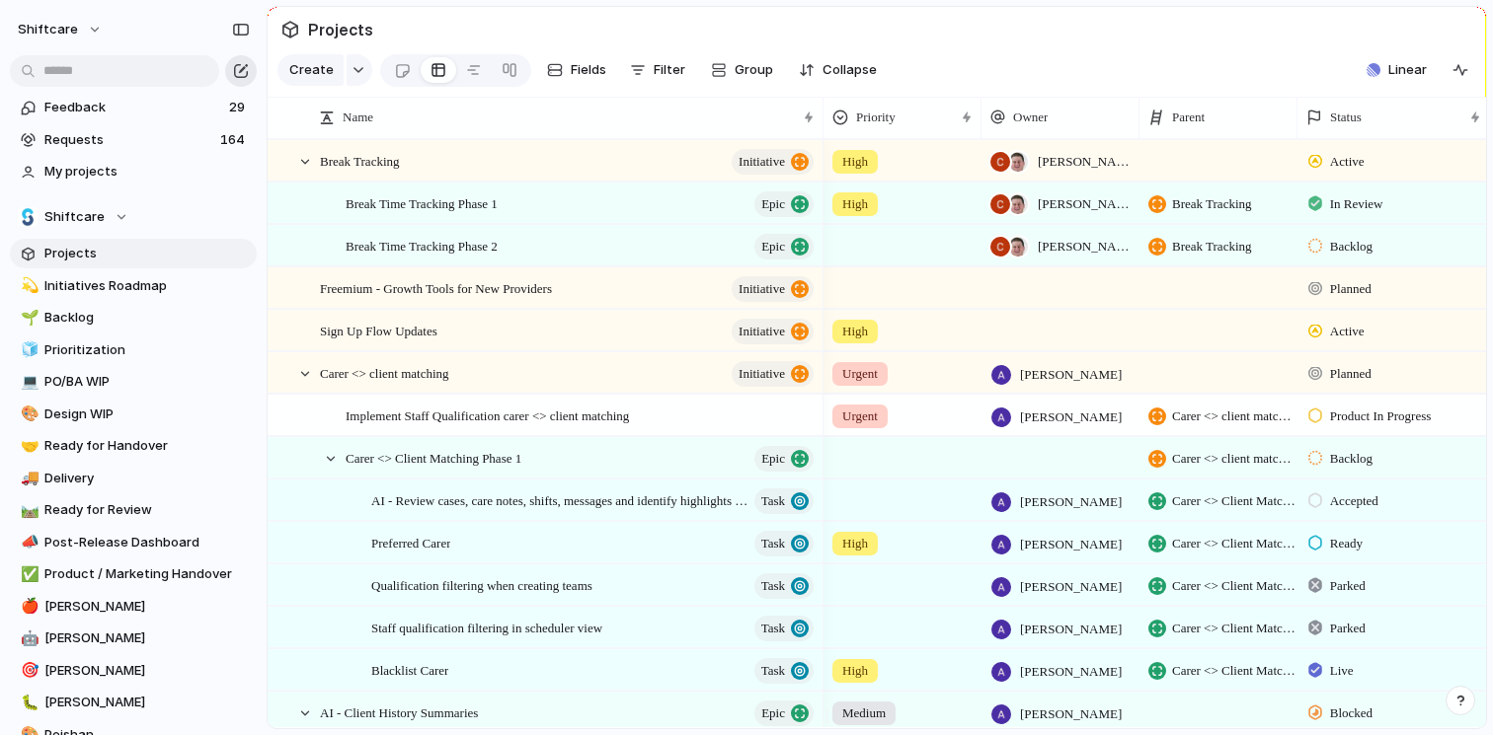
click at [237, 73] on div "button" at bounding box center [241, 71] width 16 height 16
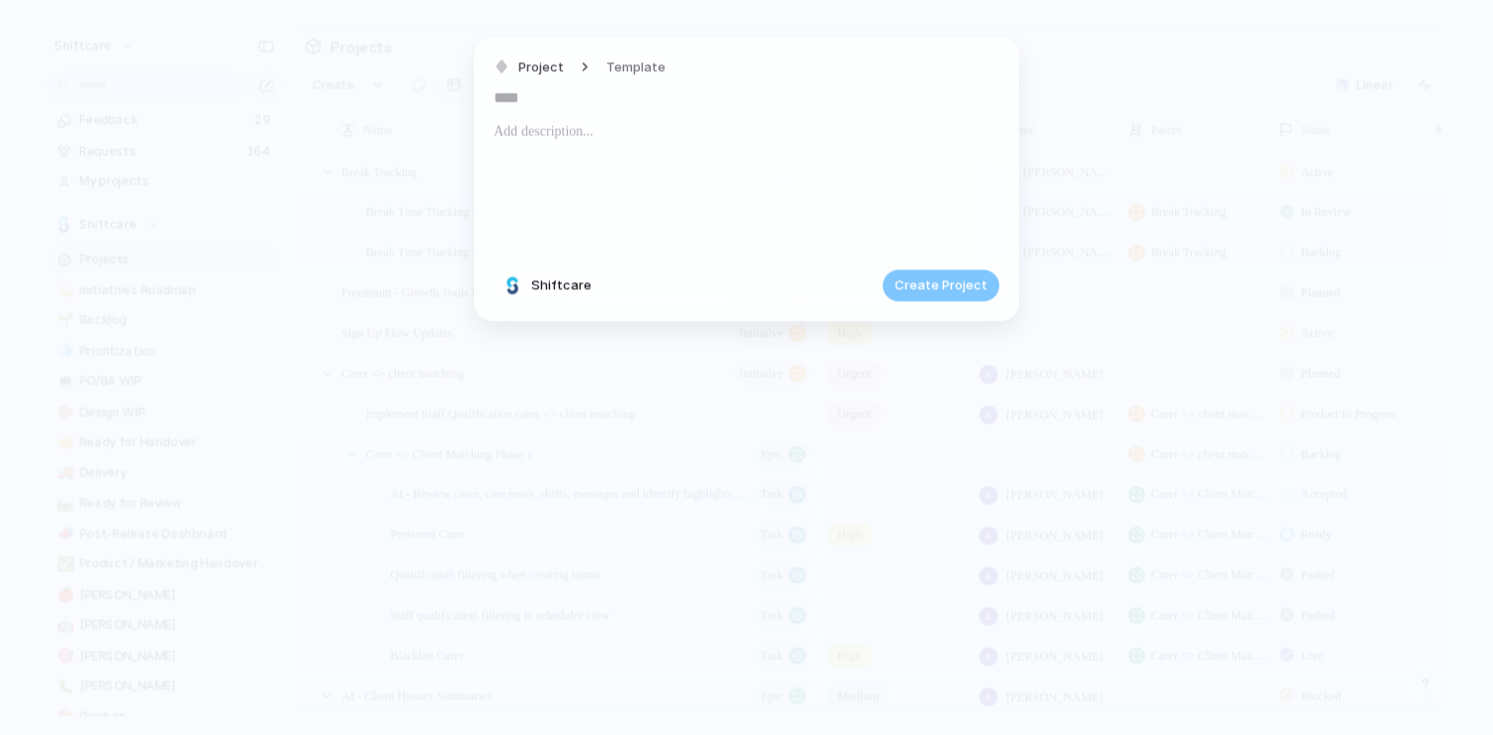
paste input "**********"
type input "**********"
click at [619, 135] on p at bounding box center [746, 131] width 505 height 24
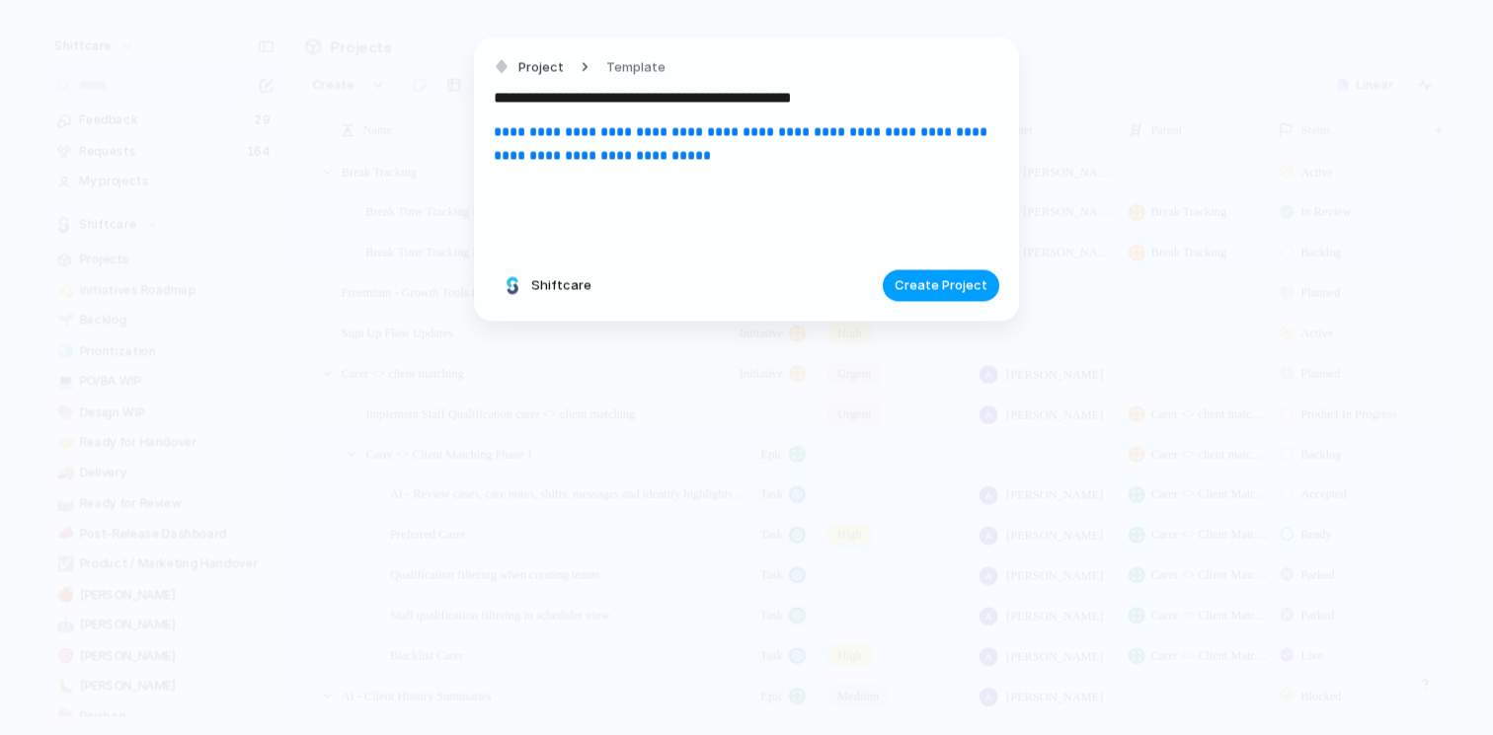
click at [943, 285] on span "Create Project" at bounding box center [940, 286] width 93 height 20
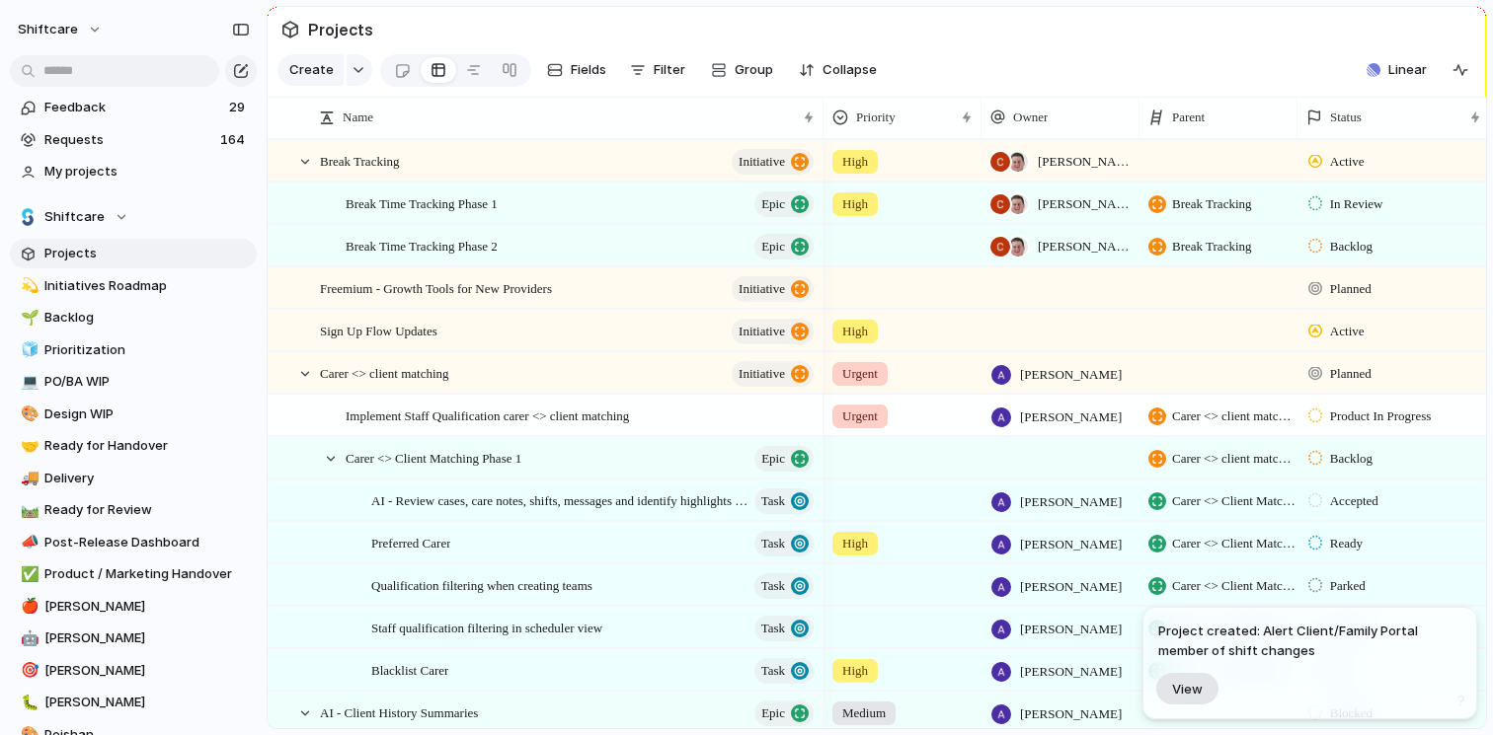
click at [1189, 692] on span "View" at bounding box center [1187, 689] width 31 height 17
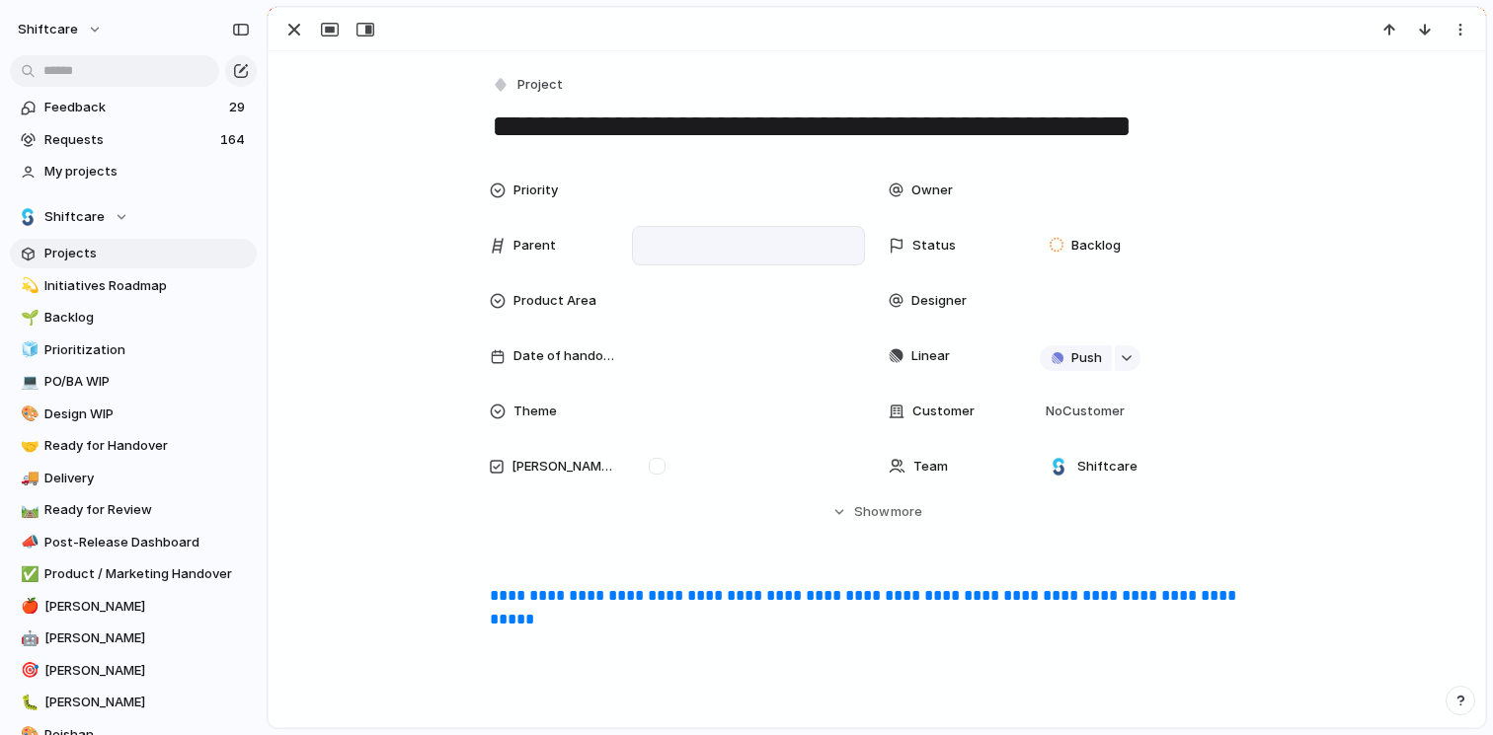
click at [711, 244] on div at bounding box center [748, 246] width 215 height 22
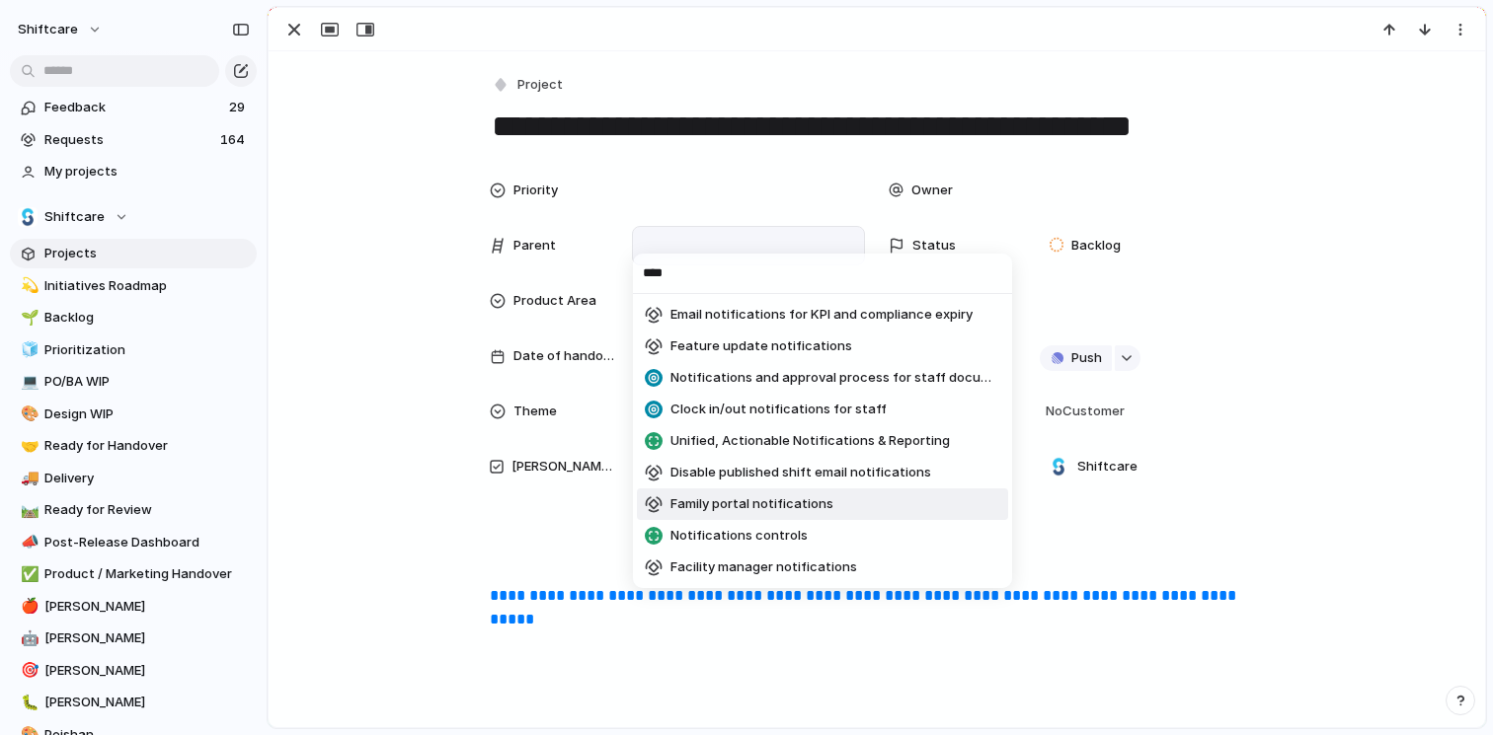
scroll to position [118, 0]
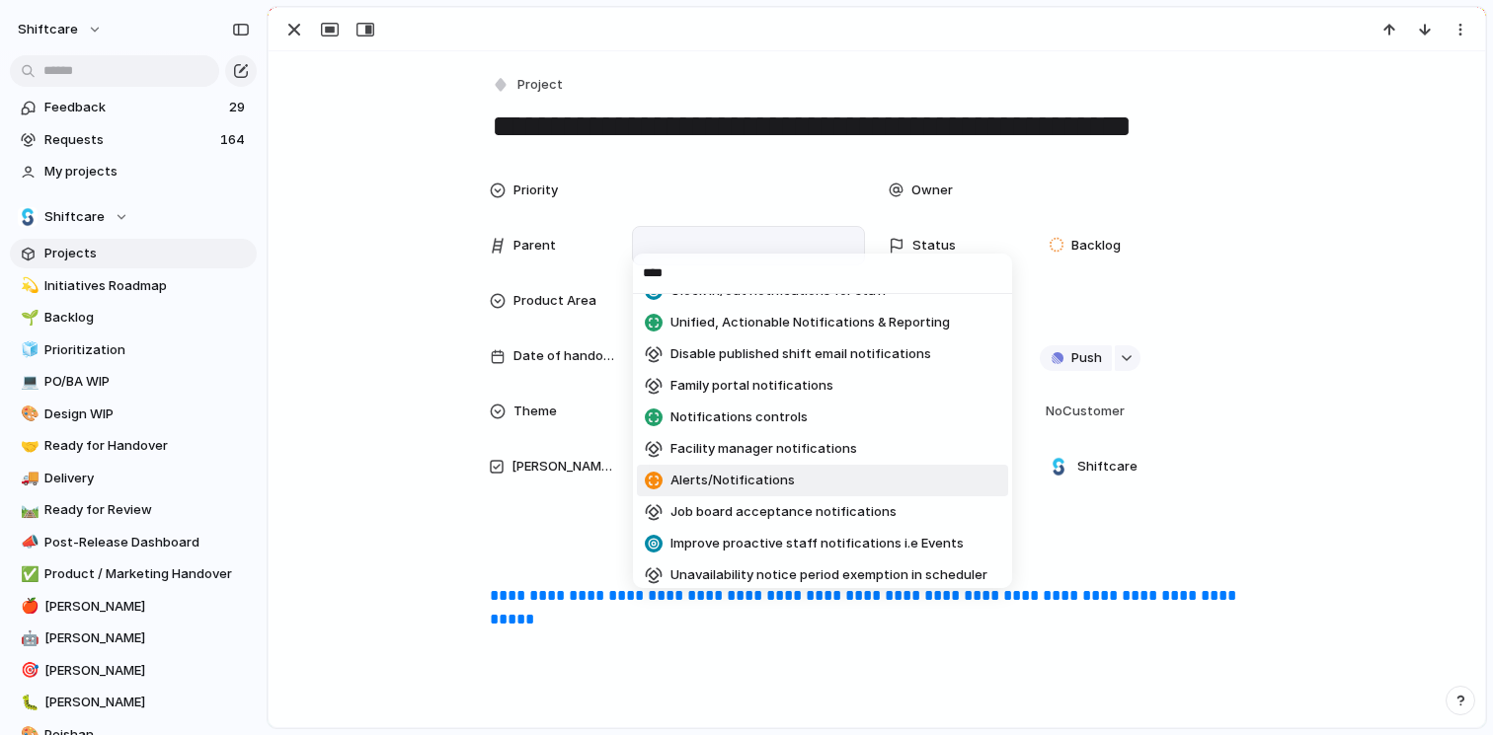
type input "****"
click at [882, 474] on li "Alerts/Notifications" at bounding box center [822, 481] width 371 height 32
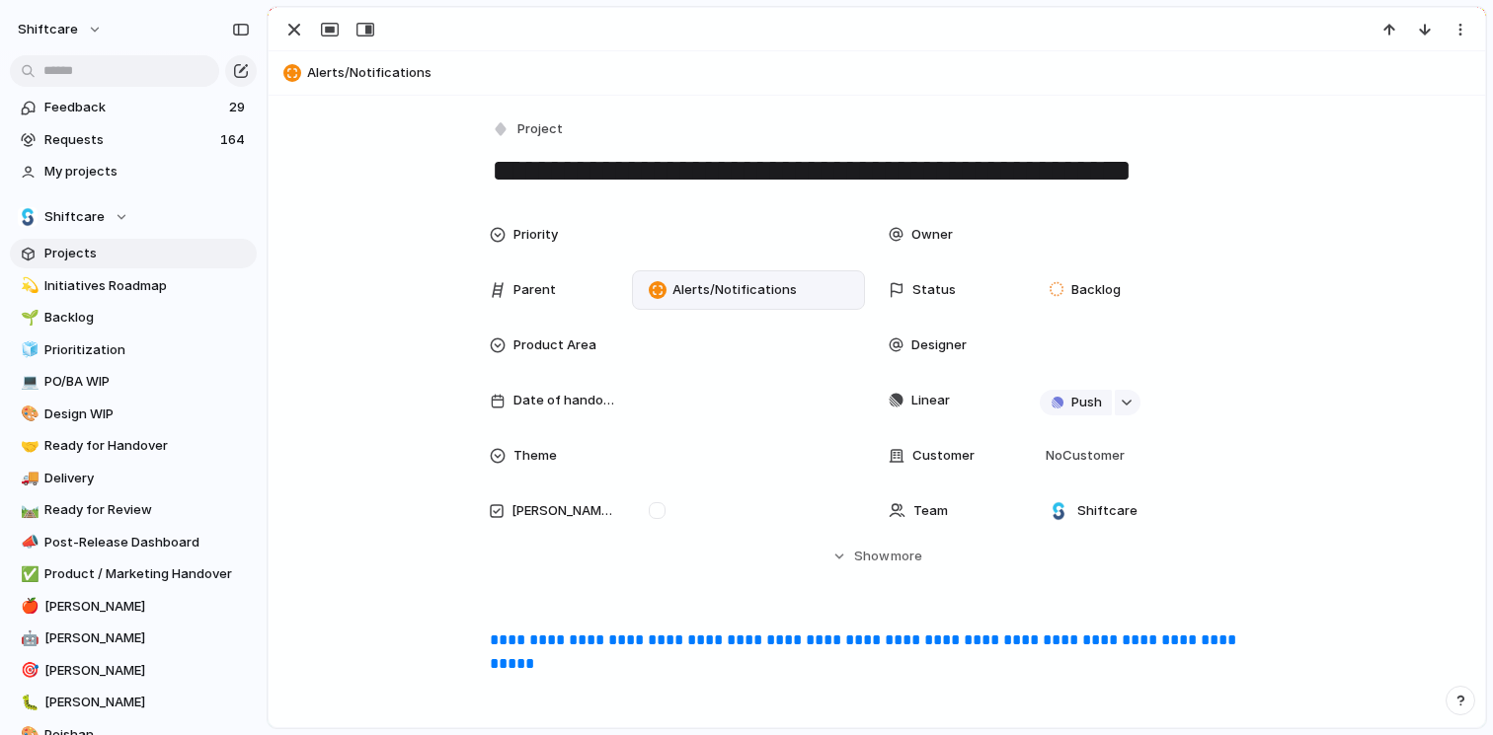
click at [1021, 240] on div "Owner" at bounding box center [1075, 234] width 375 height 39
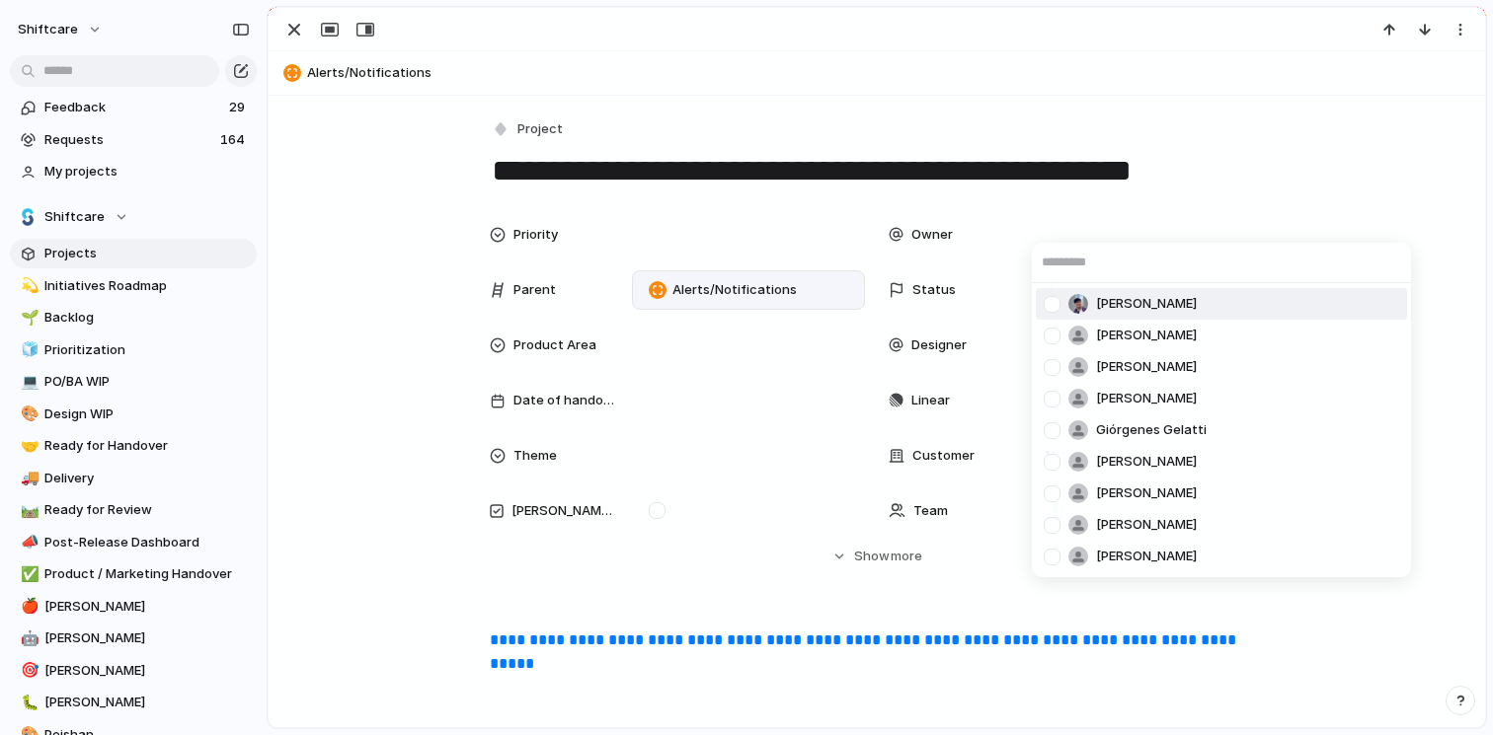
click at [1051, 238] on div "[PERSON_NAME] [PERSON_NAME] [PERSON_NAME] He Giórgenes [PERSON_NAME] [PERSON_NA…" at bounding box center [746, 367] width 1493 height 735
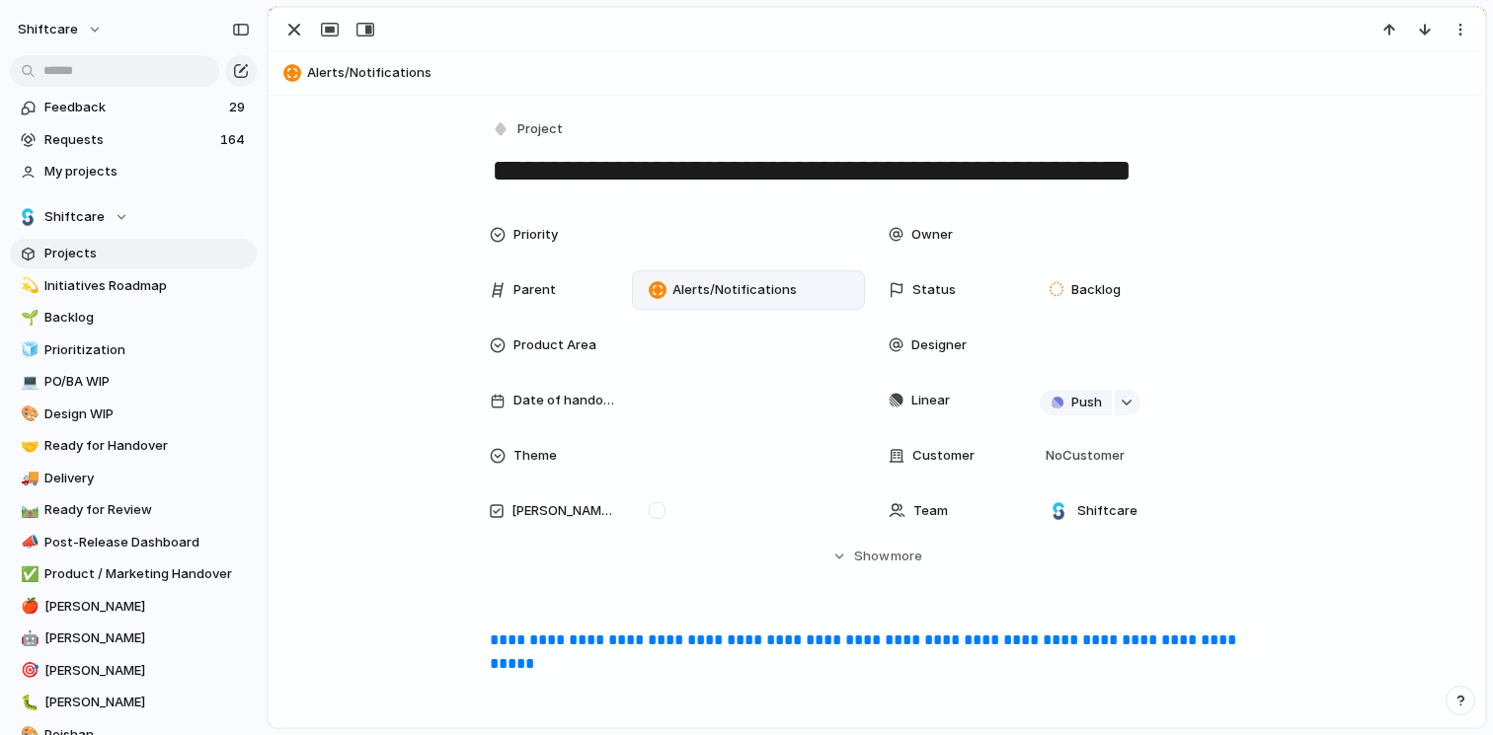
click at [1051, 238] on div at bounding box center [1147, 235] width 215 height 22
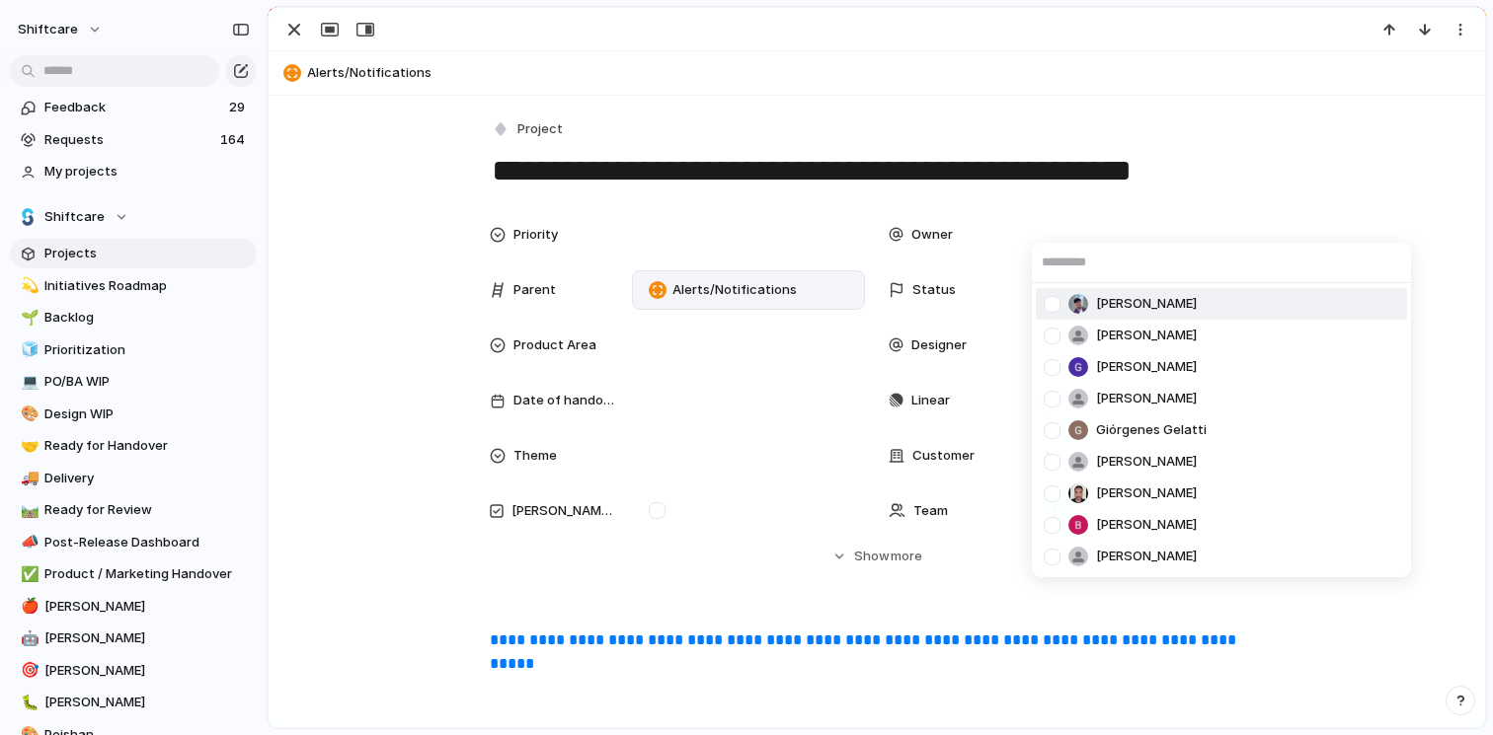
click at [1052, 314] on div at bounding box center [1052, 304] width 35 height 35
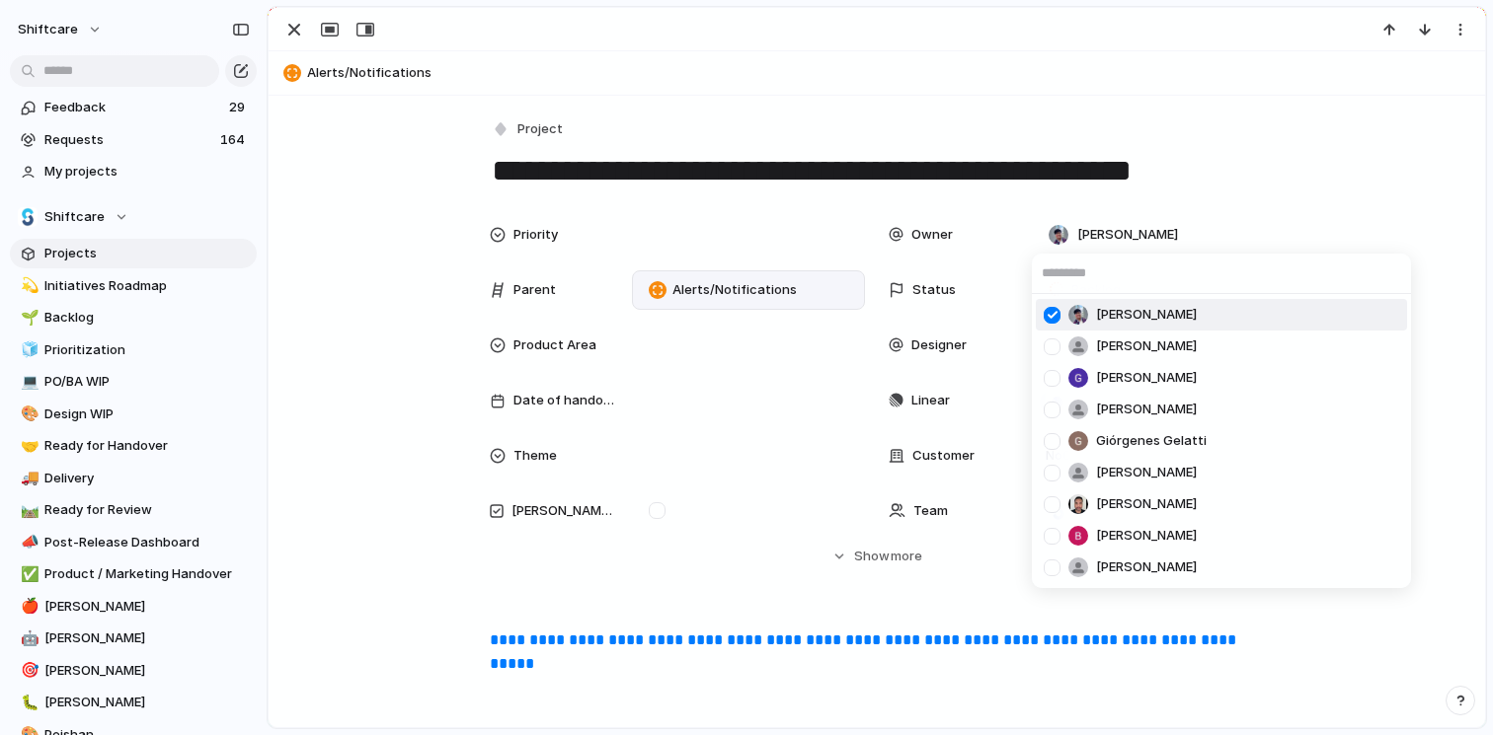
click at [1095, 270] on input "text" at bounding box center [1221, 273] width 379 height 39
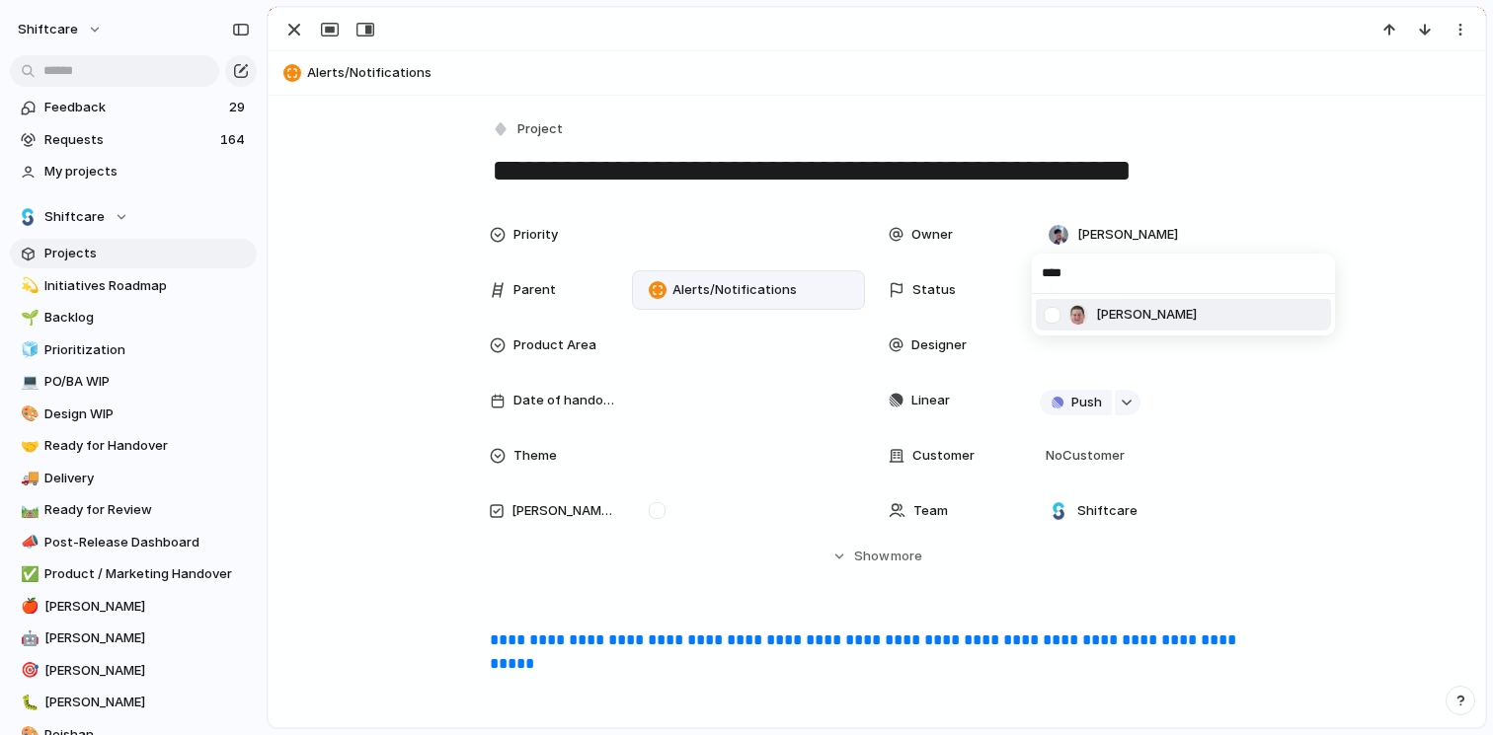
type input "****"
click at [1059, 313] on div at bounding box center [1052, 315] width 35 height 35
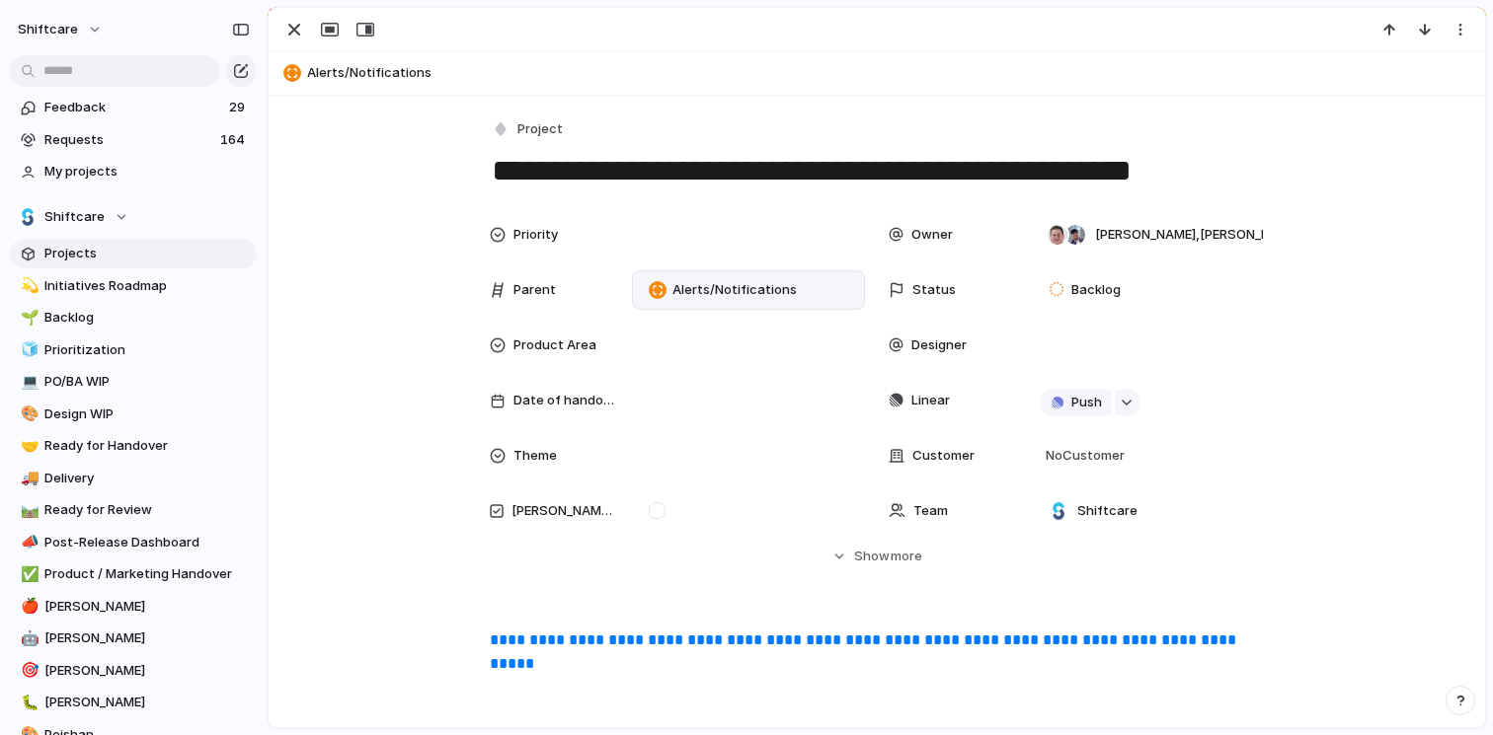
click at [690, 359] on div "**** [PERSON_NAME]" at bounding box center [746, 367] width 1493 height 735
click at [661, 338] on div at bounding box center [748, 346] width 215 height 22
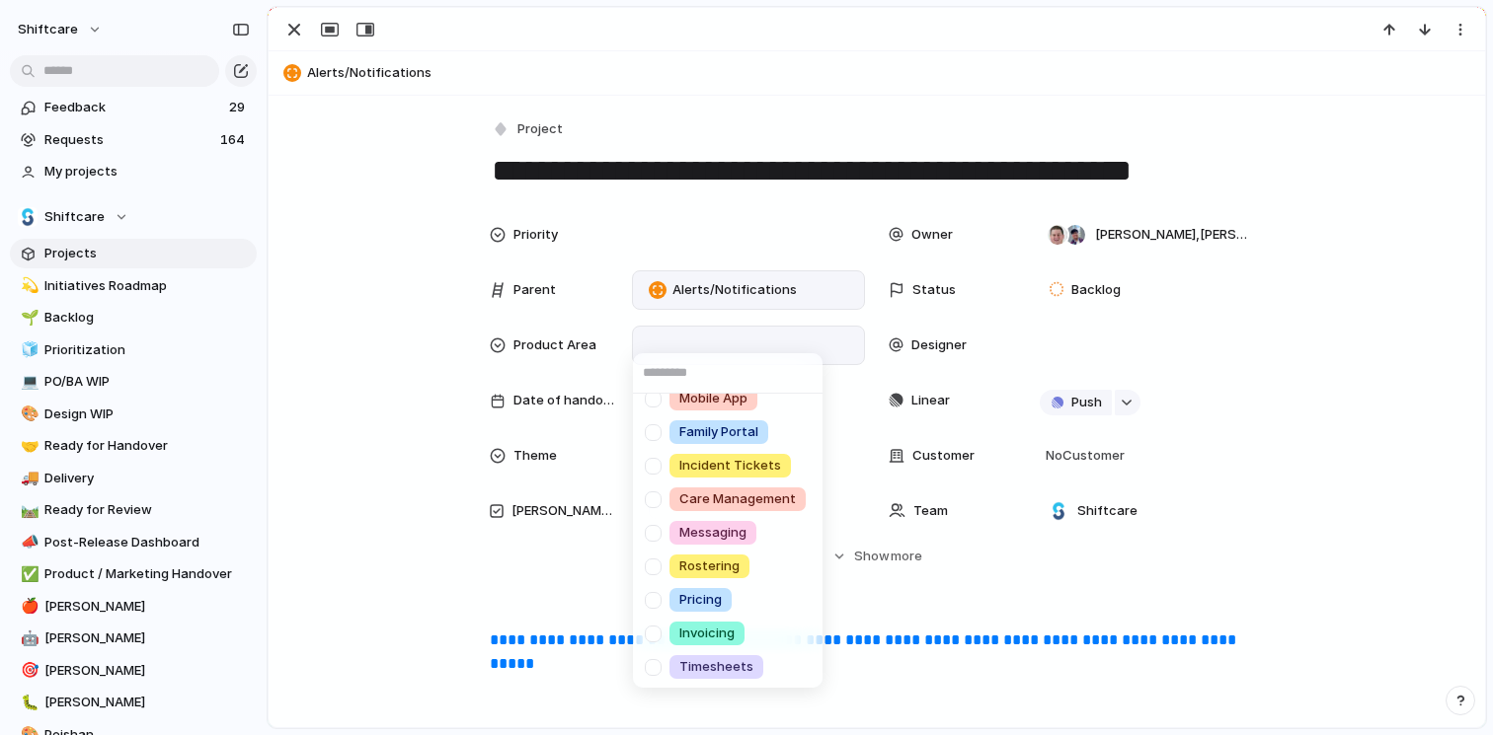
scroll to position [421, 0]
click at [288, 448] on div "Scheduling Client Profile Staff Profile Job Board Forms Quotes Reporting SILS I…" at bounding box center [746, 367] width 1493 height 735
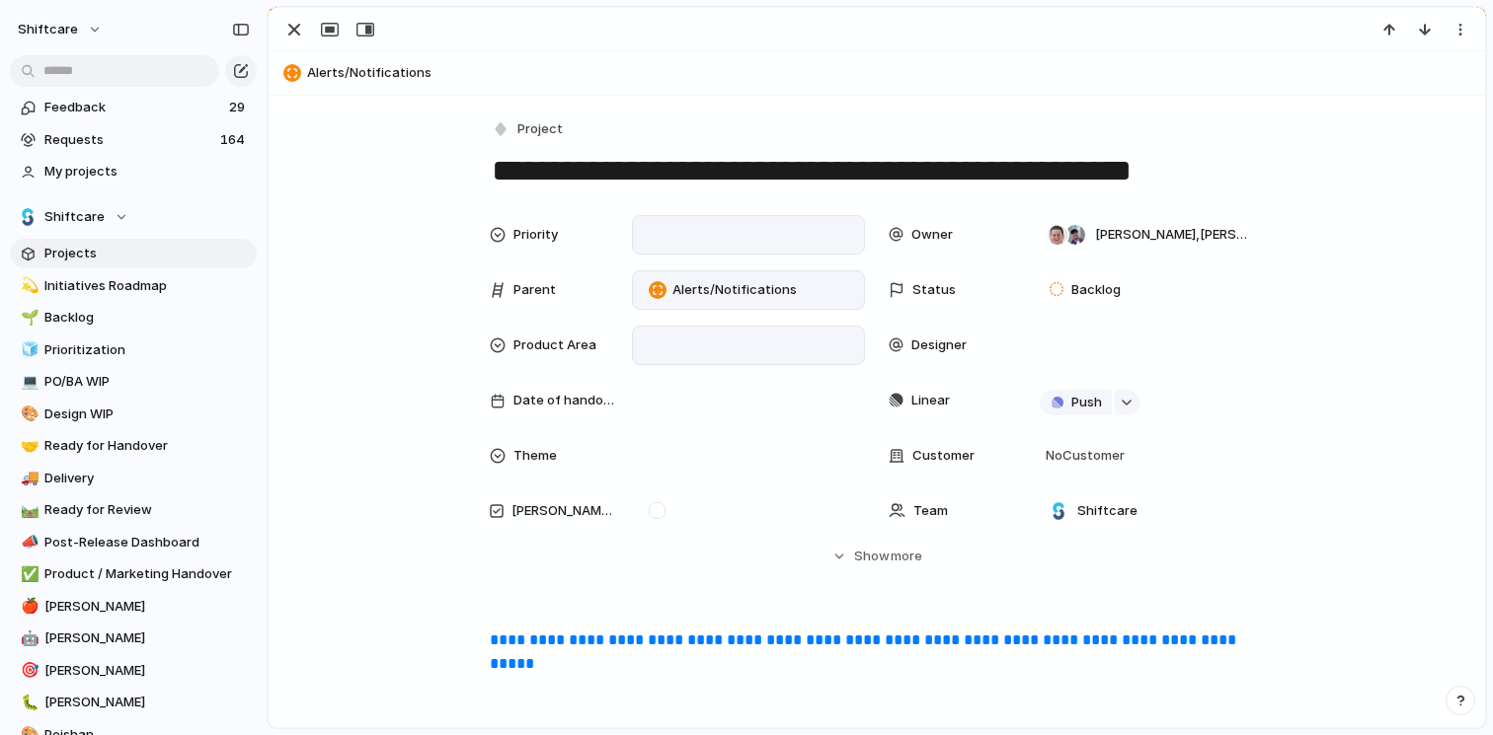
click at [677, 227] on div at bounding box center [748, 235] width 215 height 22
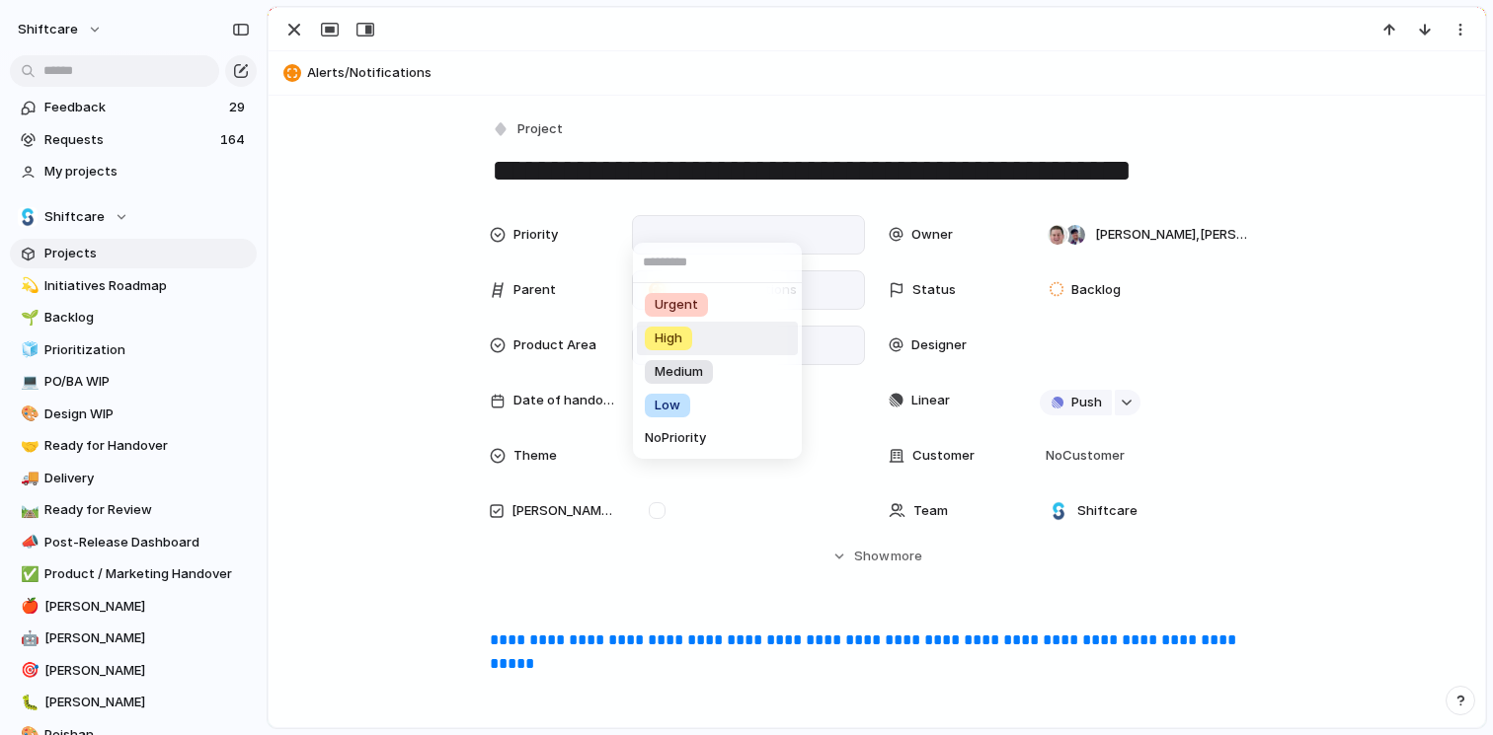
click at [697, 334] on li "High" at bounding box center [717, 339] width 161 height 34
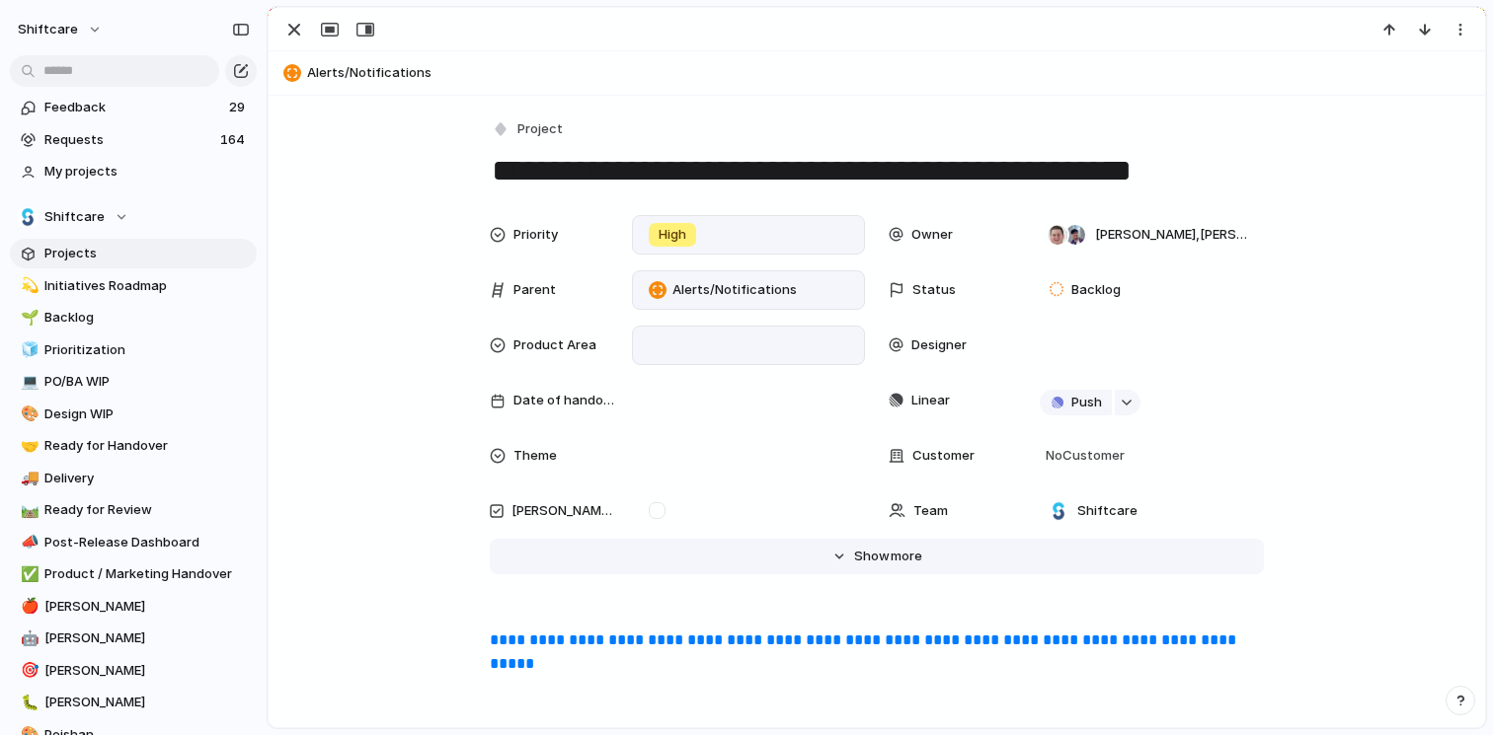
click at [856, 563] on span "Show" at bounding box center [872, 557] width 36 height 20
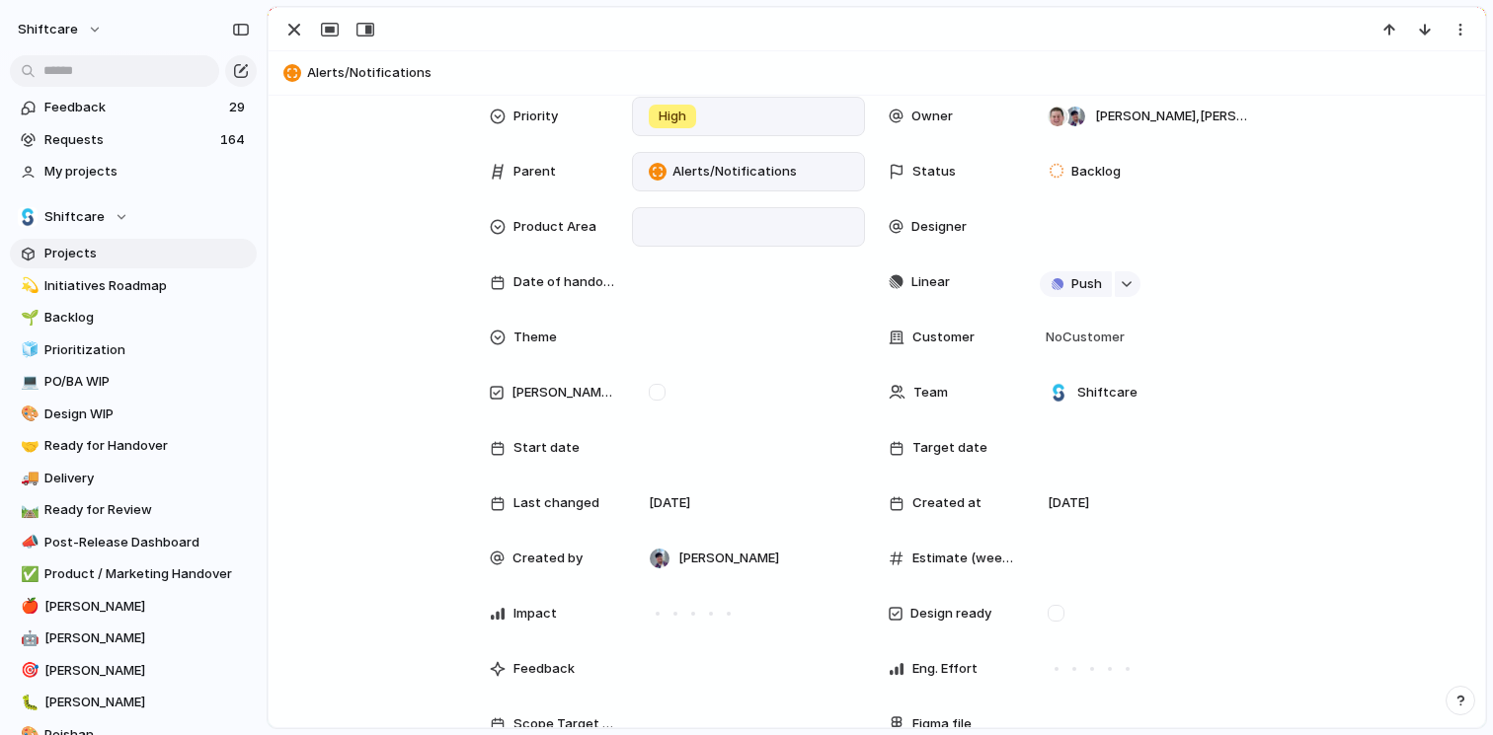
scroll to position [237, 0]
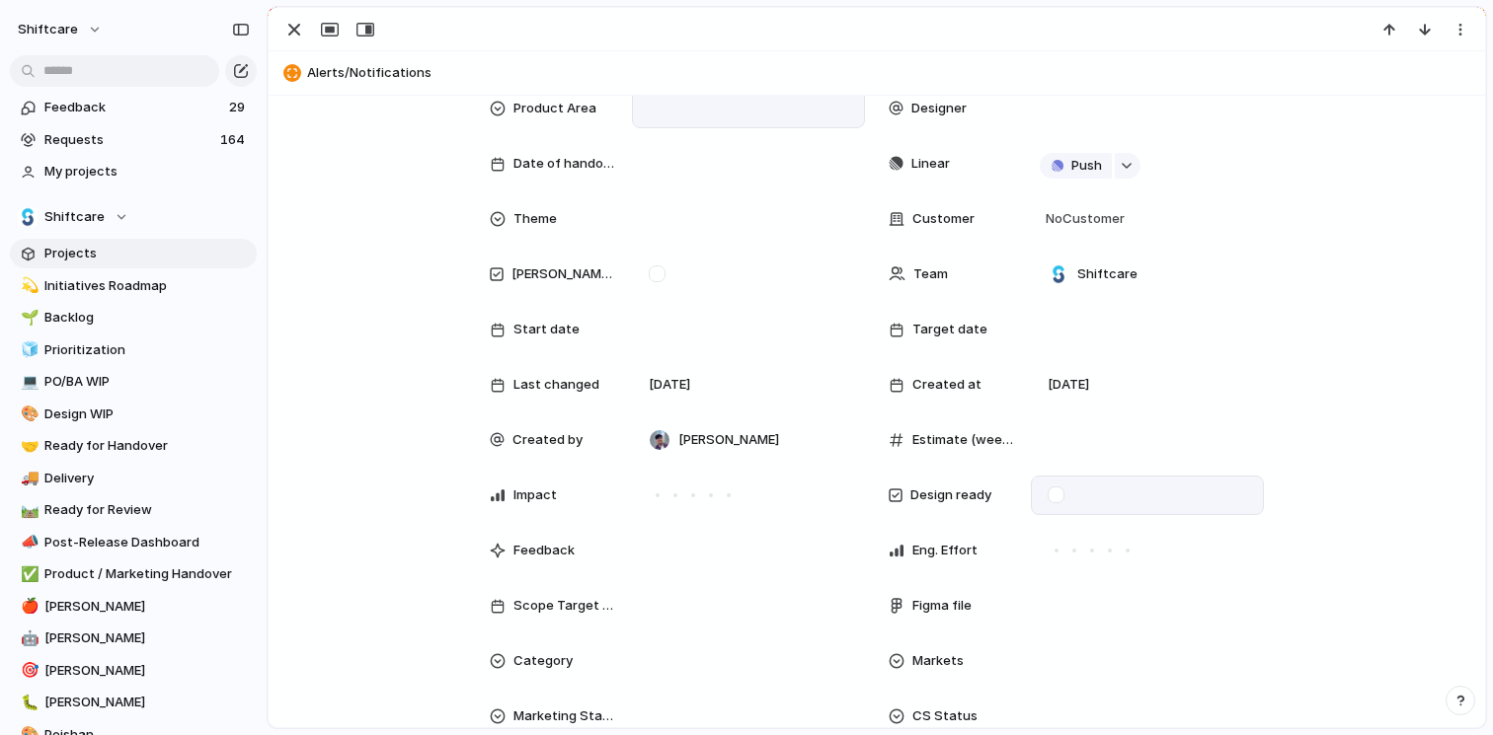
click at [1046, 486] on div at bounding box center [1147, 495] width 233 height 39
click at [1052, 497] on div at bounding box center [1055, 495] width 17 height 17
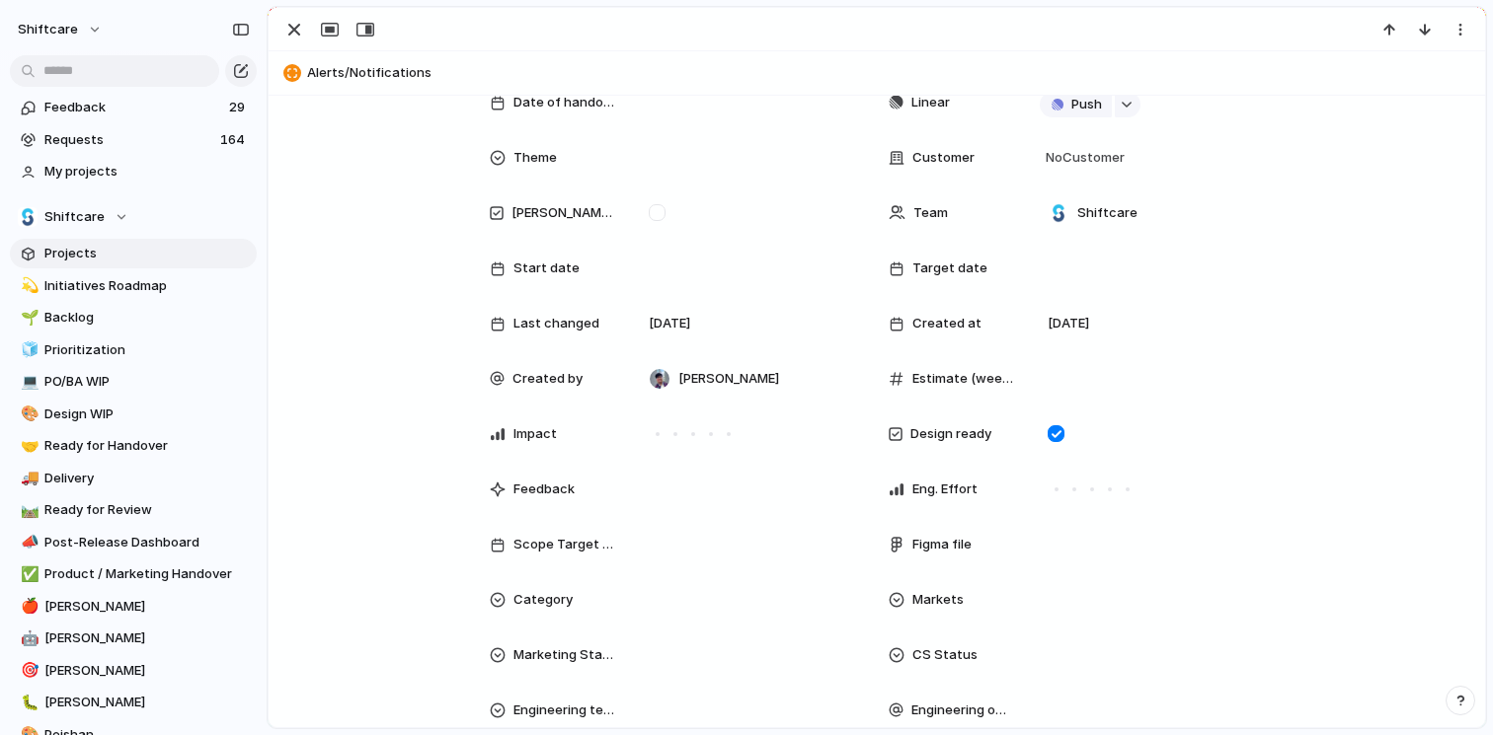
scroll to position [355, 0]
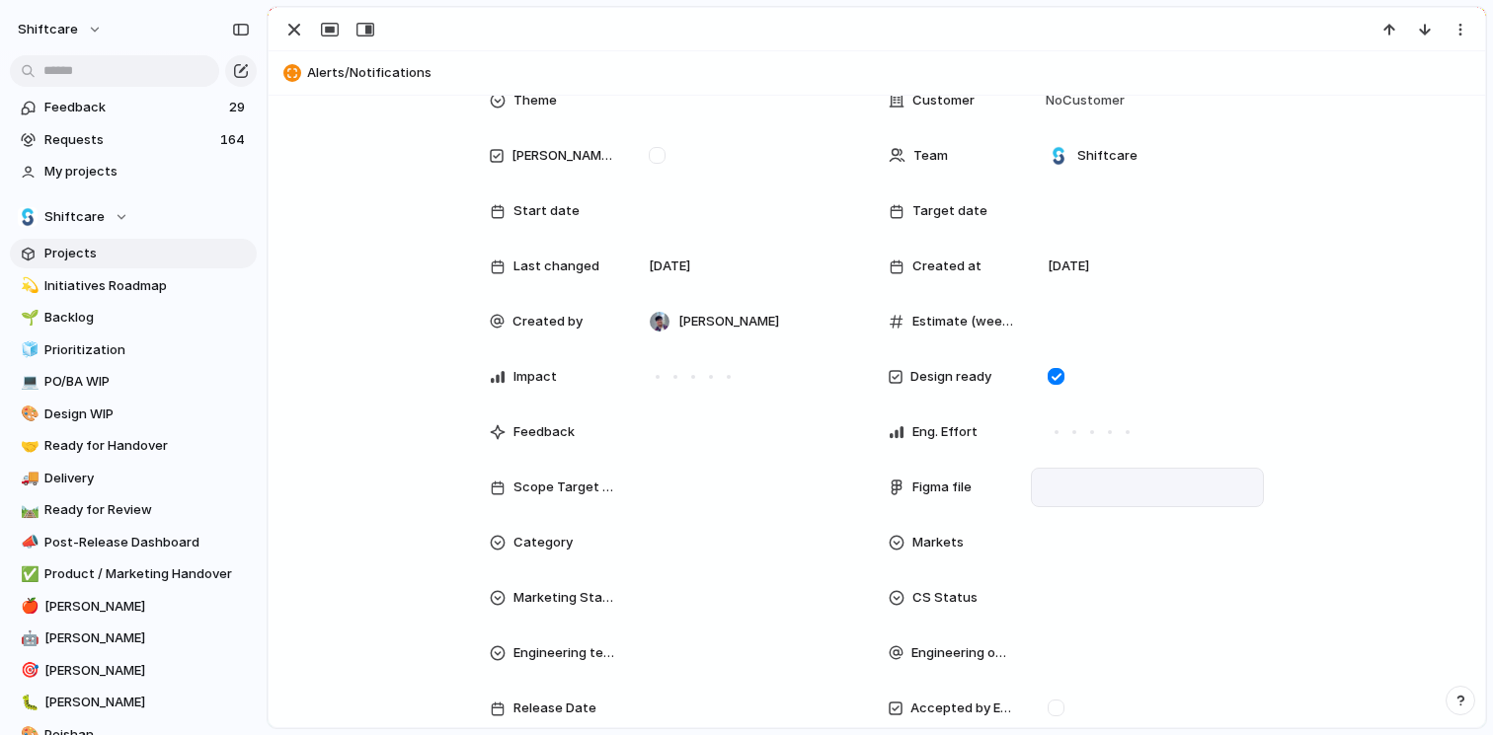
click at [1040, 491] on div at bounding box center [1147, 488] width 215 height 22
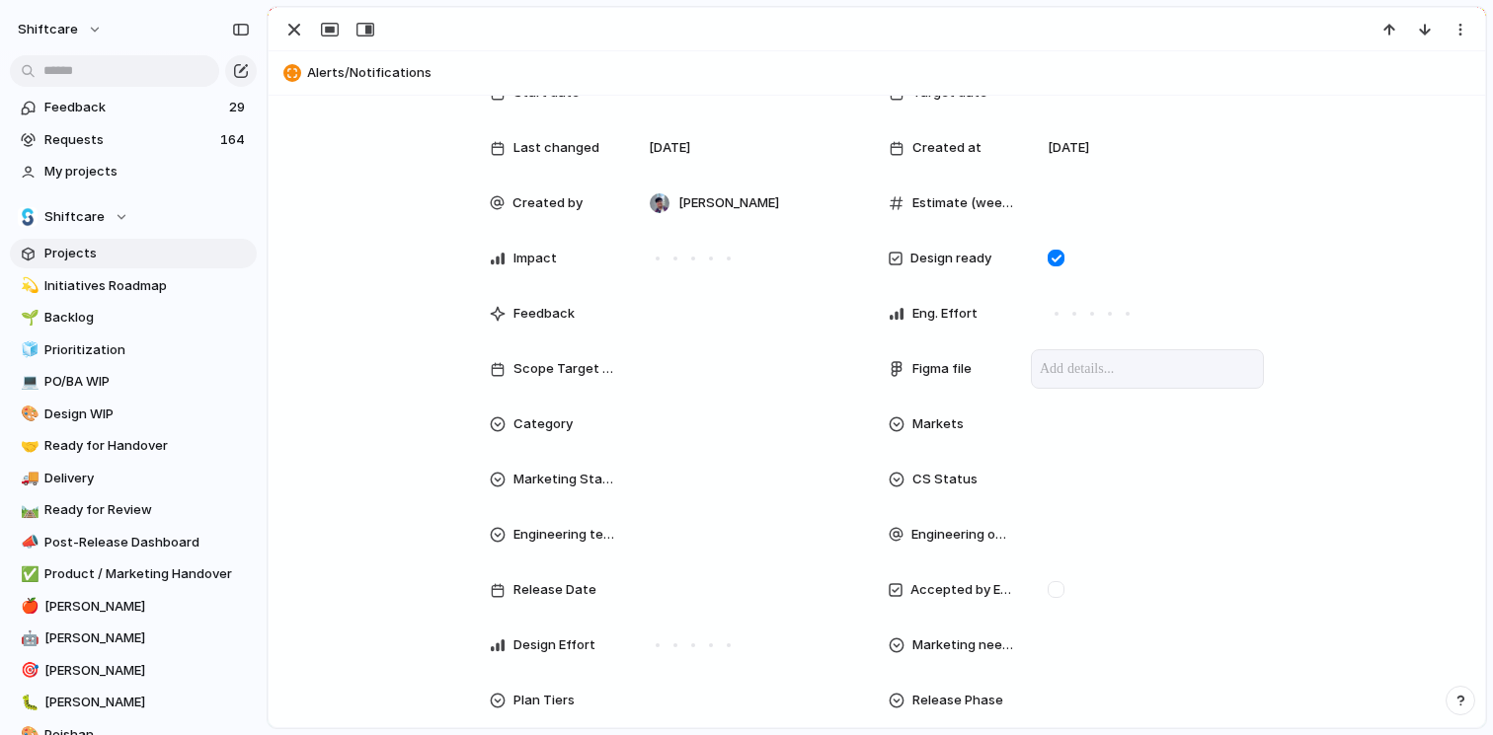
scroll to position [403, 0]
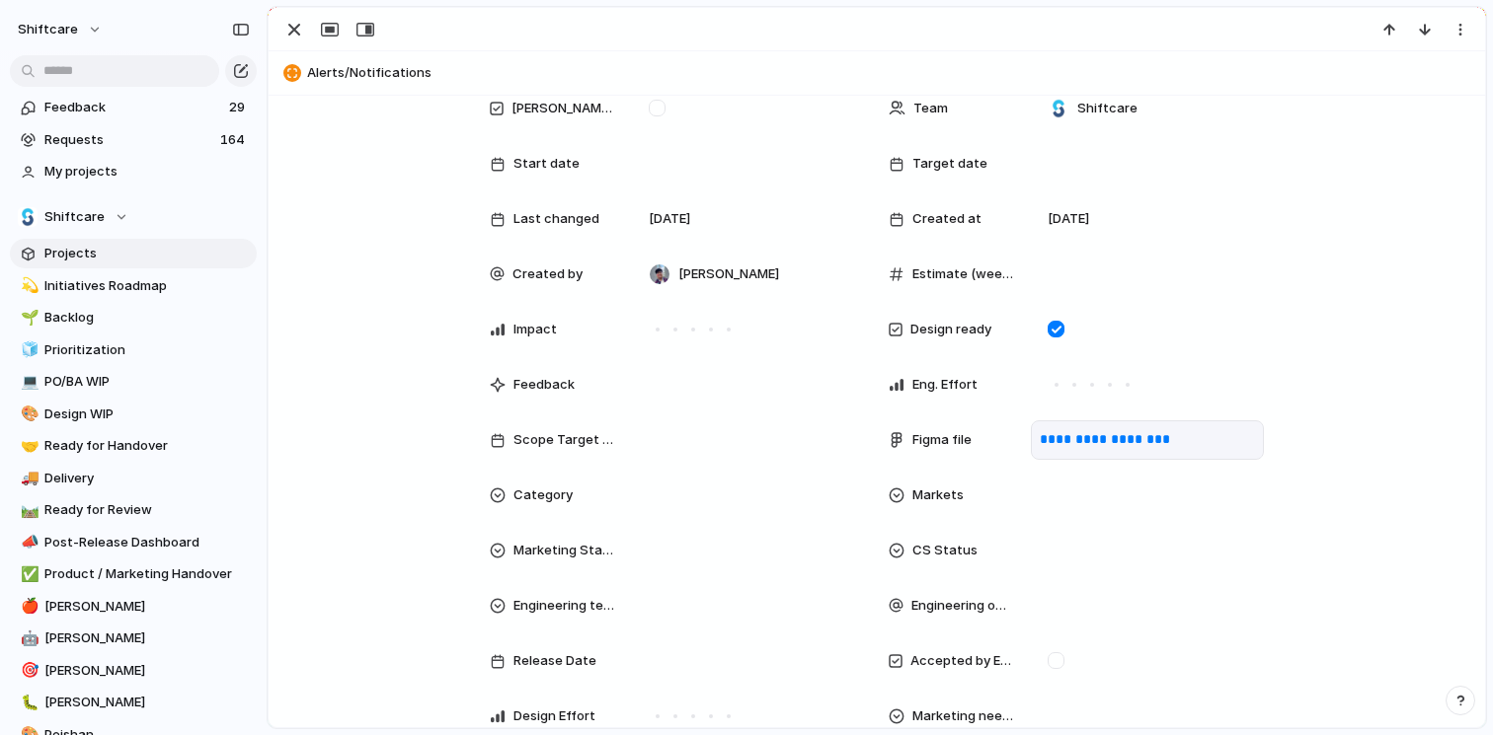
click at [1364, 502] on div "**********" at bounding box center [876, 319] width 1169 height 1015
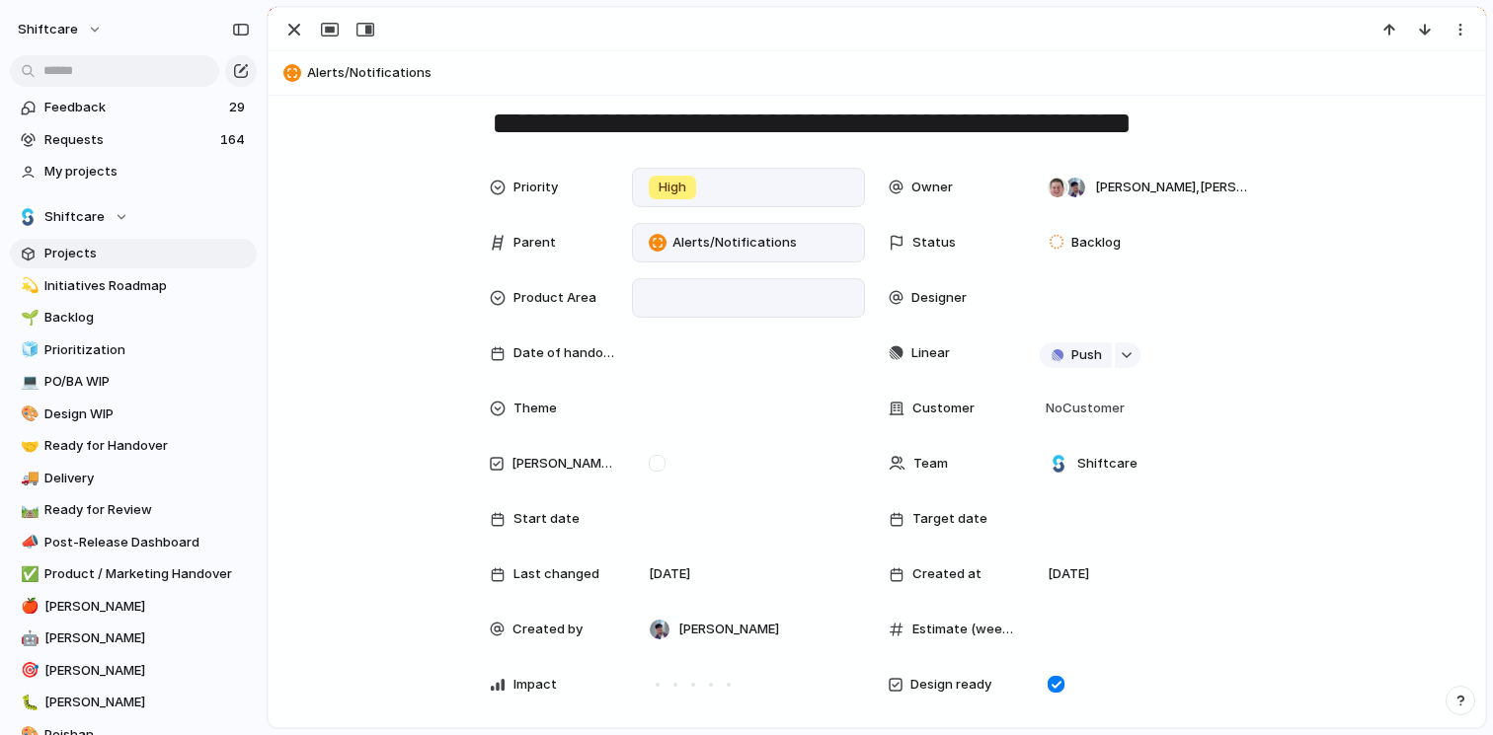
scroll to position [226, 0]
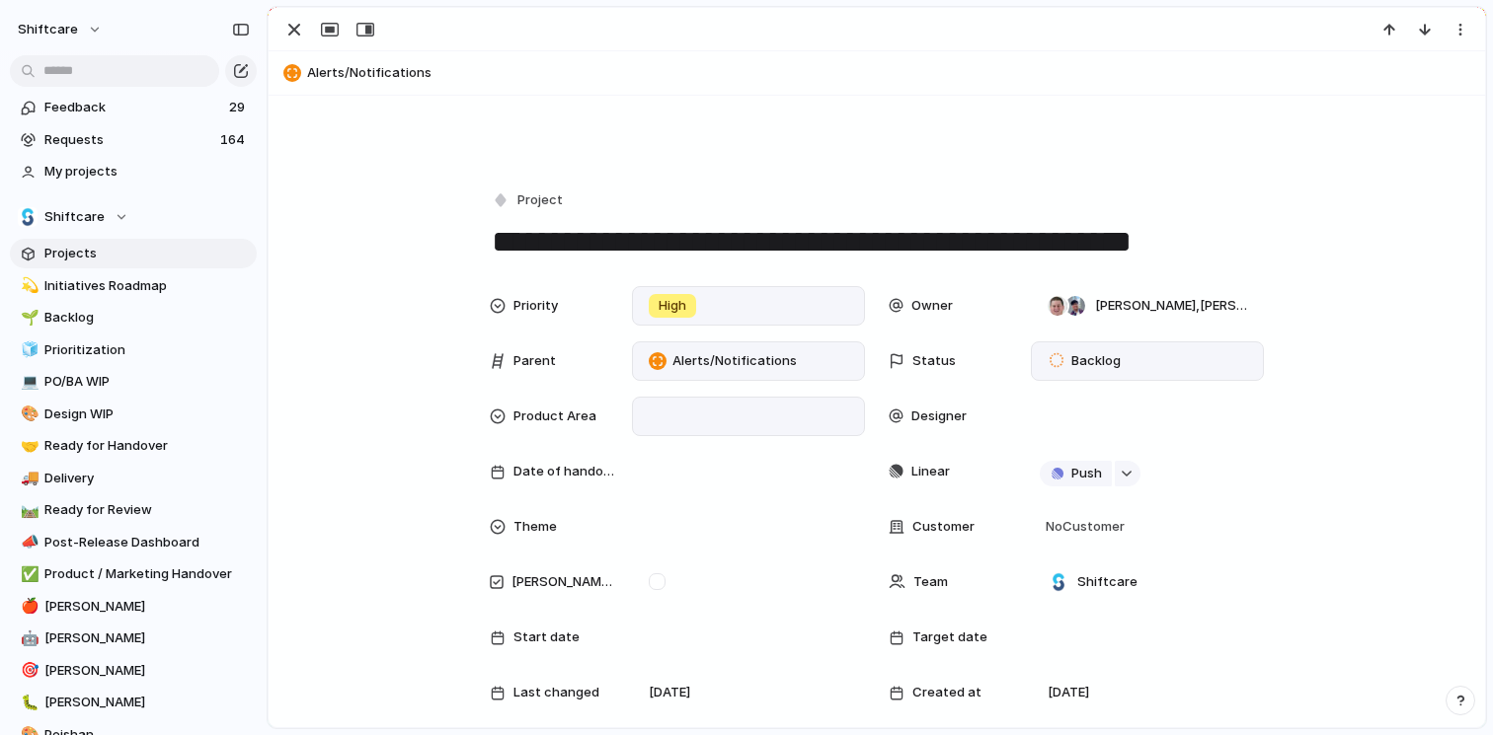
click at [1107, 360] on span "Backlog" at bounding box center [1095, 361] width 49 height 20
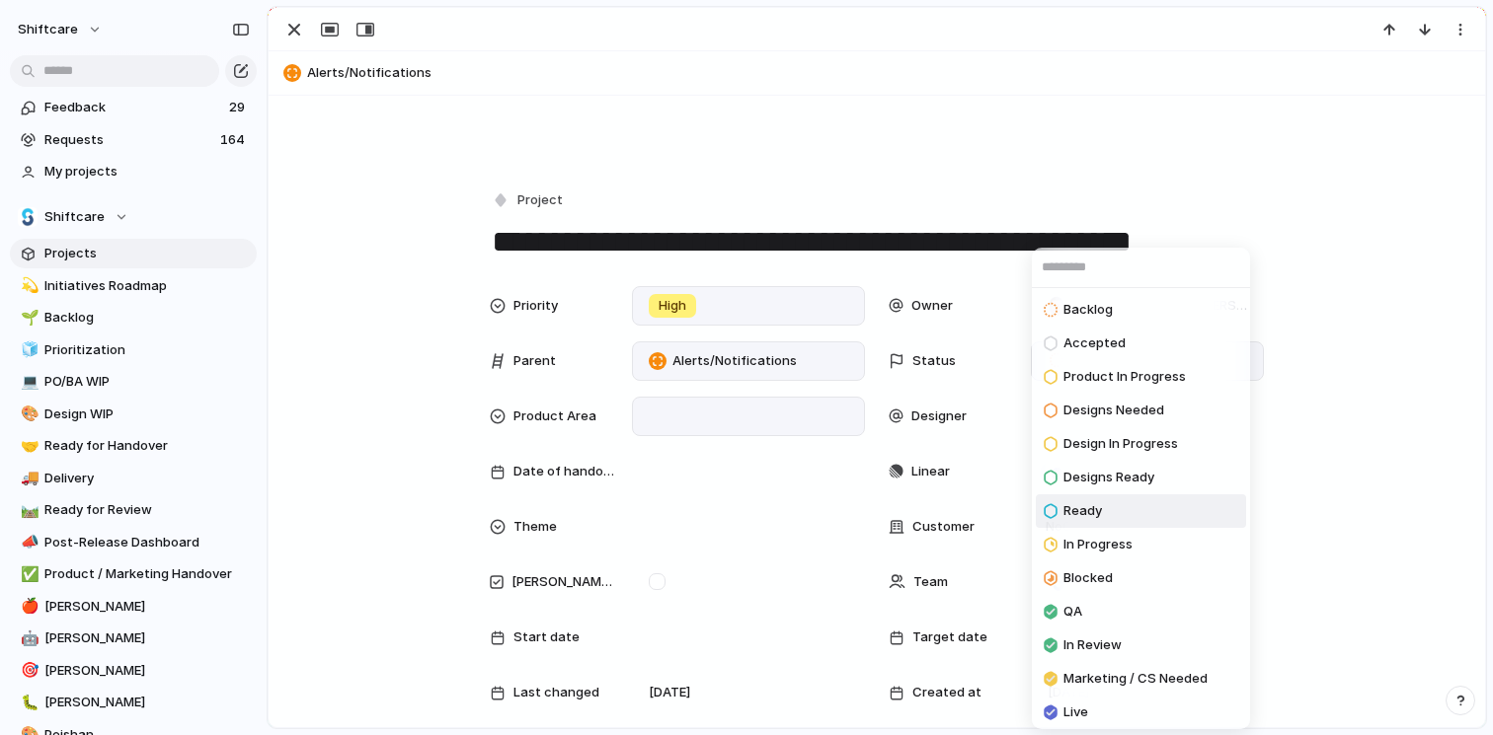
click at [1133, 502] on li "Ready" at bounding box center [1141, 512] width 210 height 34
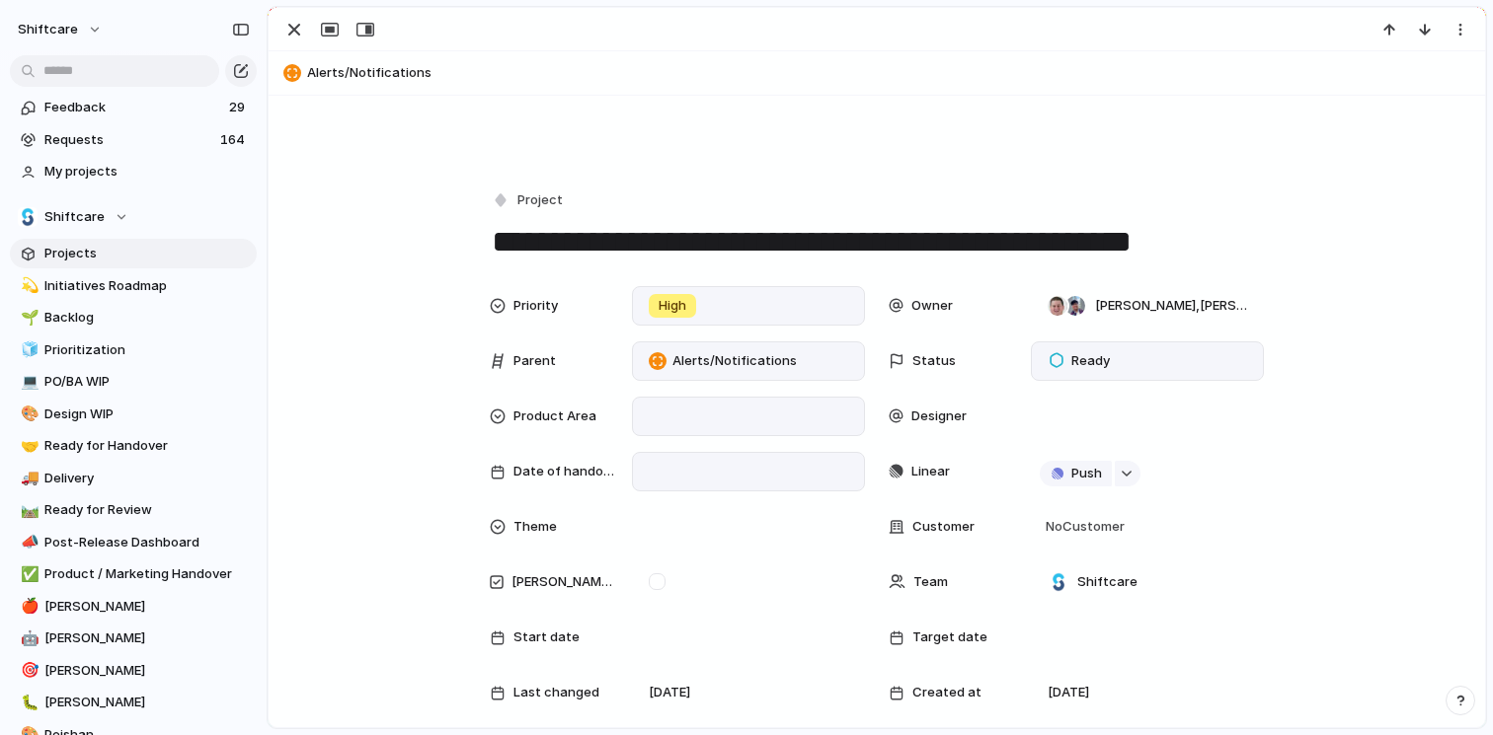
click at [743, 485] on div at bounding box center [748, 471] width 233 height 39
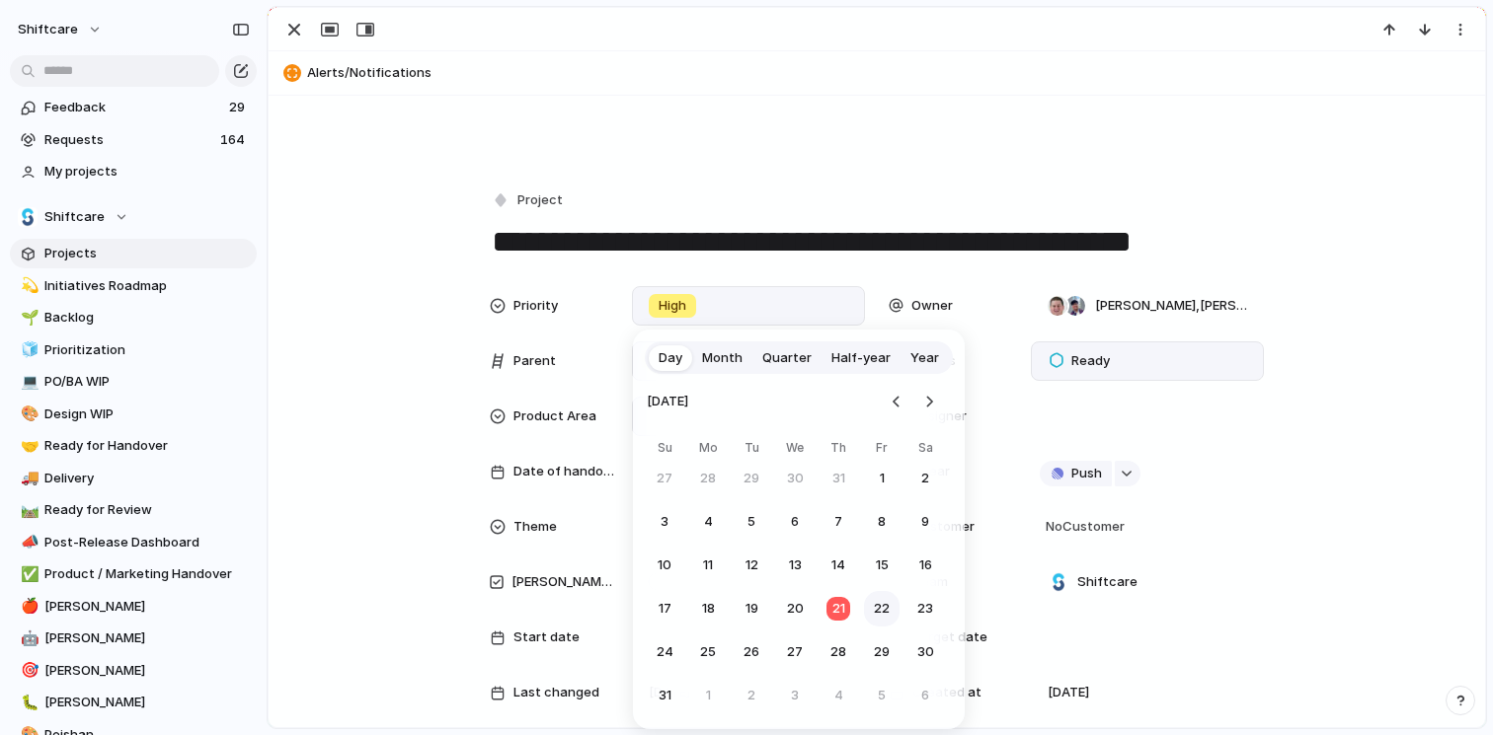
click at [889, 617] on button "22" at bounding box center [882, 609] width 36 height 36
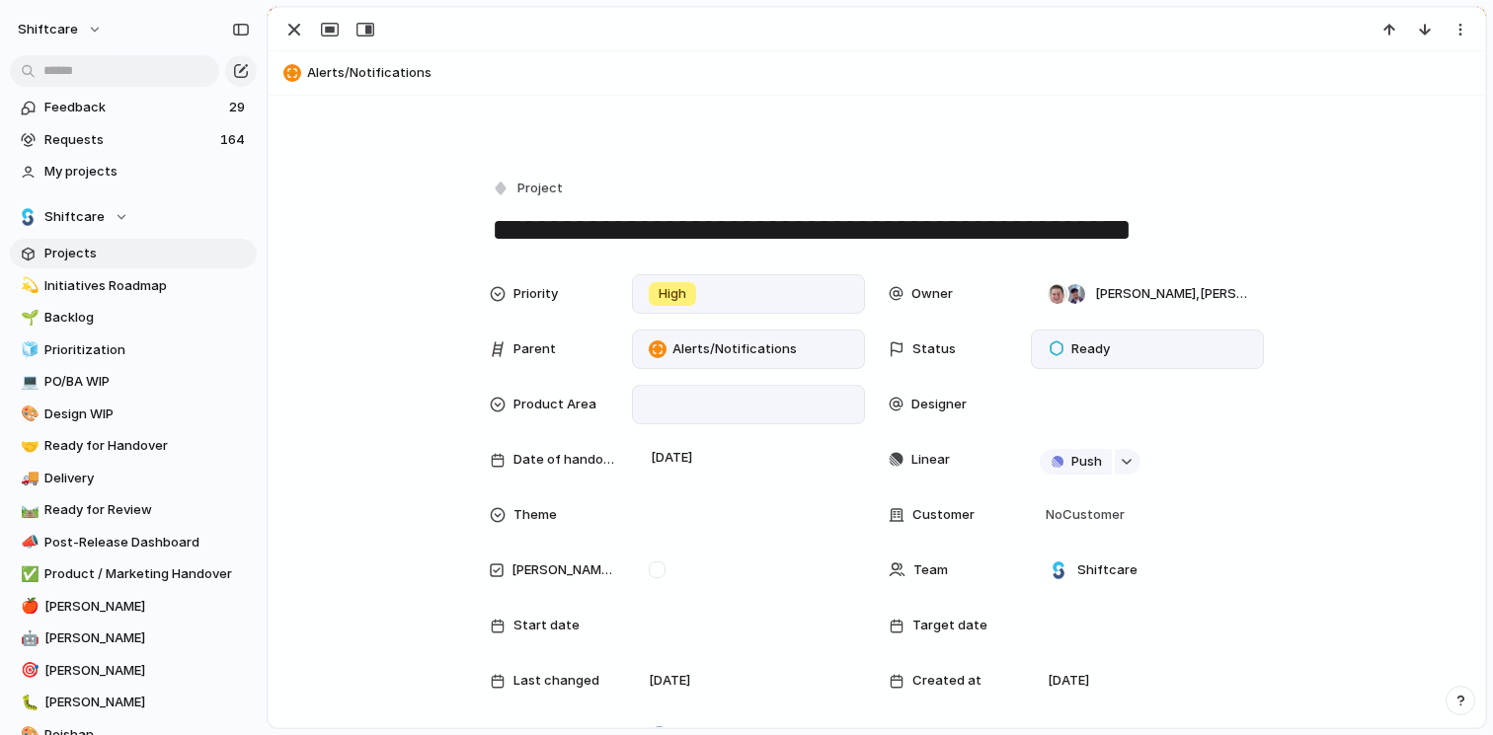
scroll to position [0, 0]
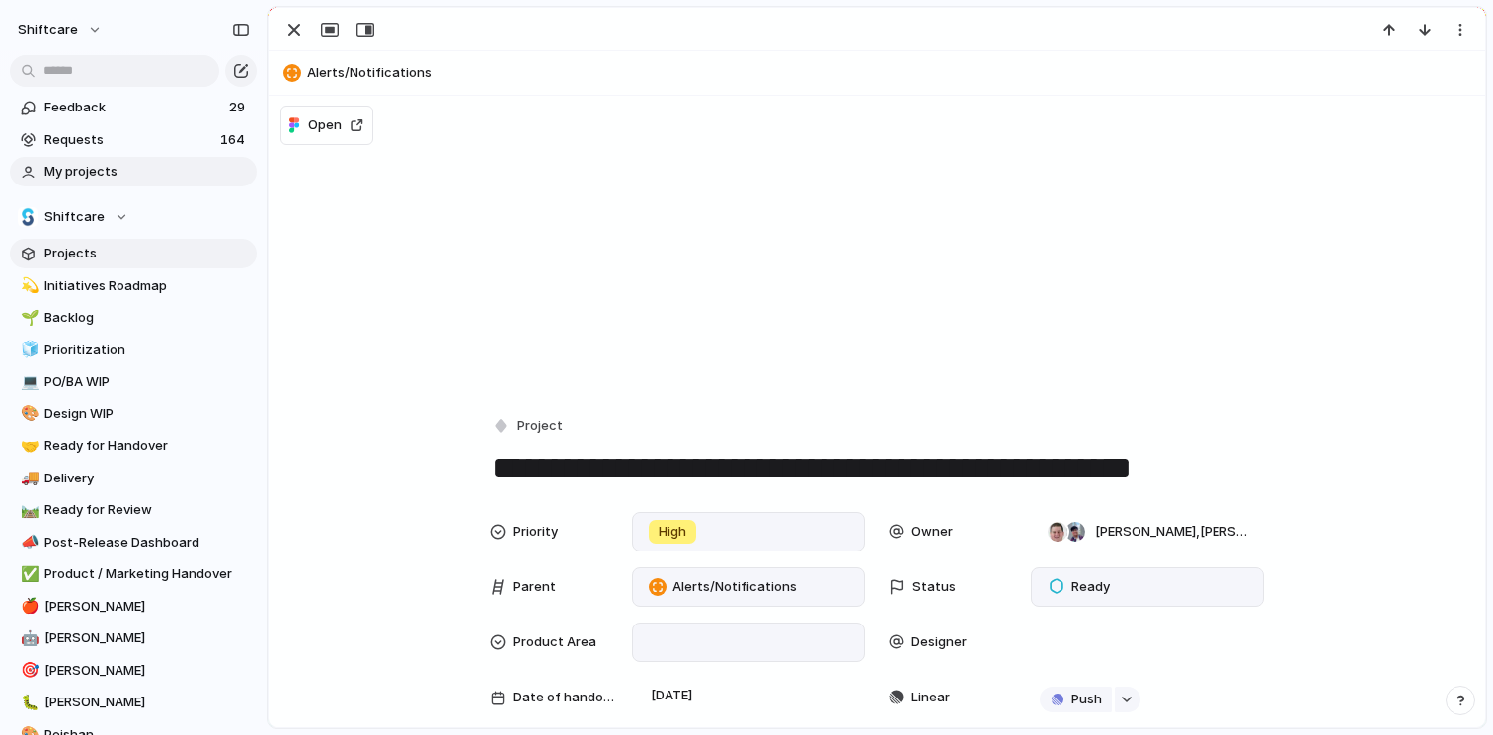
click at [132, 173] on span "My projects" at bounding box center [146, 172] width 205 height 20
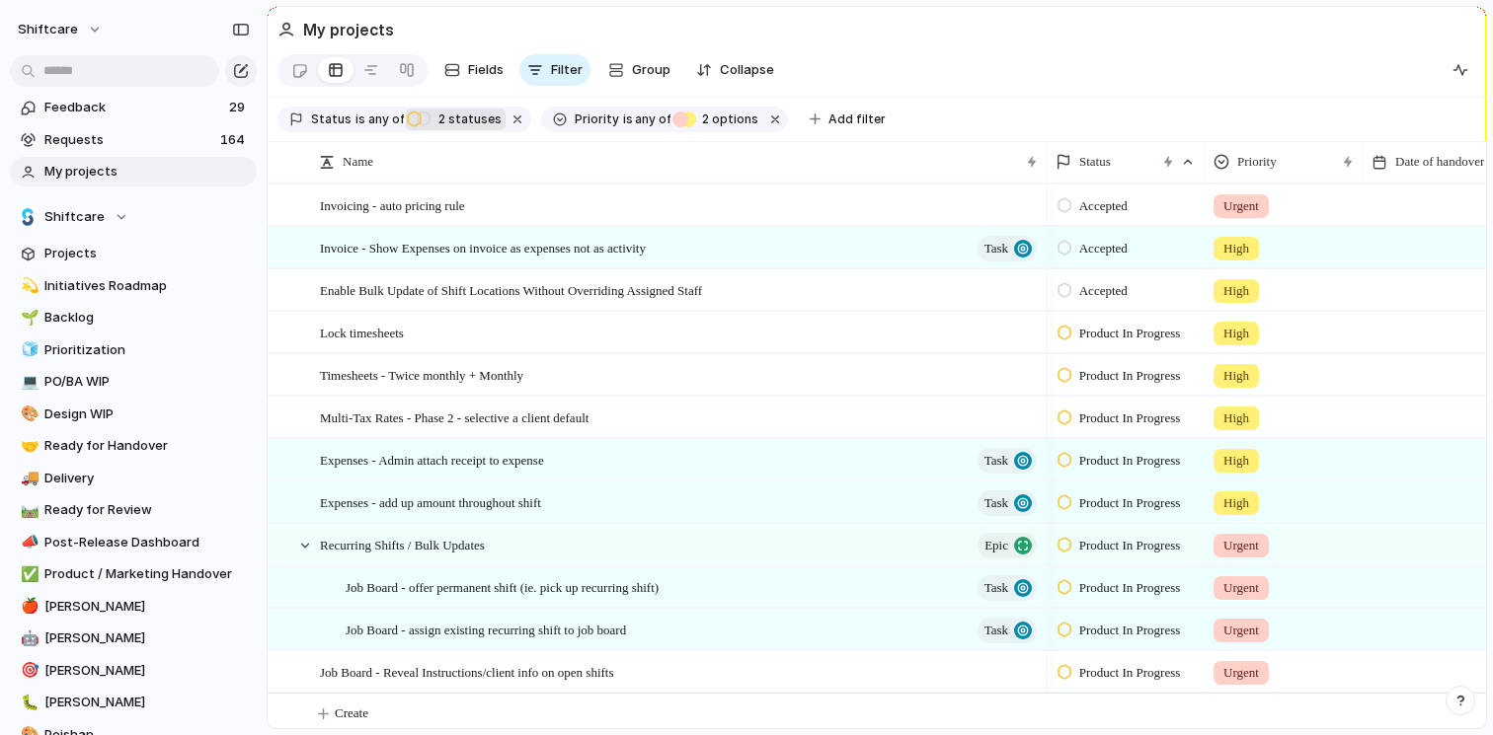
click at [446, 124] on span "2 statuses" at bounding box center [466, 120] width 69 height 18
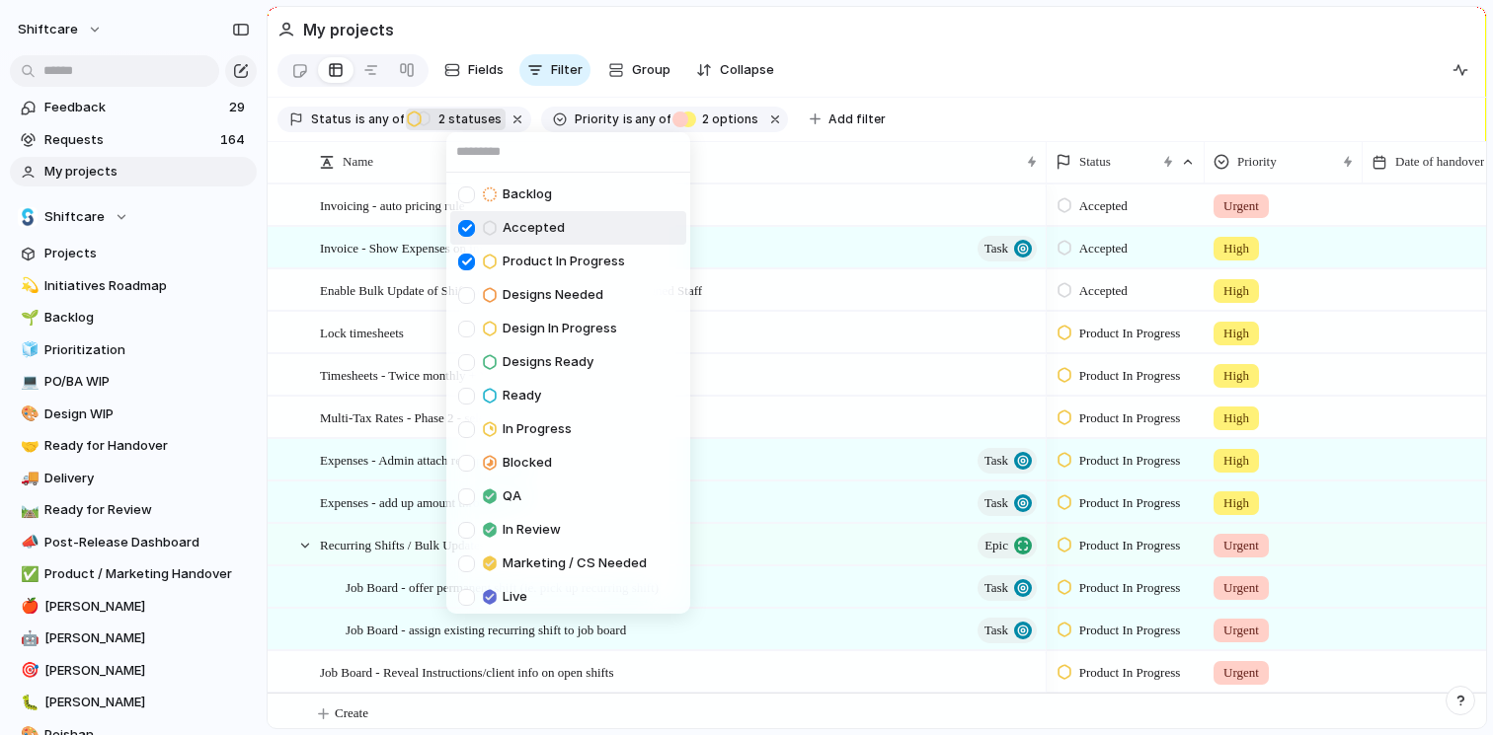
click at [464, 228] on div at bounding box center [466, 228] width 17 height 17
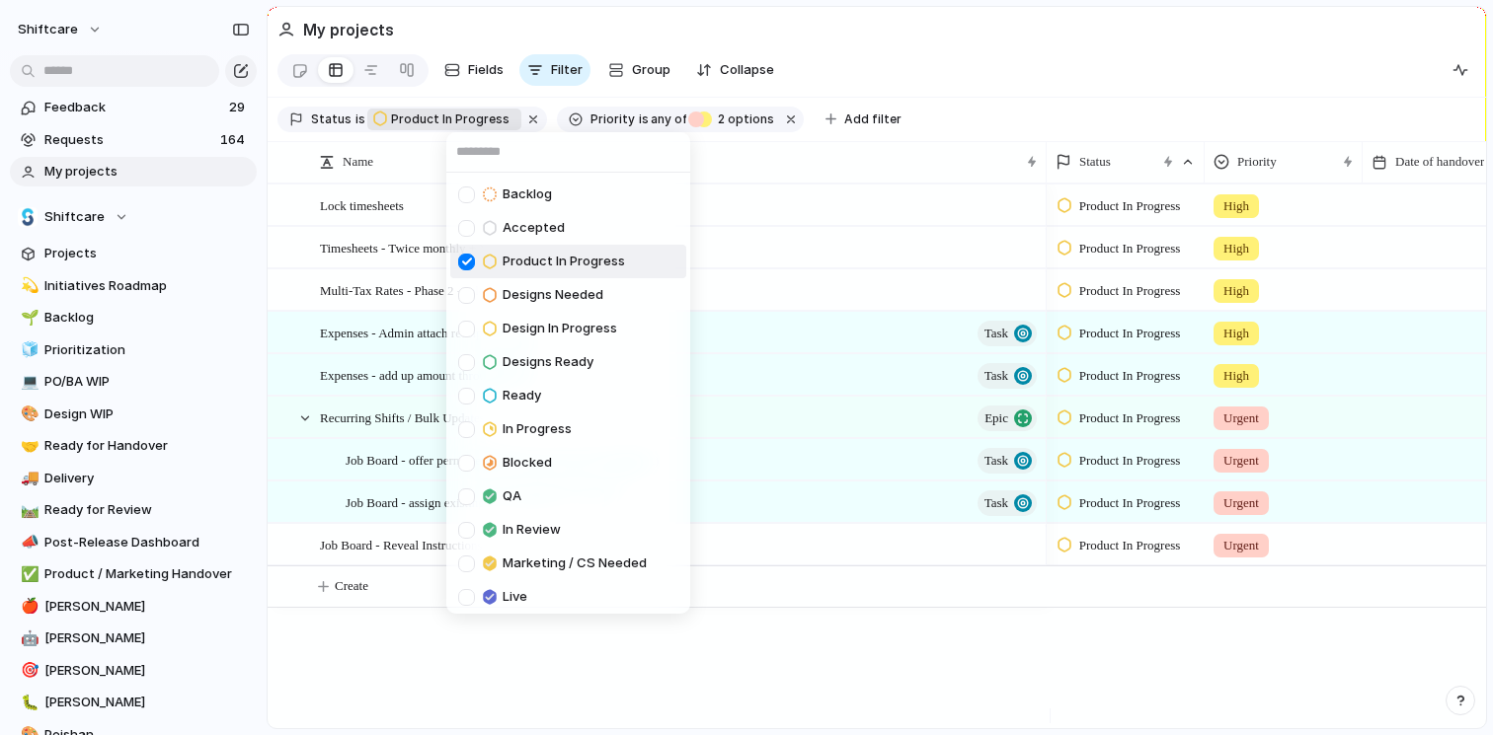
click at [472, 254] on div at bounding box center [466, 262] width 17 height 17
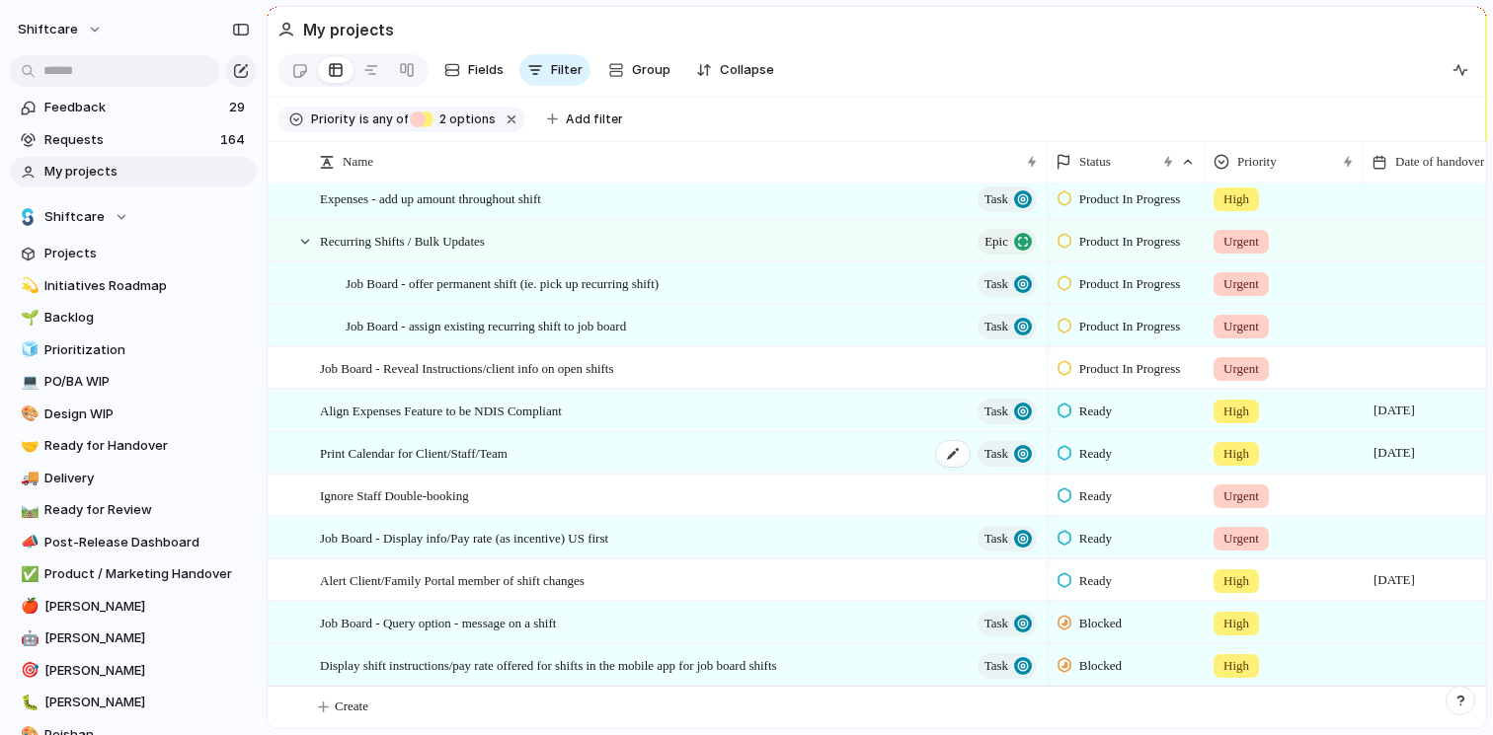
scroll to position [452, 0]
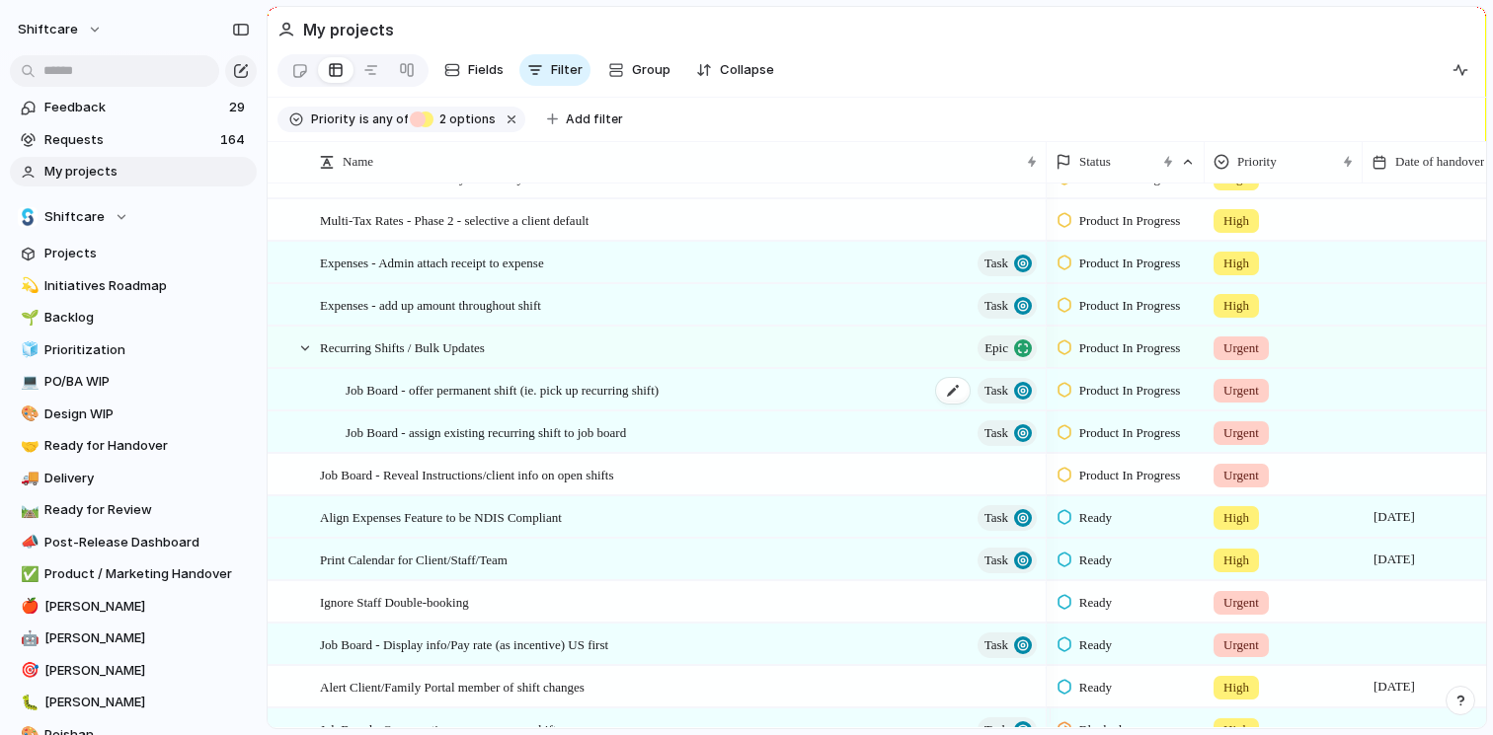
click at [799, 402] on div "Job Board - offer permanent shift (ie. pick up recurring shift) Task" at bounding box center [693, 390] width 694 height 40
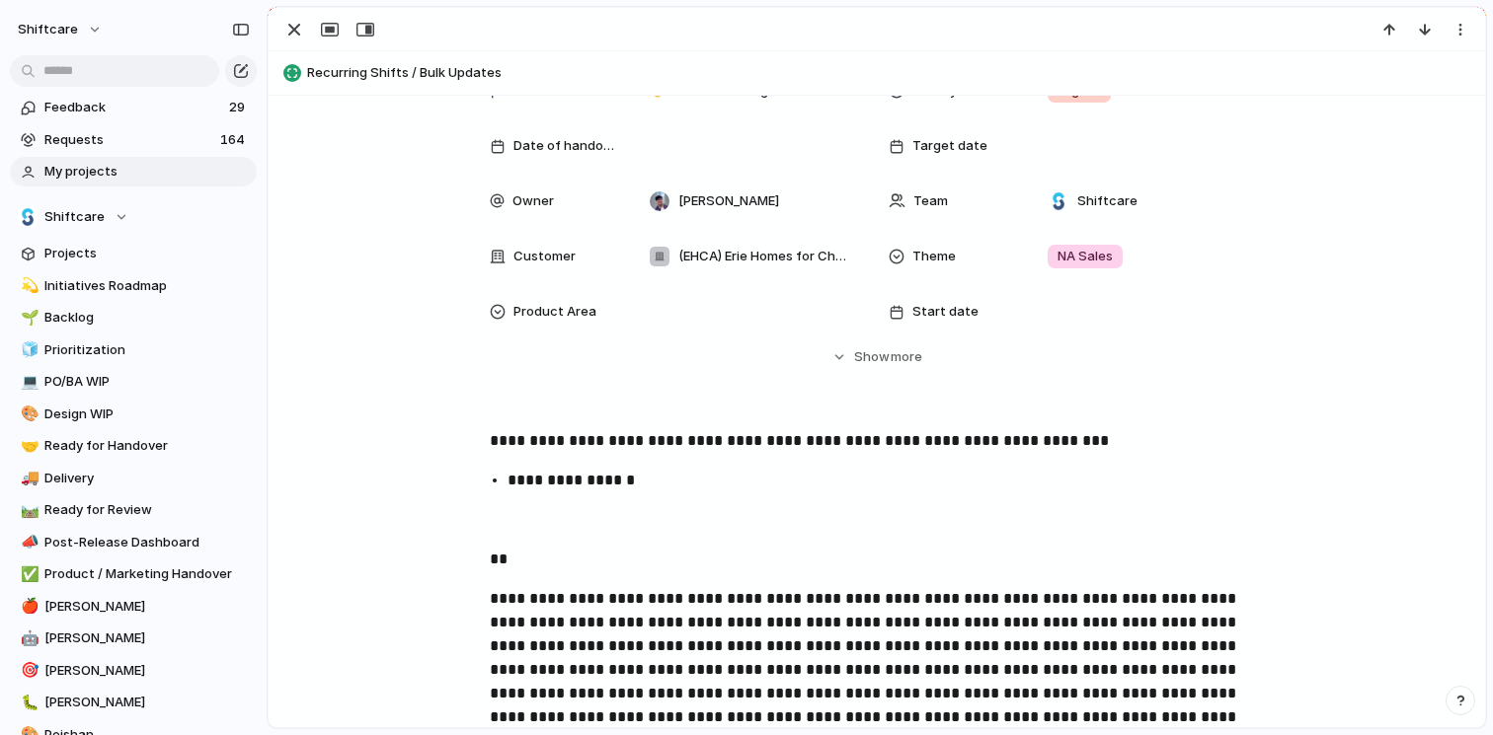
scroll to position [64, 0]
